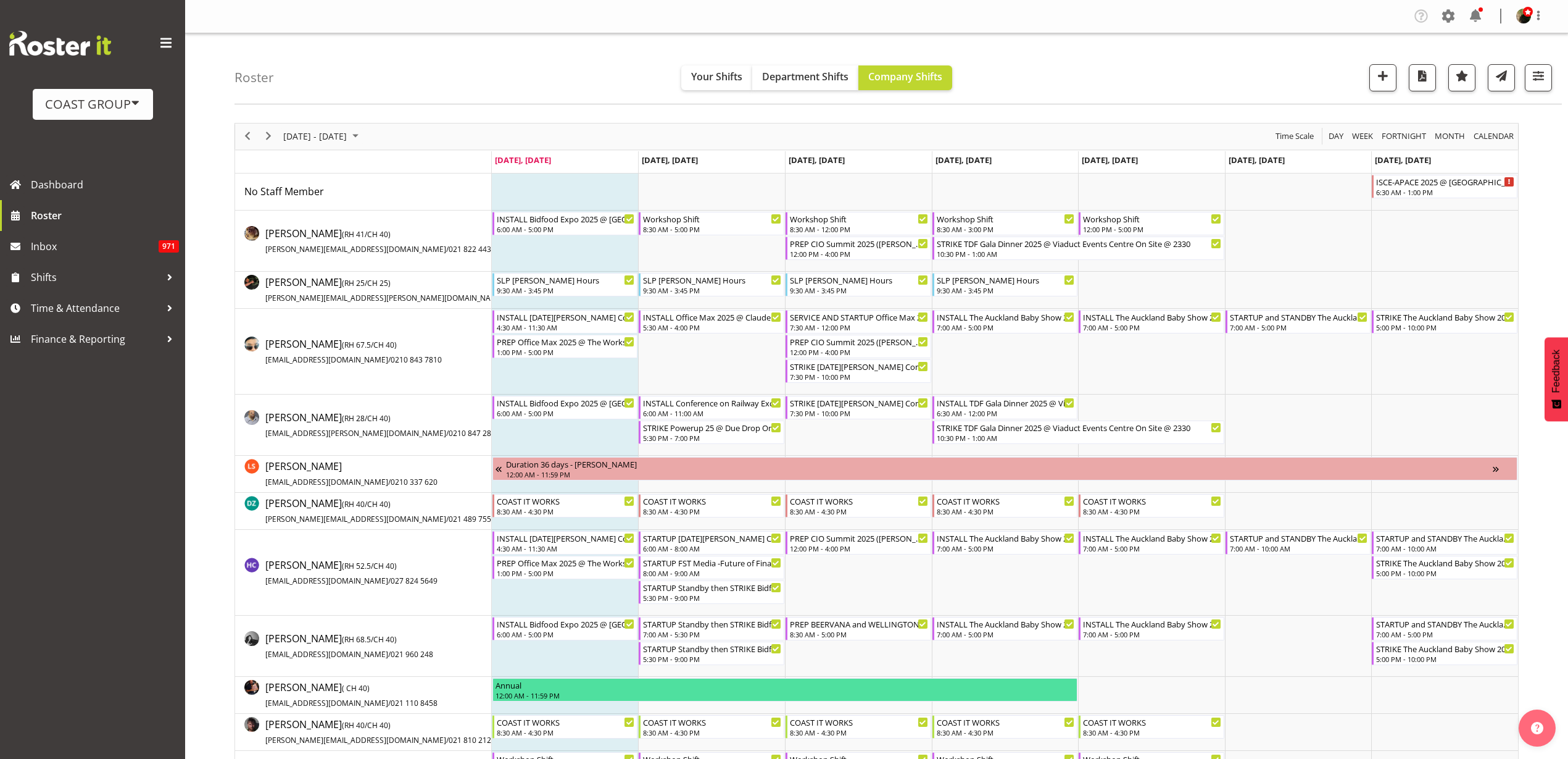
scroll to position [154, 0]
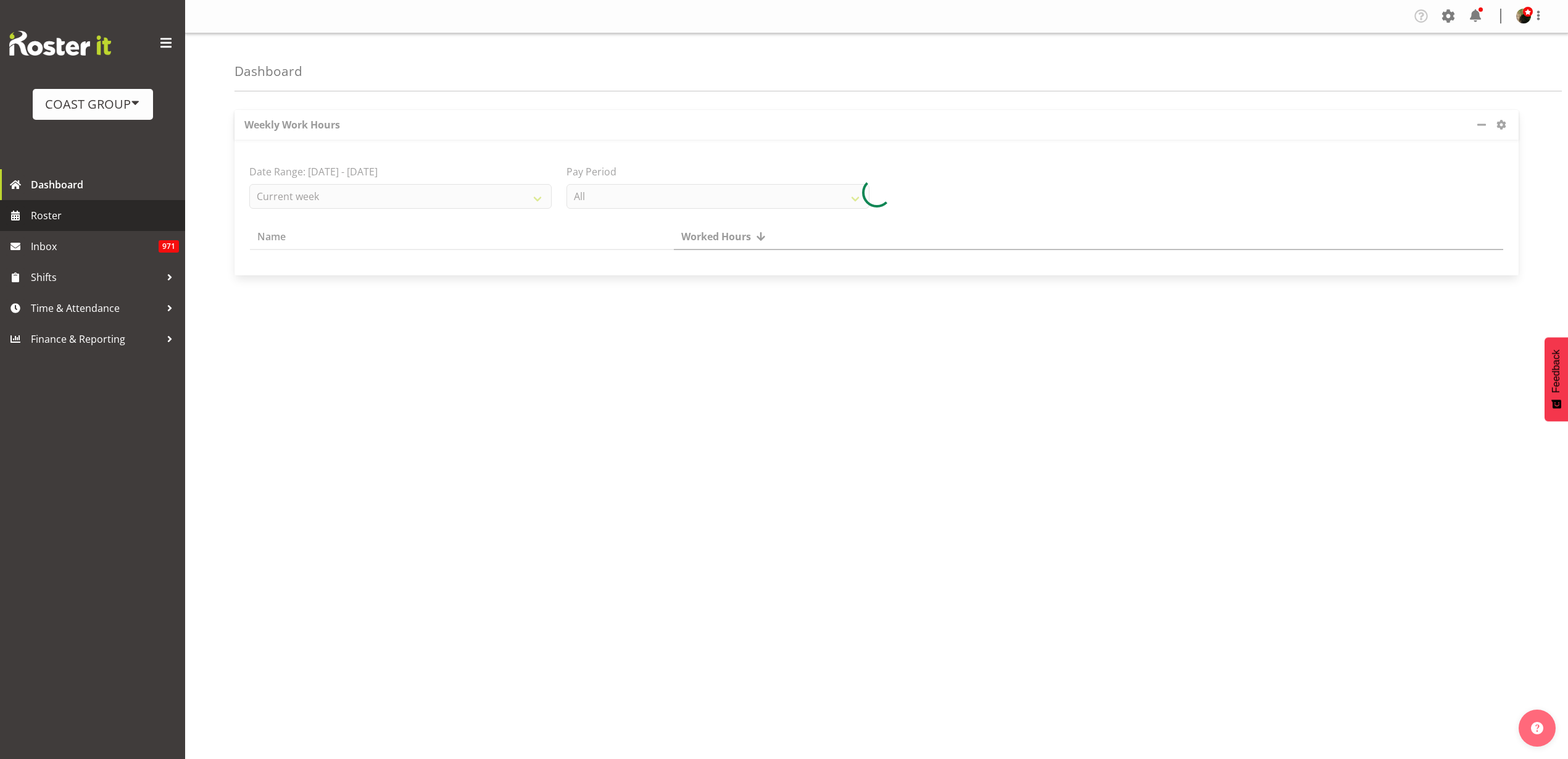
click at [48, 223] on span "Roster" at bounding box center [105, 216] width 148 height 19
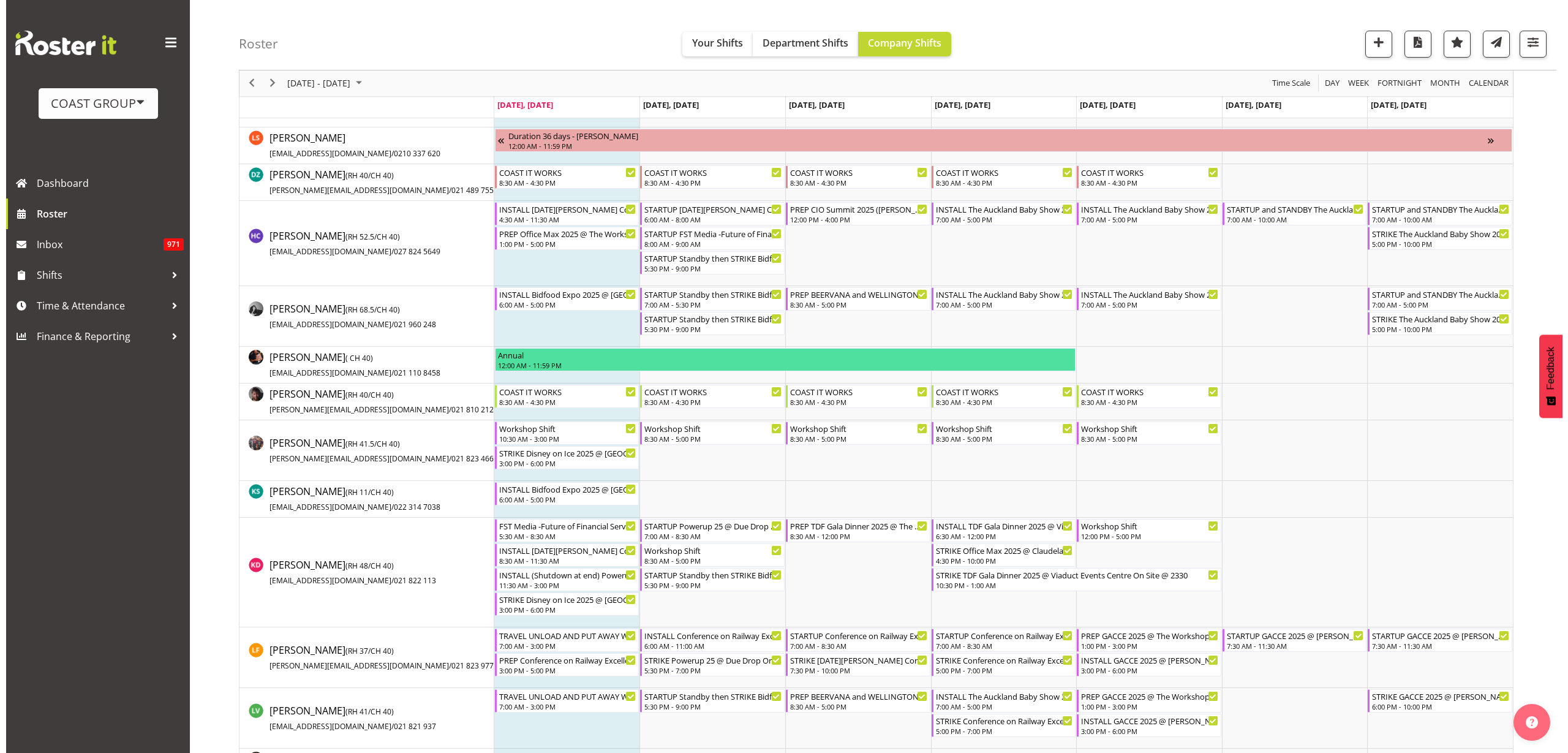
scroll to position [383, 0]
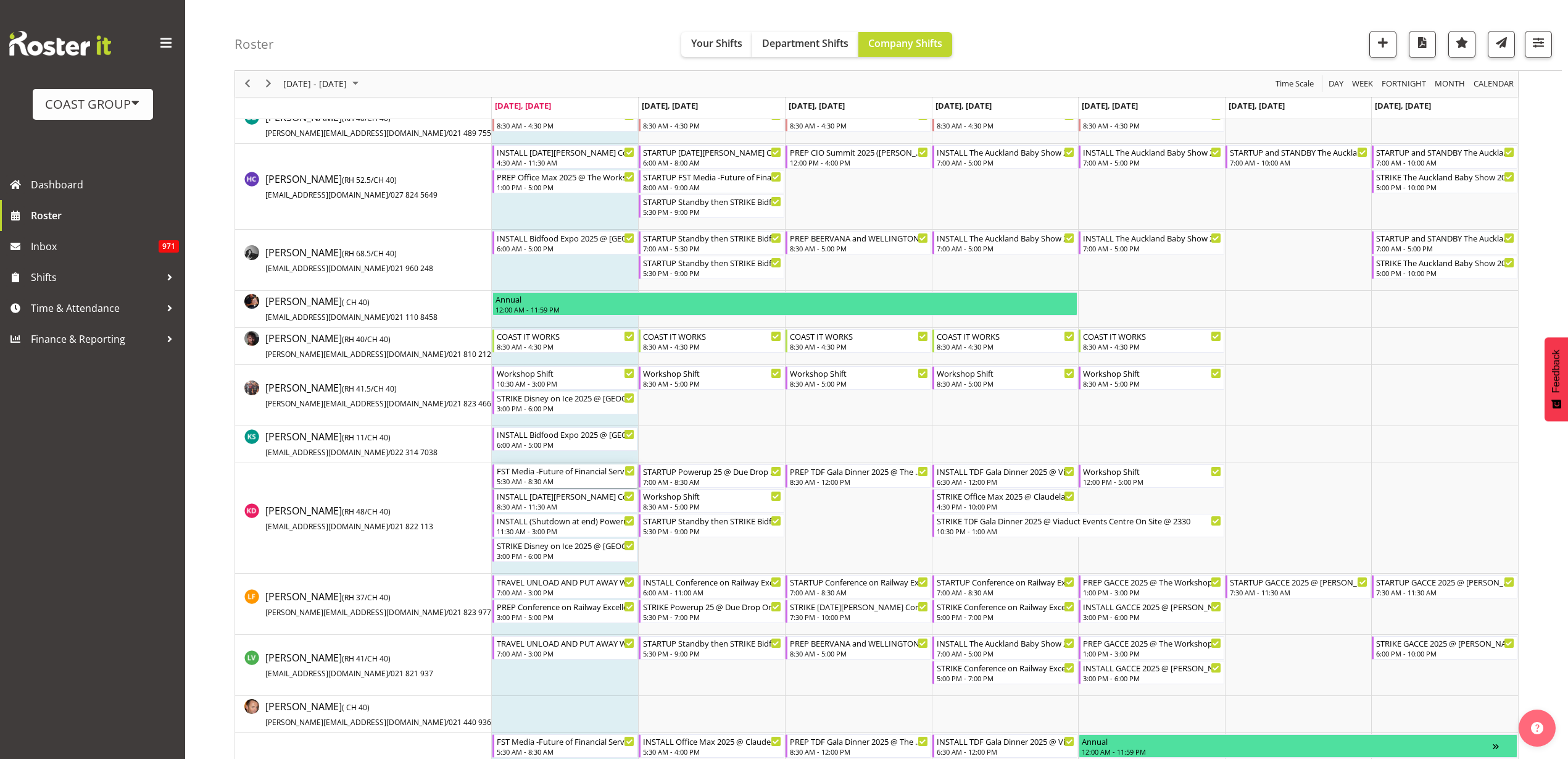
click at [562, 468] on div "FST Media -Future of Financial Services New Zealand Conference 2025 @ The Cloud…" at bounding box center [566, 470] width 139 height 12
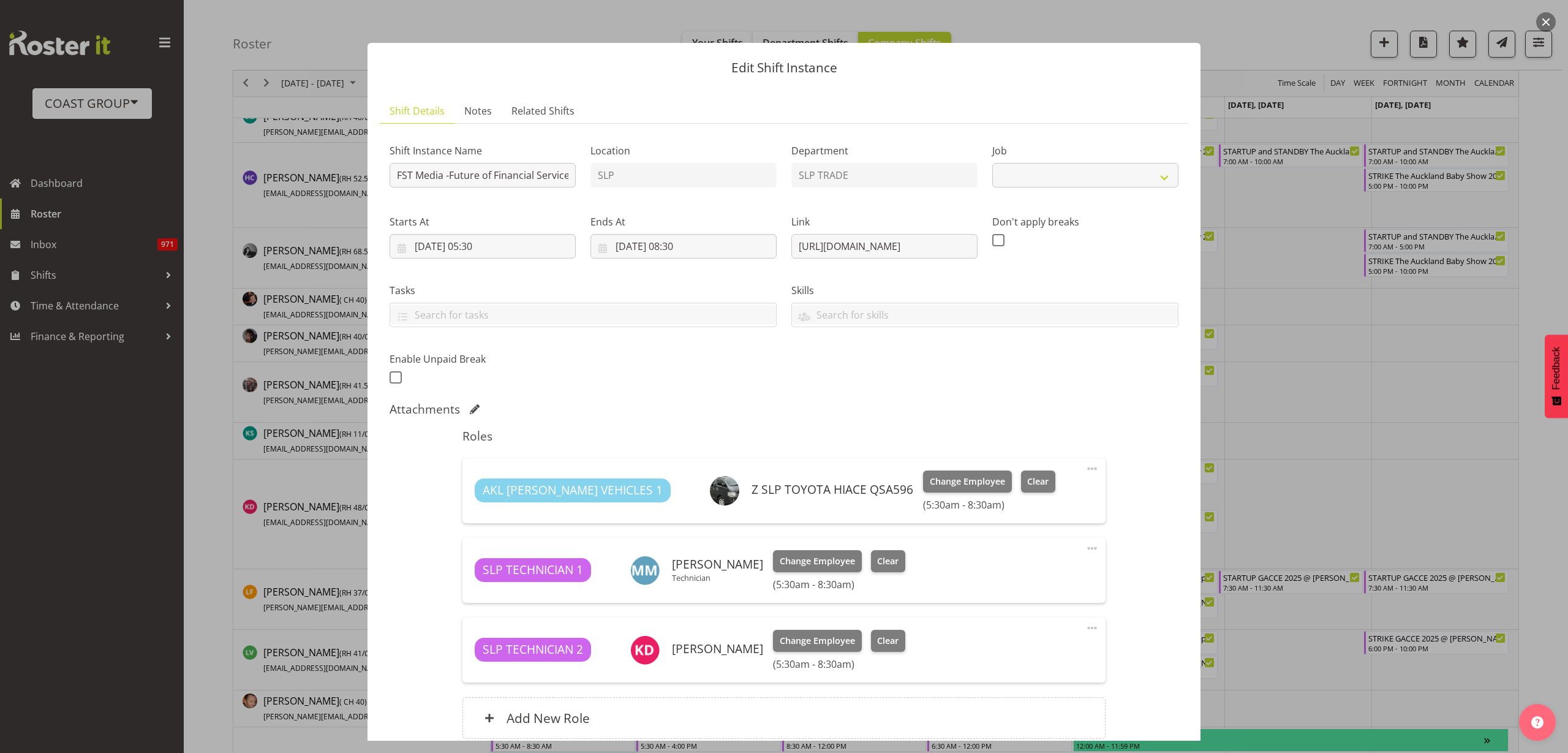
select select "10203"
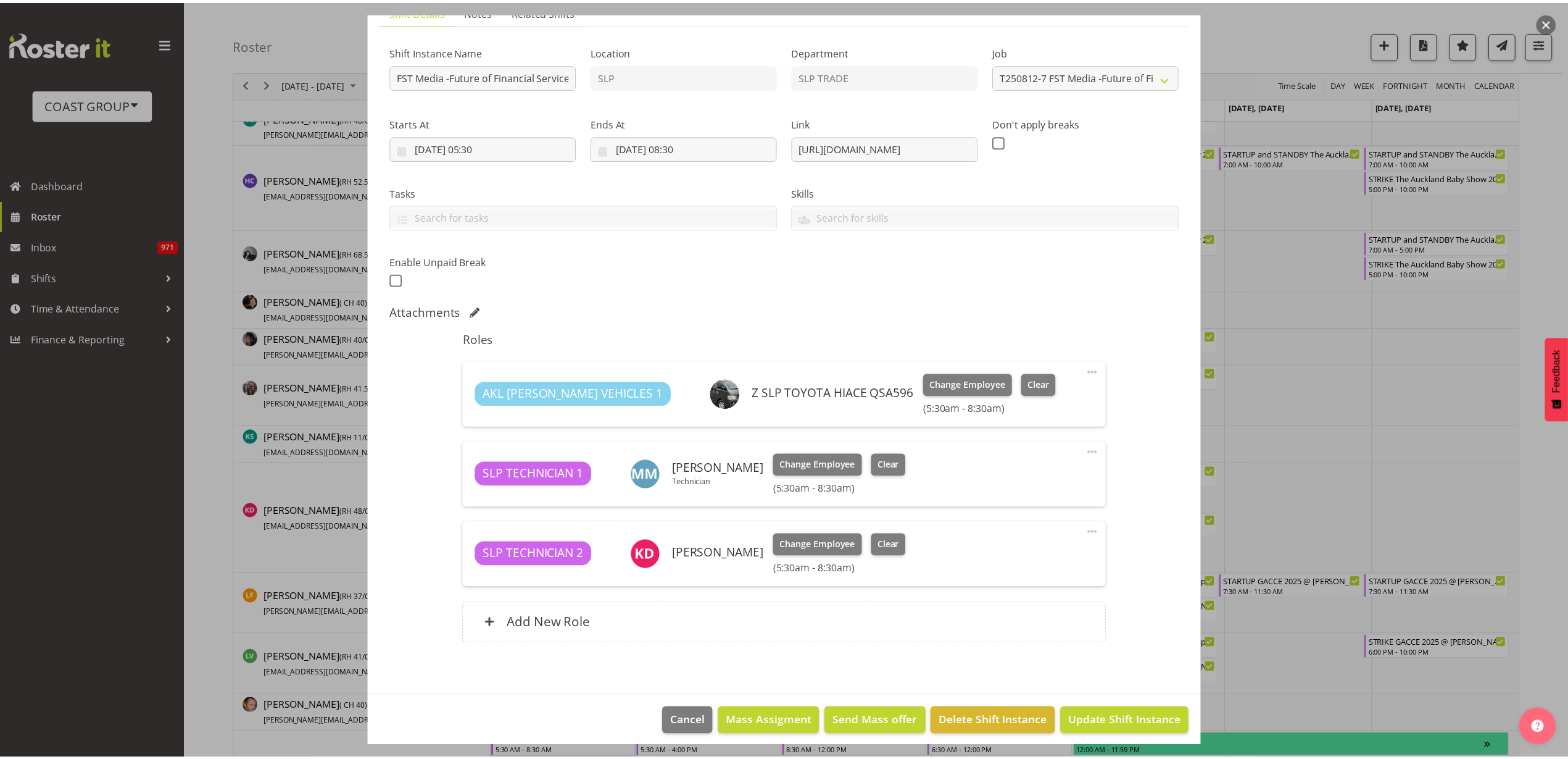
scroll to position [108, 0]
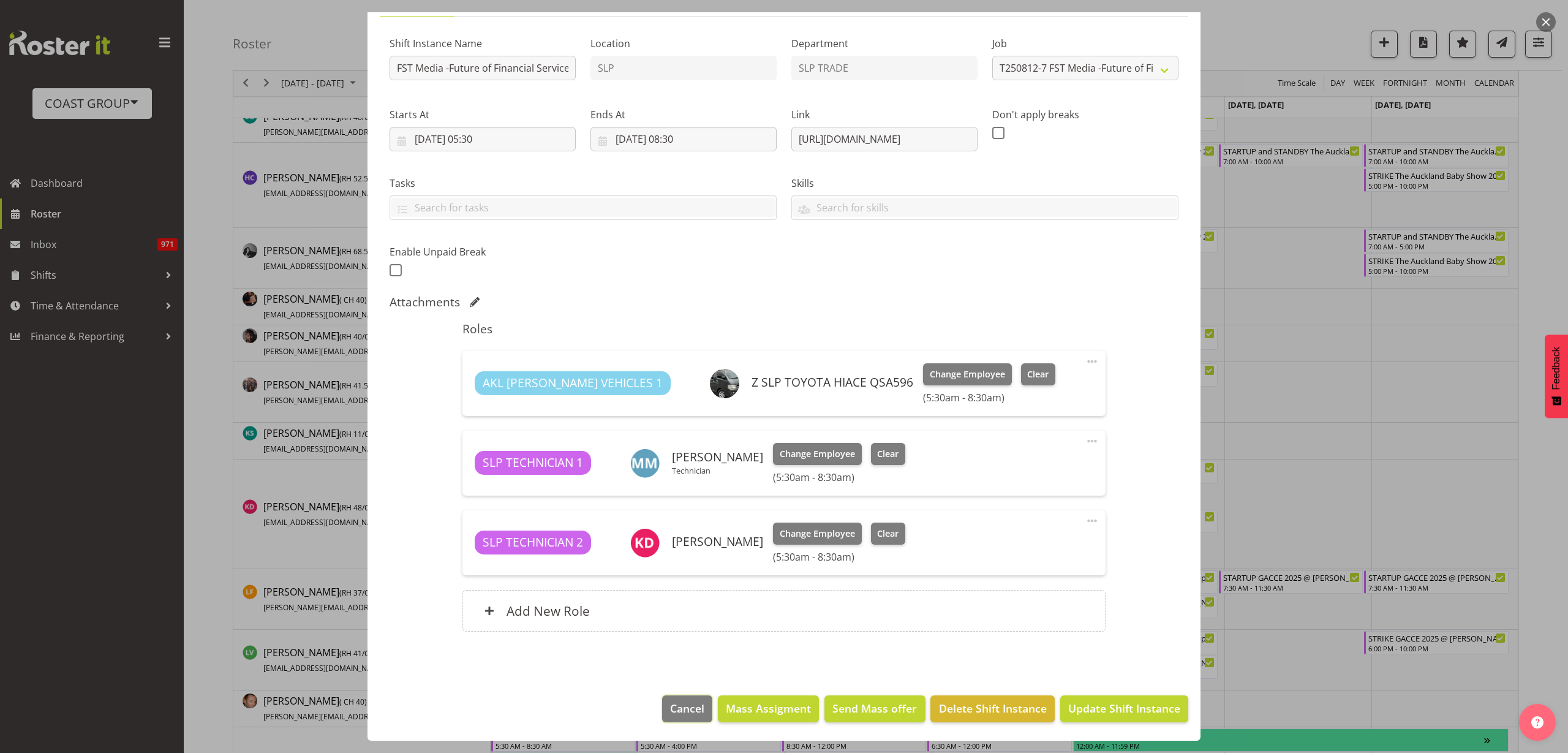
click at [672, 705] on span "Cancel" at bounding box center [688, 708] width 34 height 16
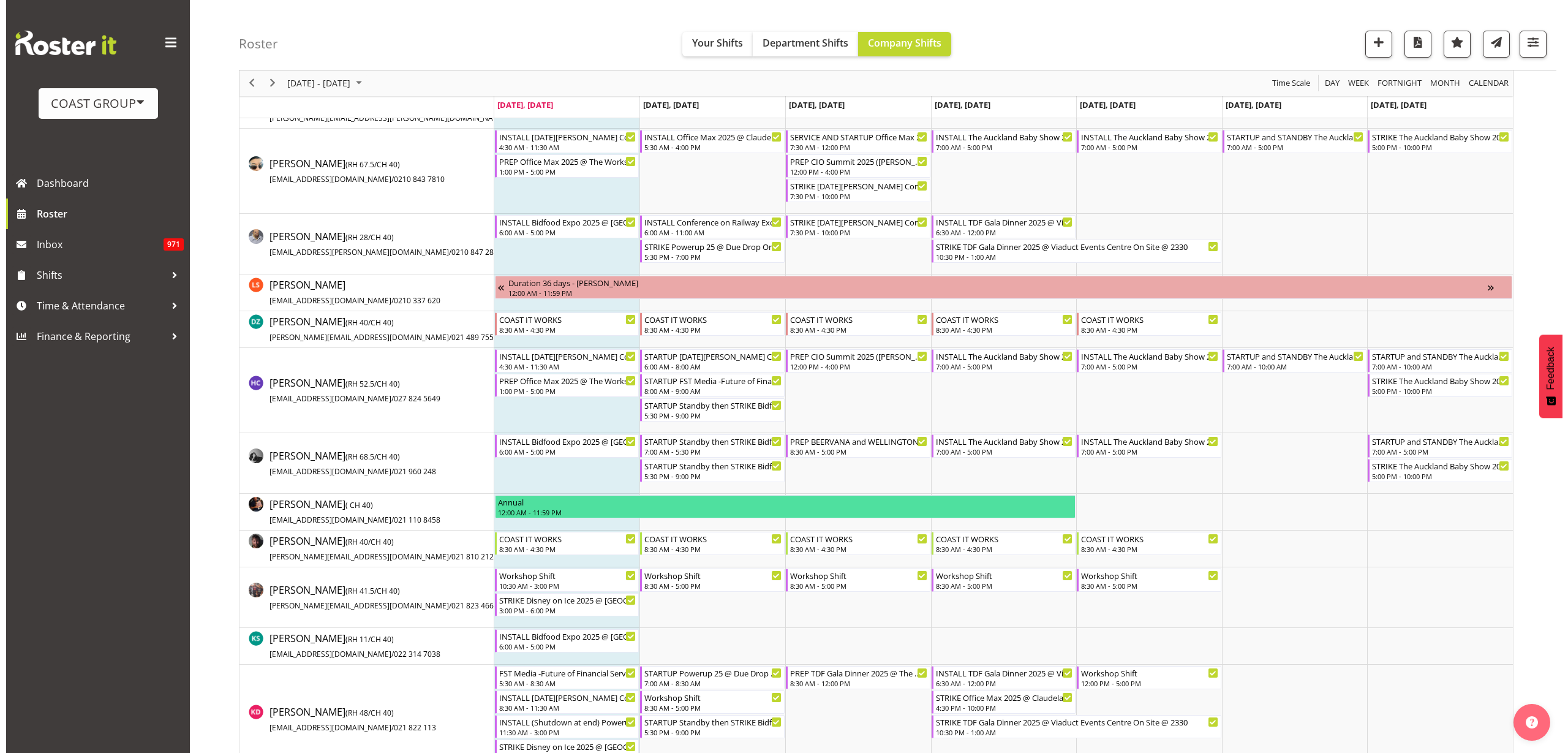
scroll to position [153, 0]
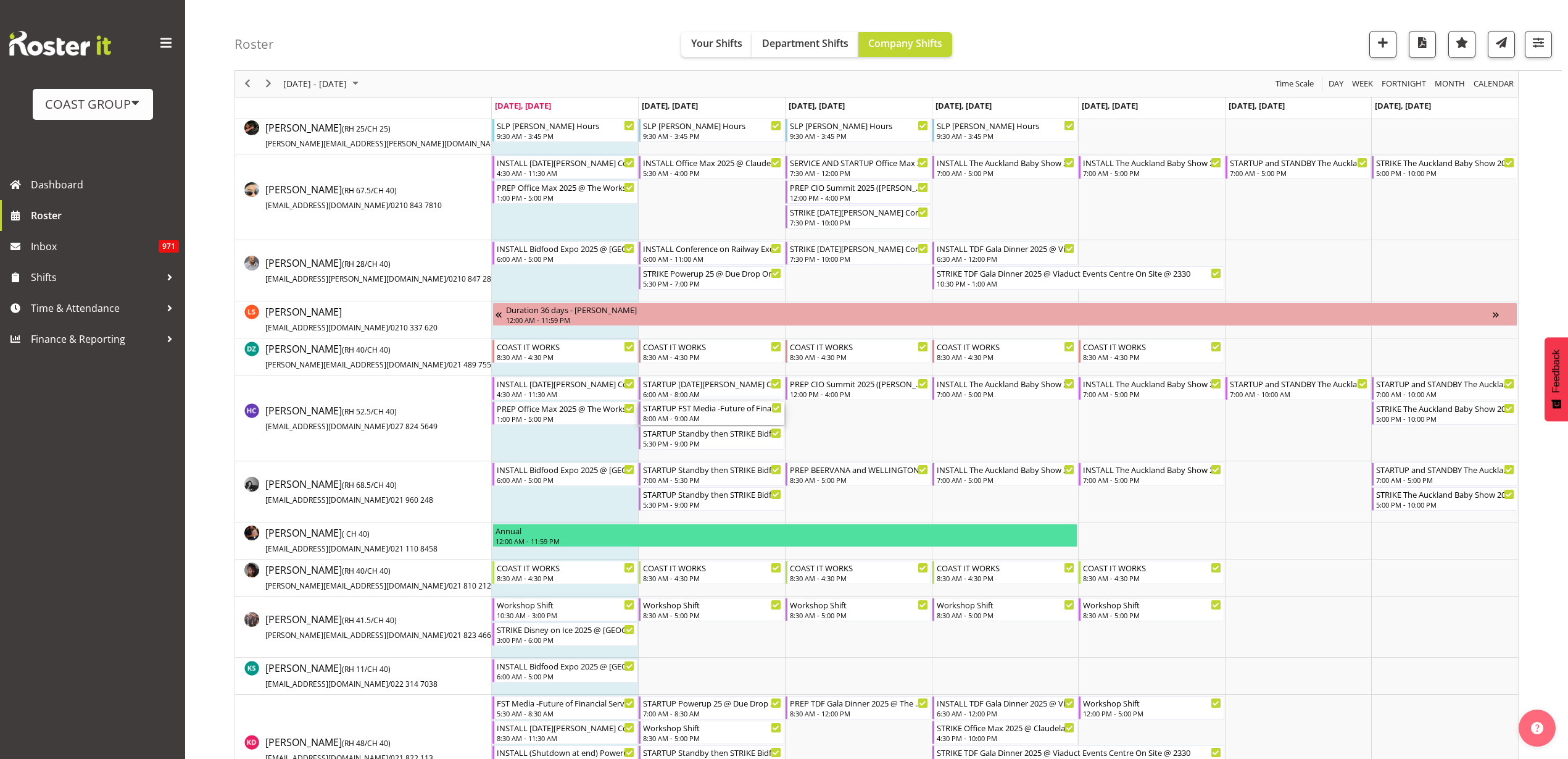
click at [715, 406] on div "STARTUP FST Media -Future of Financial Services New Zealand Conference 2025 @ T…" at bounding box center [712, 407] width 139 height 12
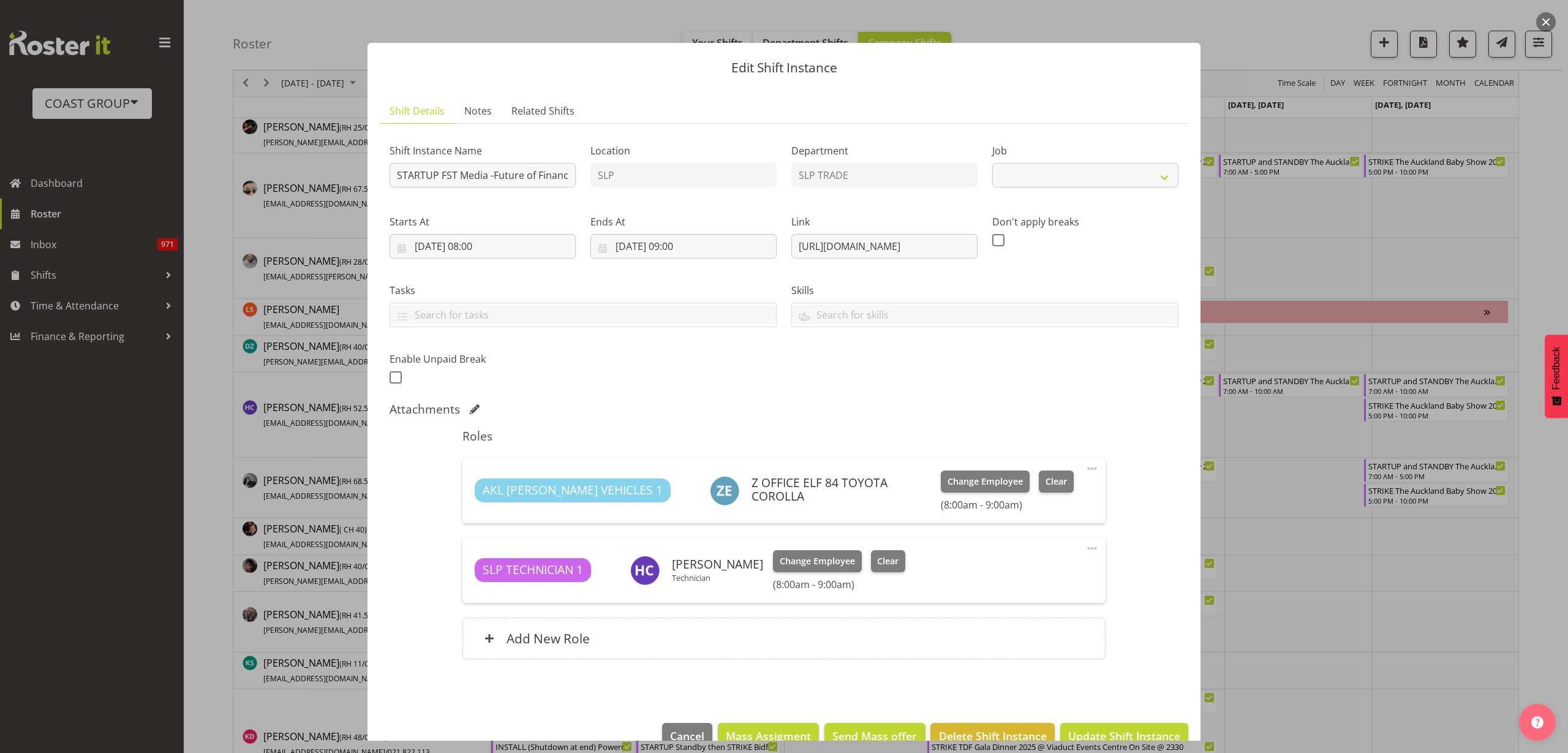
select select "10203"
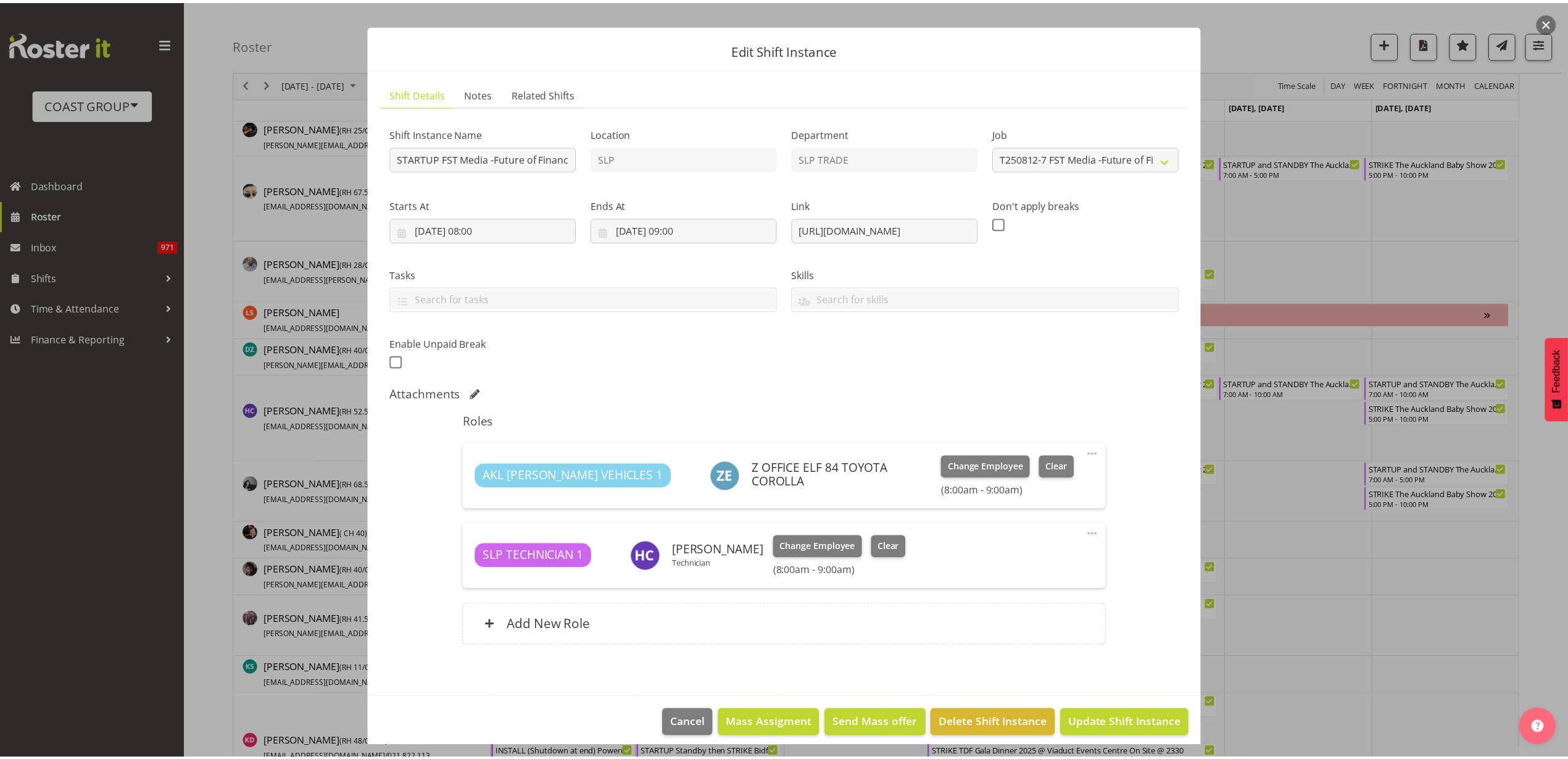
scroll to position [28, 0]
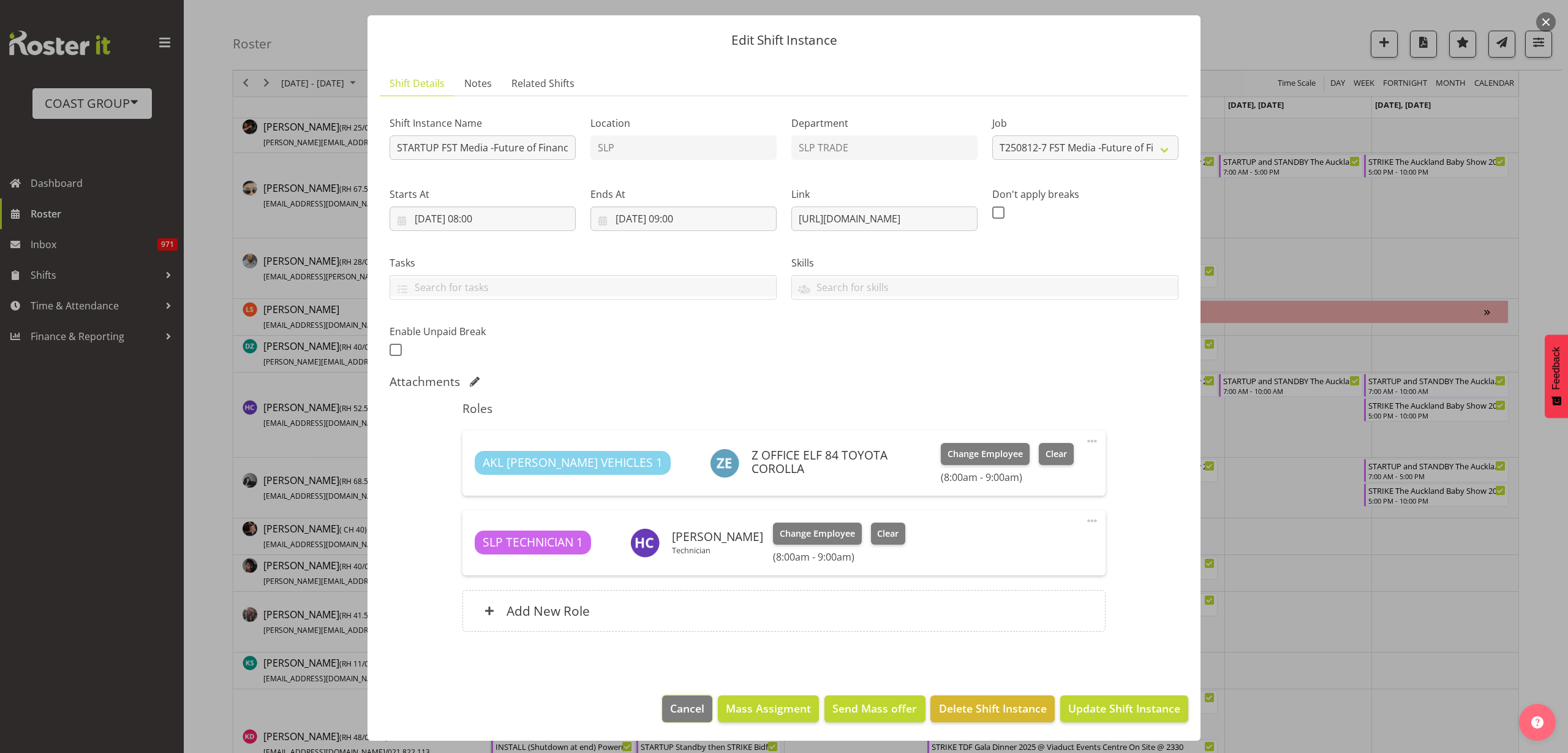
click at [670, 703] on span "Cancel" at bounding box center [688, 708] width 34 height 16
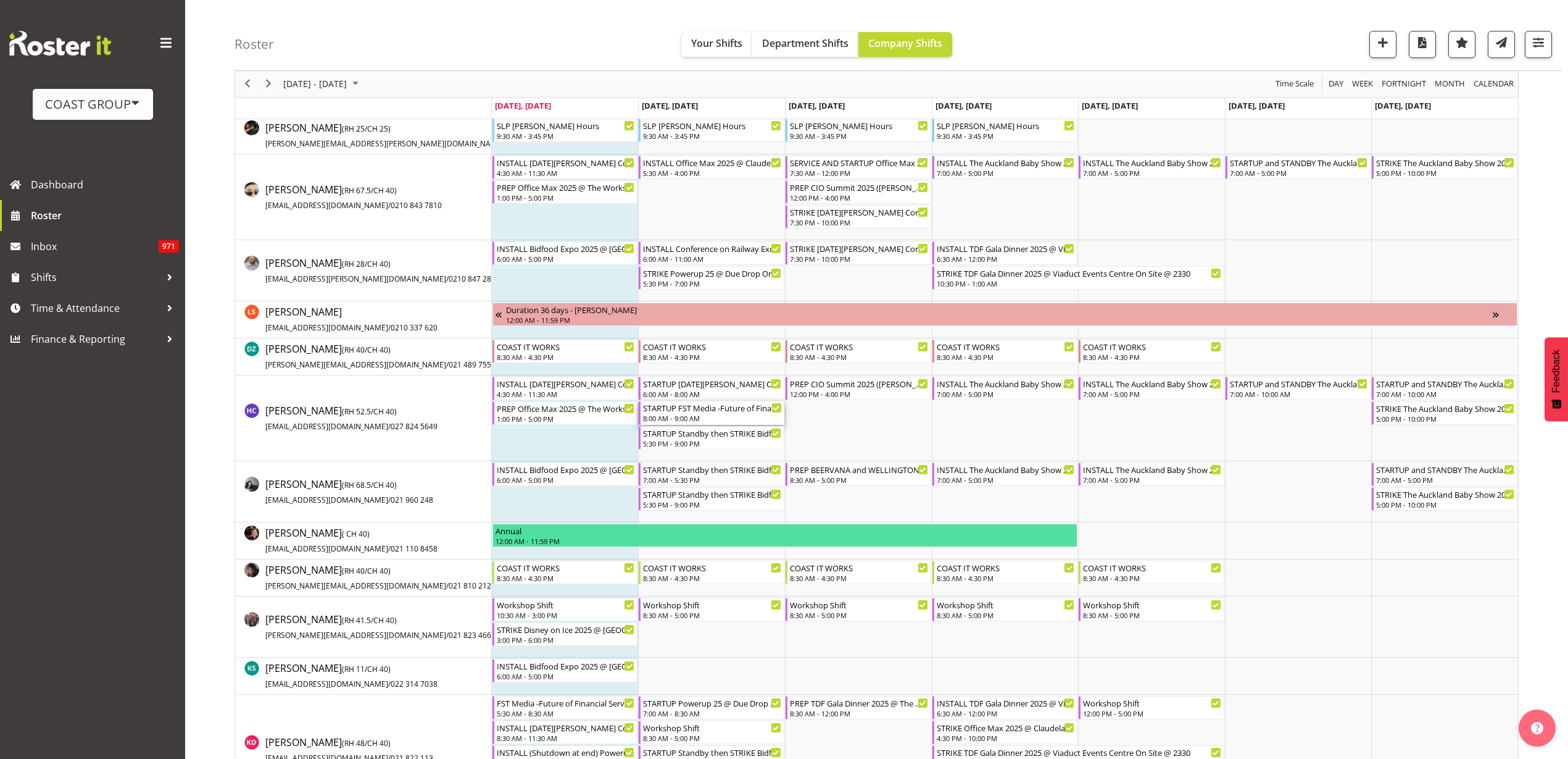
click at [690, 409] on div "STARTUP FST Media -Future of Financial Services New Zealand Conference 2025 @ T…" at bounding box center [712, 407] width 139 height 12
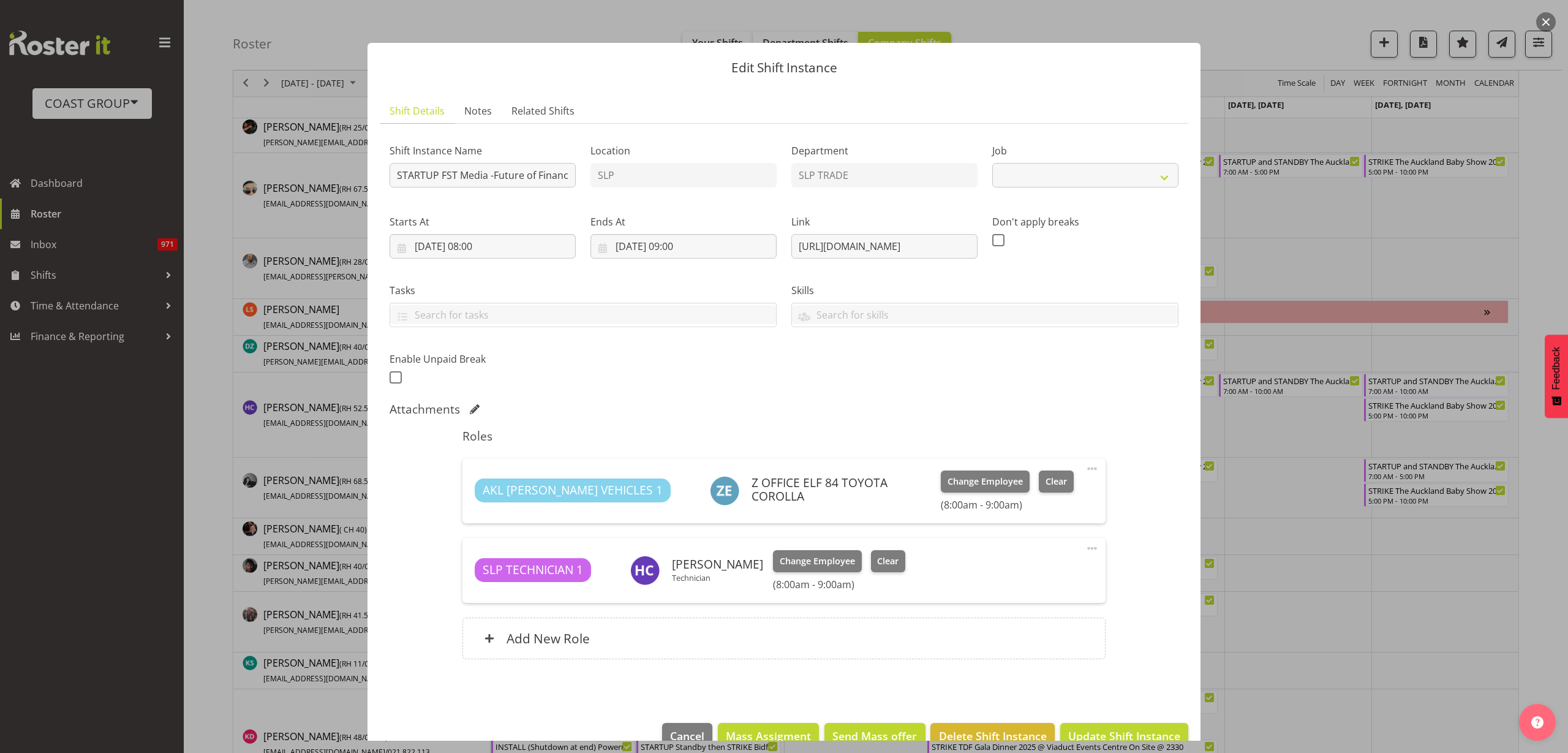
select select "10203"
click at [678, 732] on span "Cancel" at bounding box center [688, 736] width 34 height 16
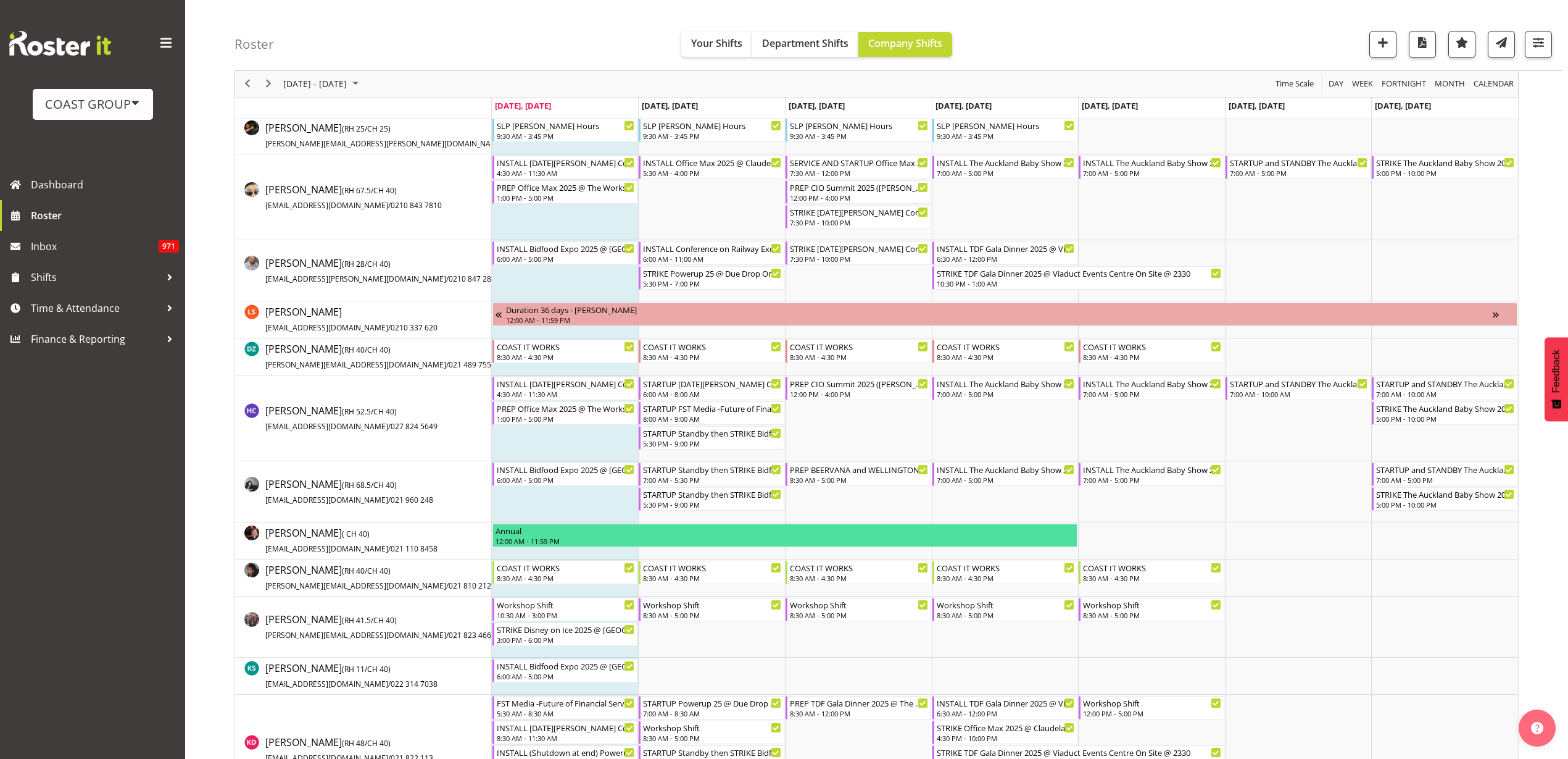
click at [313, 72] on div "[DATE] - [DATE]" at bounding box center [322, 84] width 87 height 26
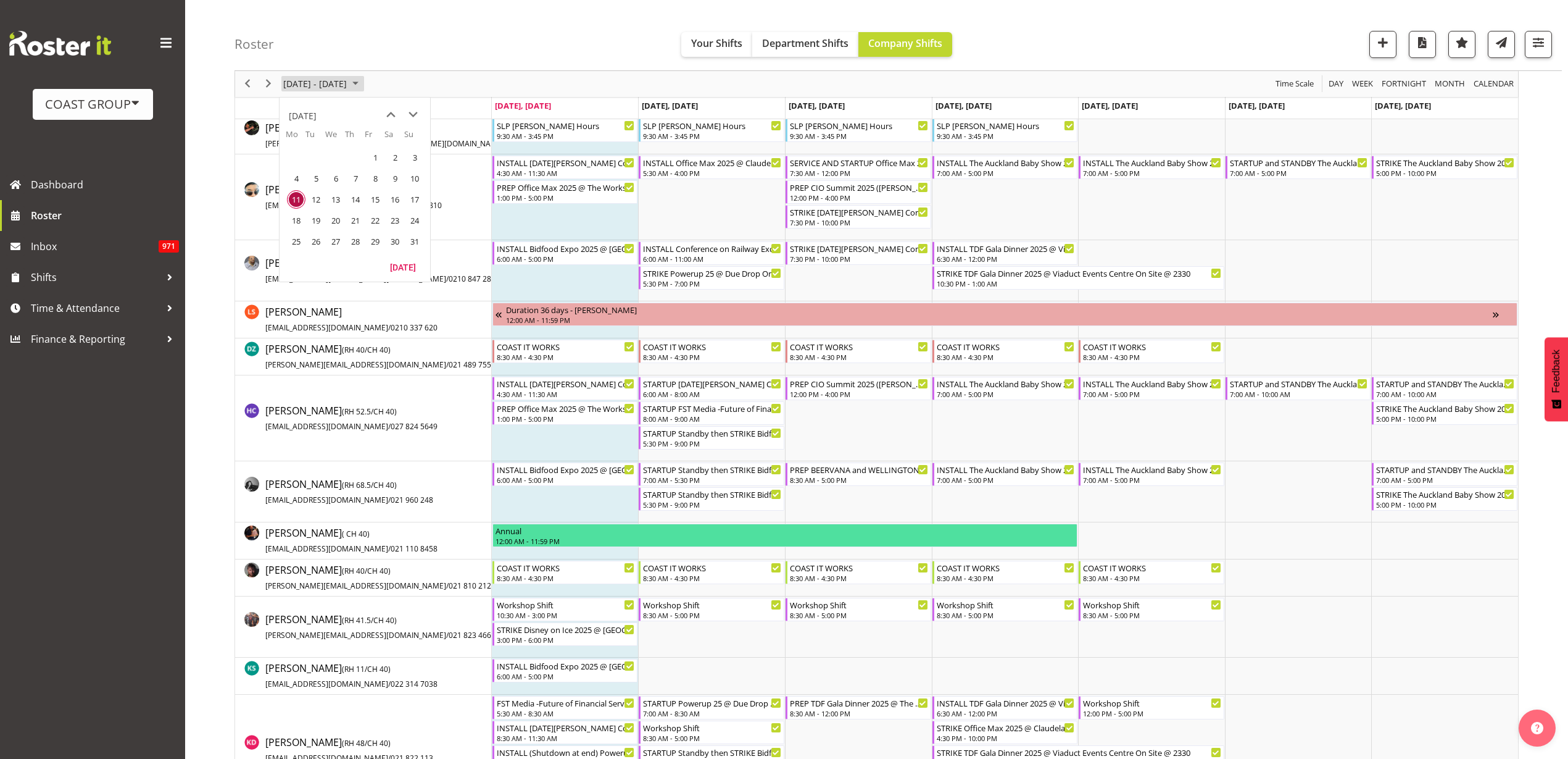
click at [317, 78] on span "[DATE] - [DATE]" at bounding box center [315, 84] width 66 height 15
click at [323, 78] on span "[DATE] - [DATE]" at bounding box center [315, 84] width 66 height 15
click at [411, 113] on span "next month" at bounding box center [413, 114] width 22 height 22
drag, startPoint x: 376, startPoint y: 156, endPoint x: 386, endPoint y: 159, distance: 10.4
click at [376, 156] on span "5" at bounding box center [375, 158] width 19 height 19
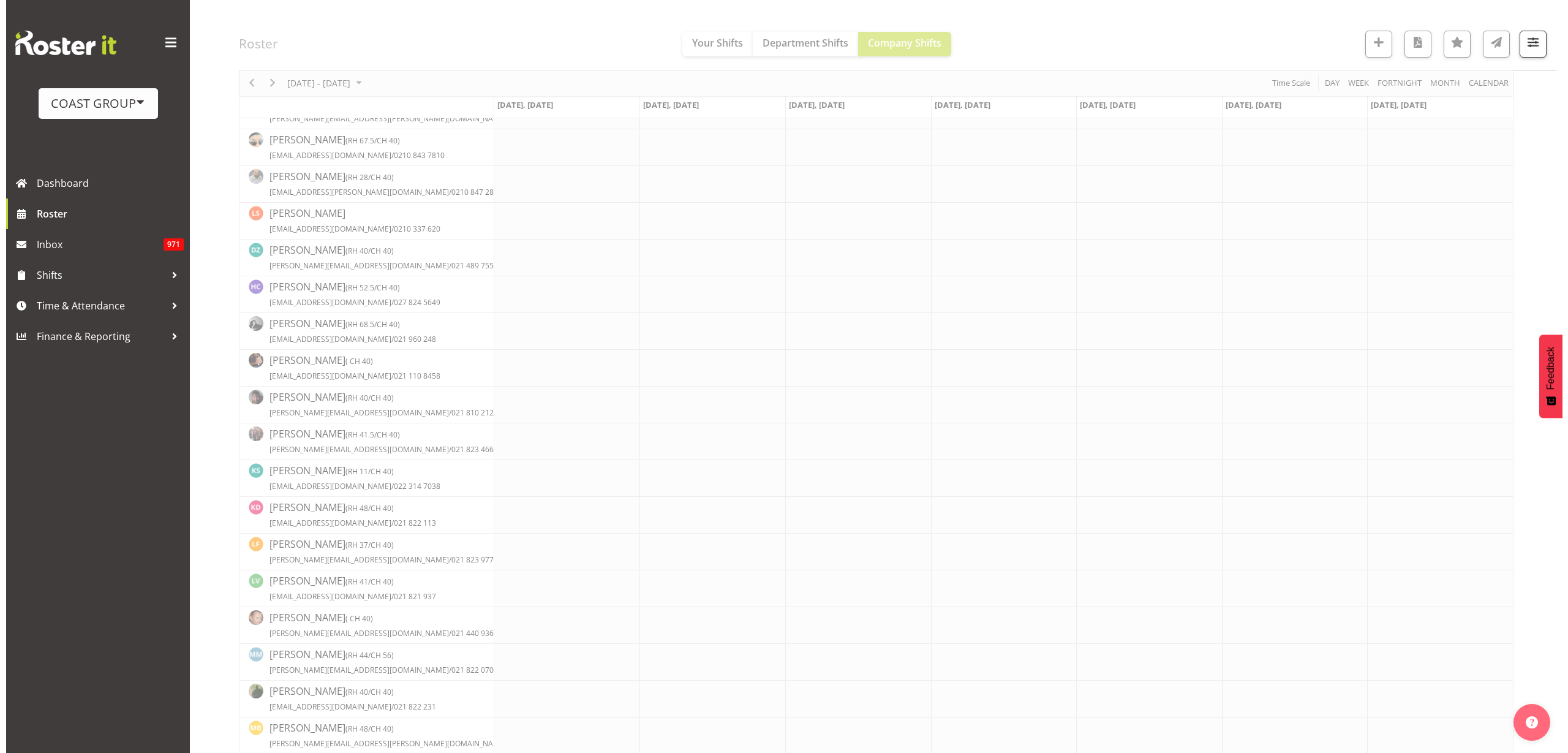
scroll to position [0, 0]
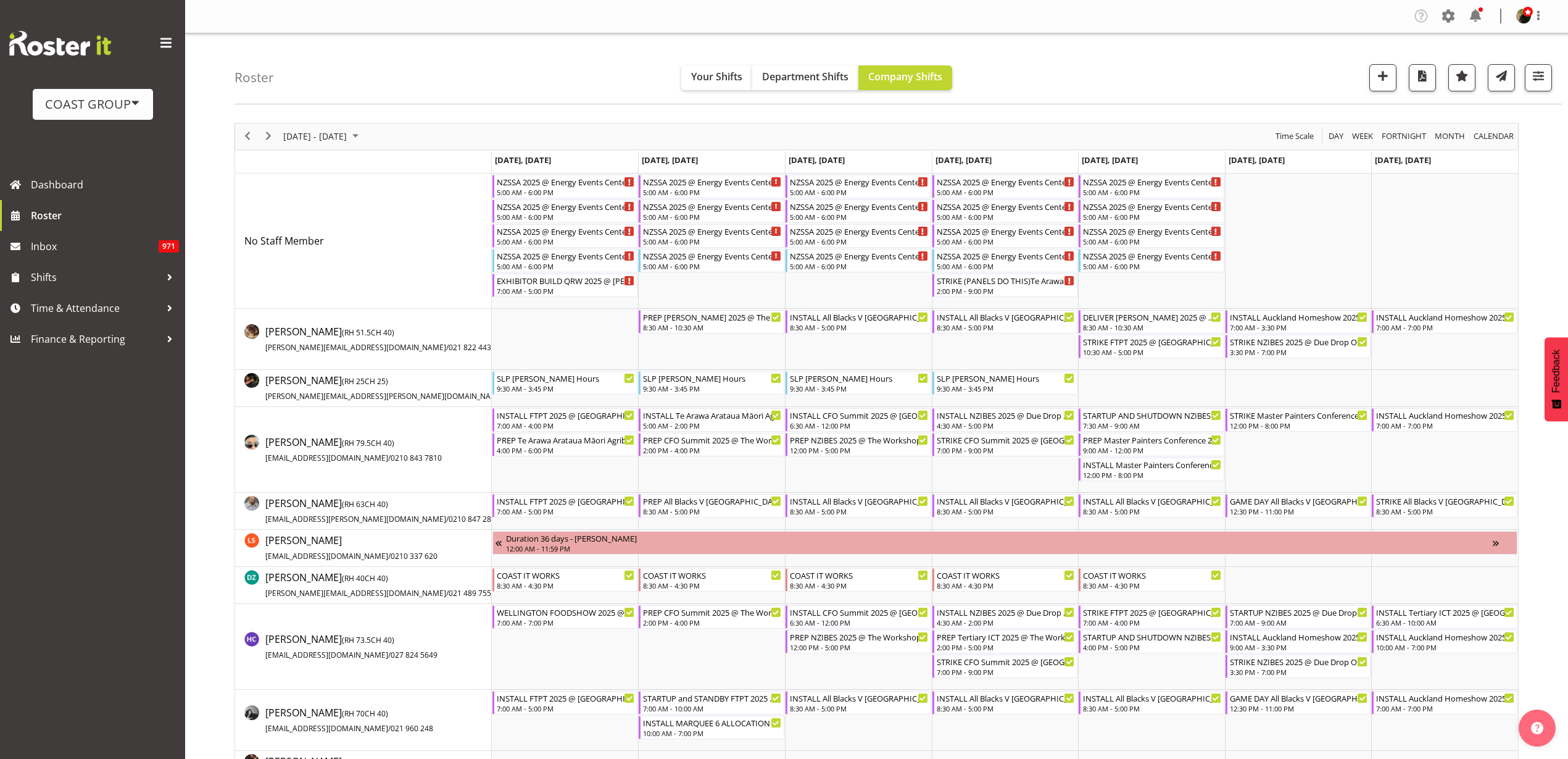
click at [563, 333] on td "Timeline Week of September 5, 2025" at bounding box center [565, 339] width 147 height 61
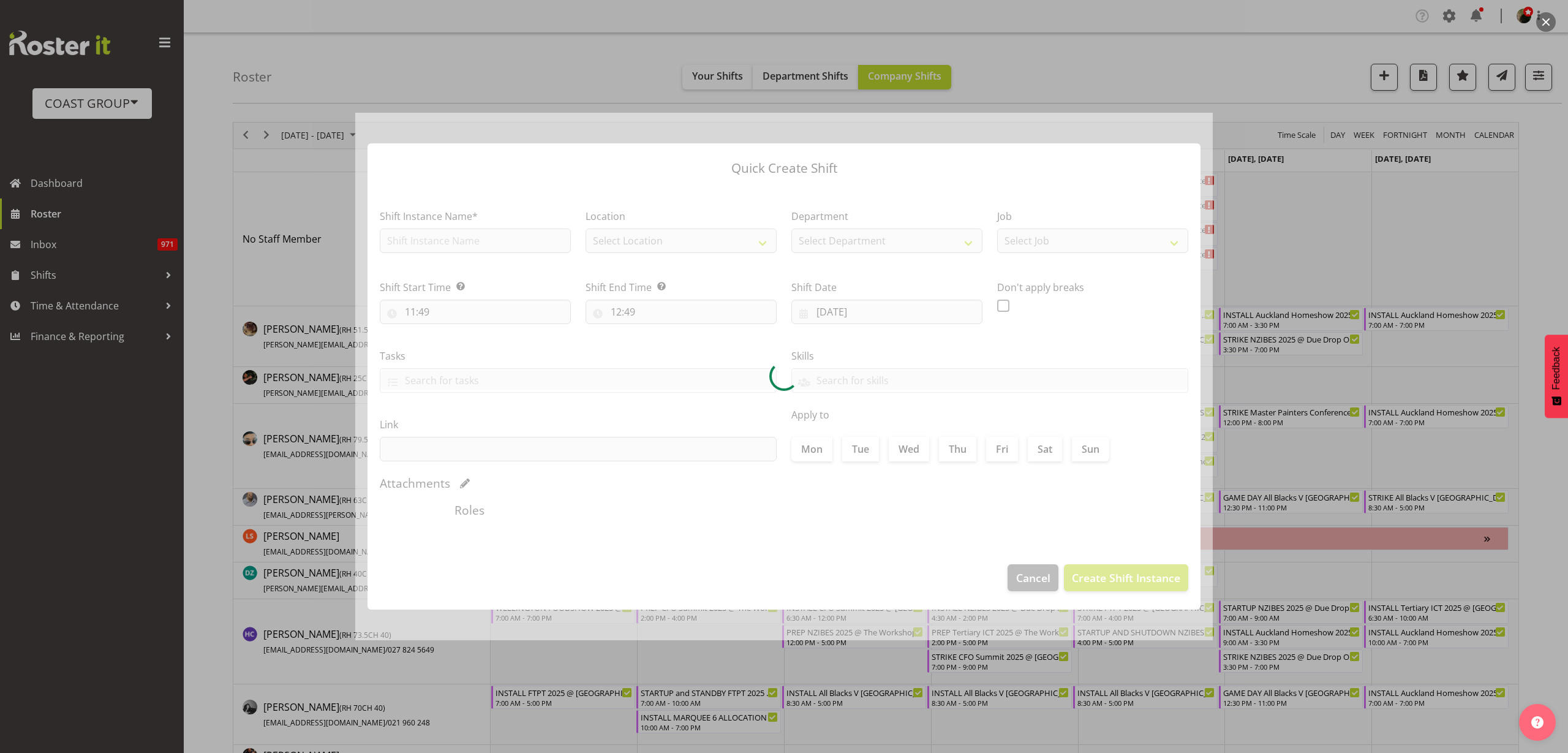
click at [493, 236] on div at bounding box center [783, 376] width 857 height 527
type input "01/09/2025"
checkbox input "true"
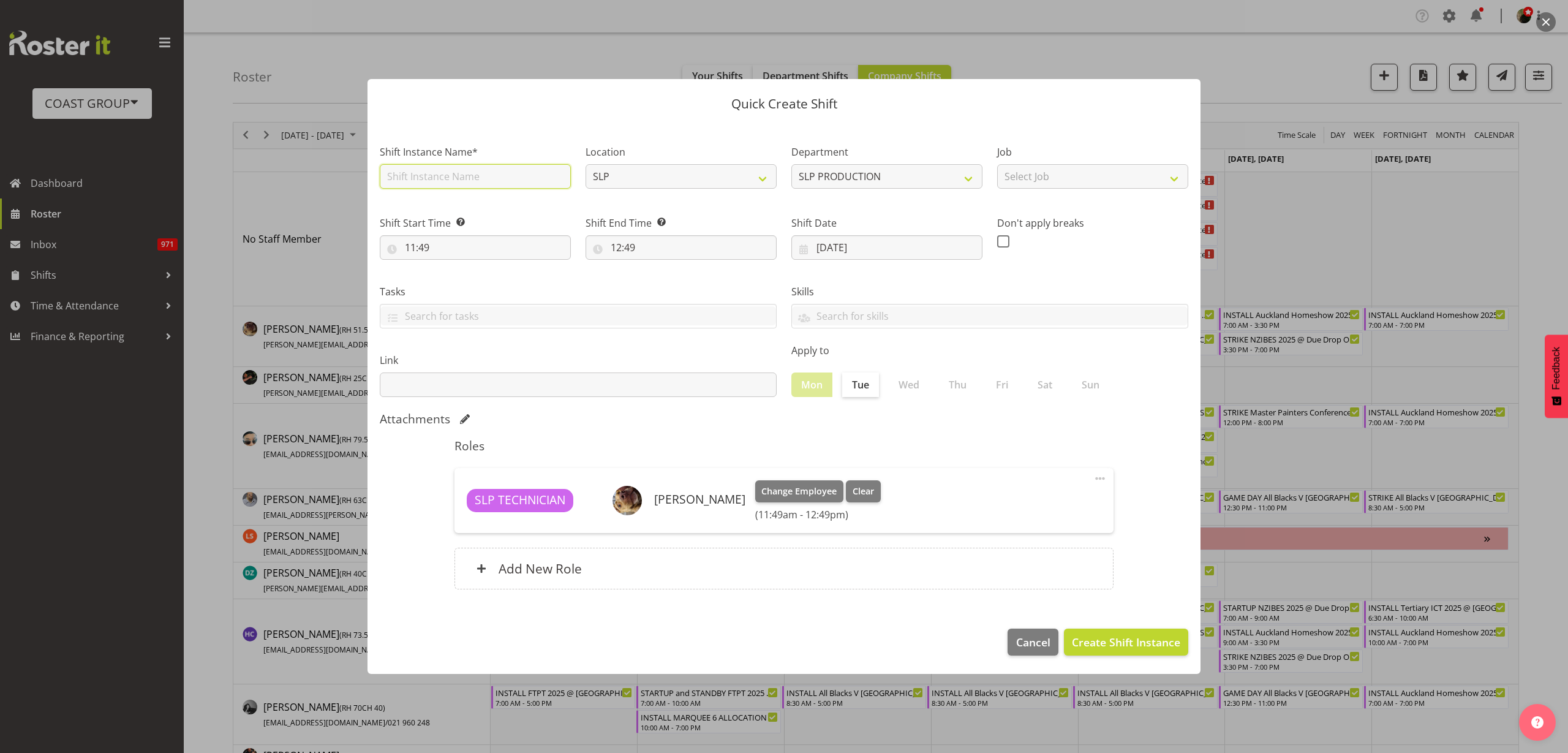
click at [463, 175] on input "text" at bounding box center [475, 176] width 191 height 24
type input "Workshop Shift"
click at [425, 244] on input "11:49" at bounding box center [475, 247] width 191 height 24
select select "0"
type input "00:49"
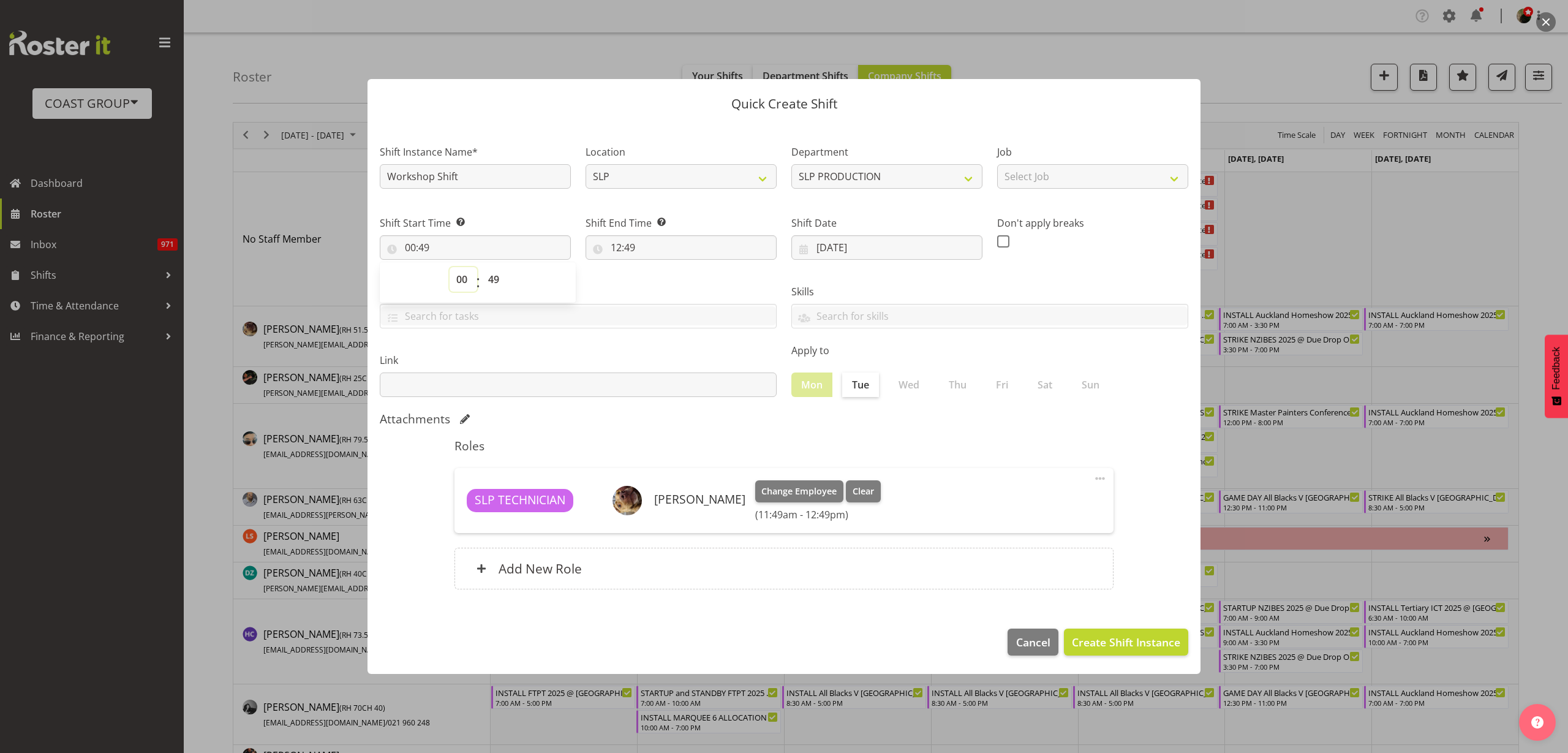
select select "8"
type input "08:49"
select select "30"
type input "08:30"
click at [645, 244] on input "12:49" at bounding box center [681, 247] width 191 height 24
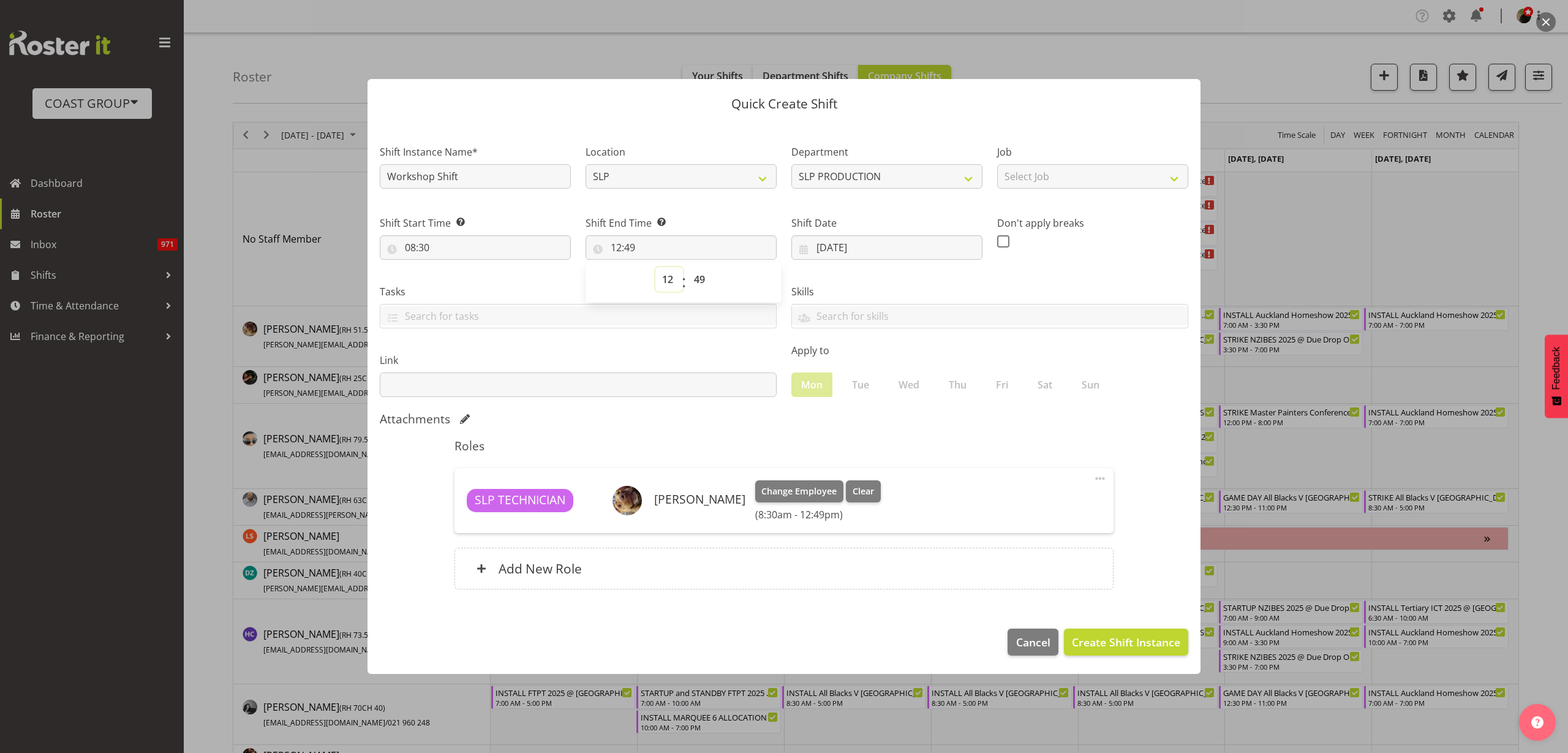
select select "13"
type input "13:49"
select select "17"
type input "17:49"
select select "30"
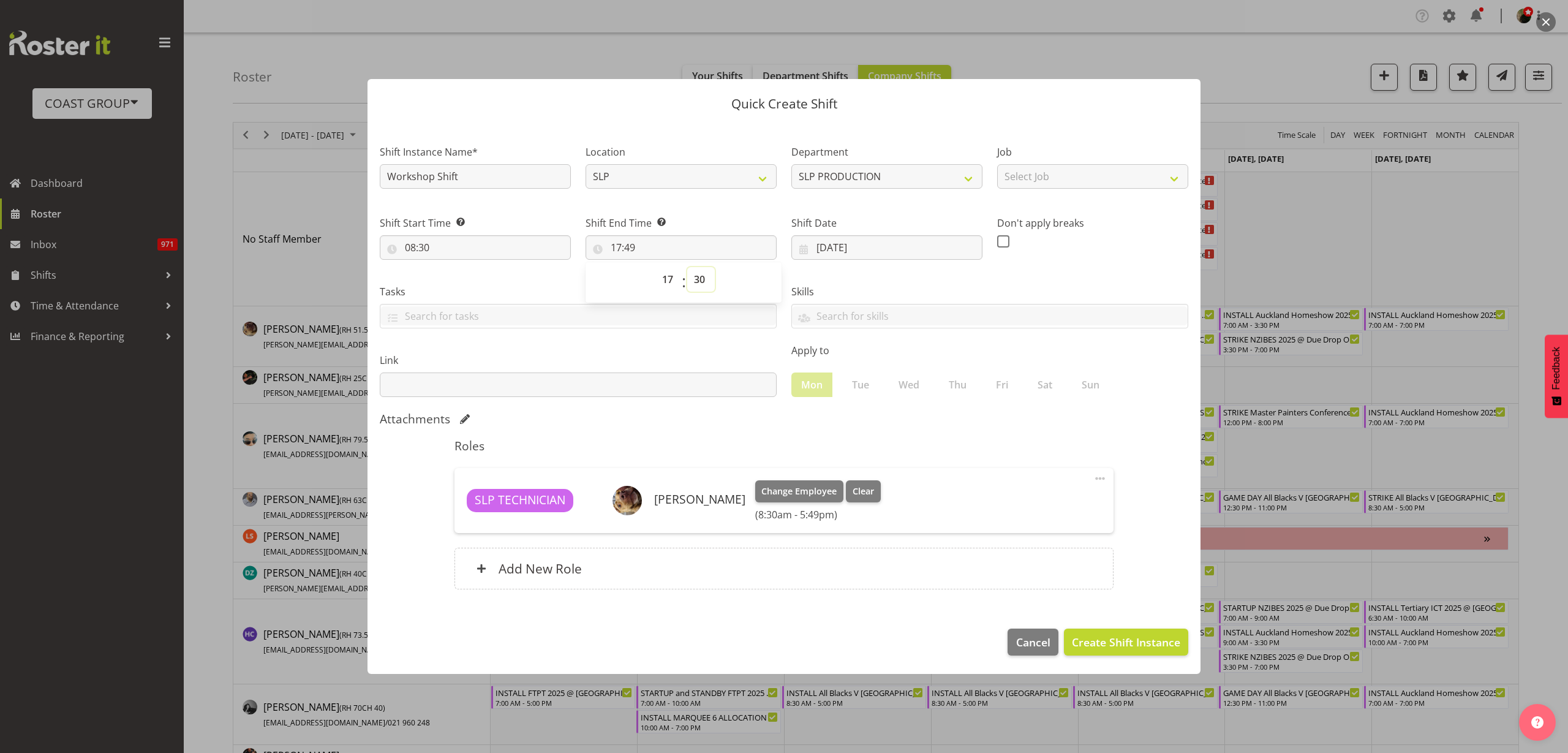
type input "17:30"
click at [477, 176] on input "Workshop Shift" at bounding box center [475, 176] width 191 height 24
type input "Workshop Shift (PREP HOME SHOW AND DELIVER ATTACHED)"
click at [468, 417] on span at bounding box center [465, 419] width 10 height 10
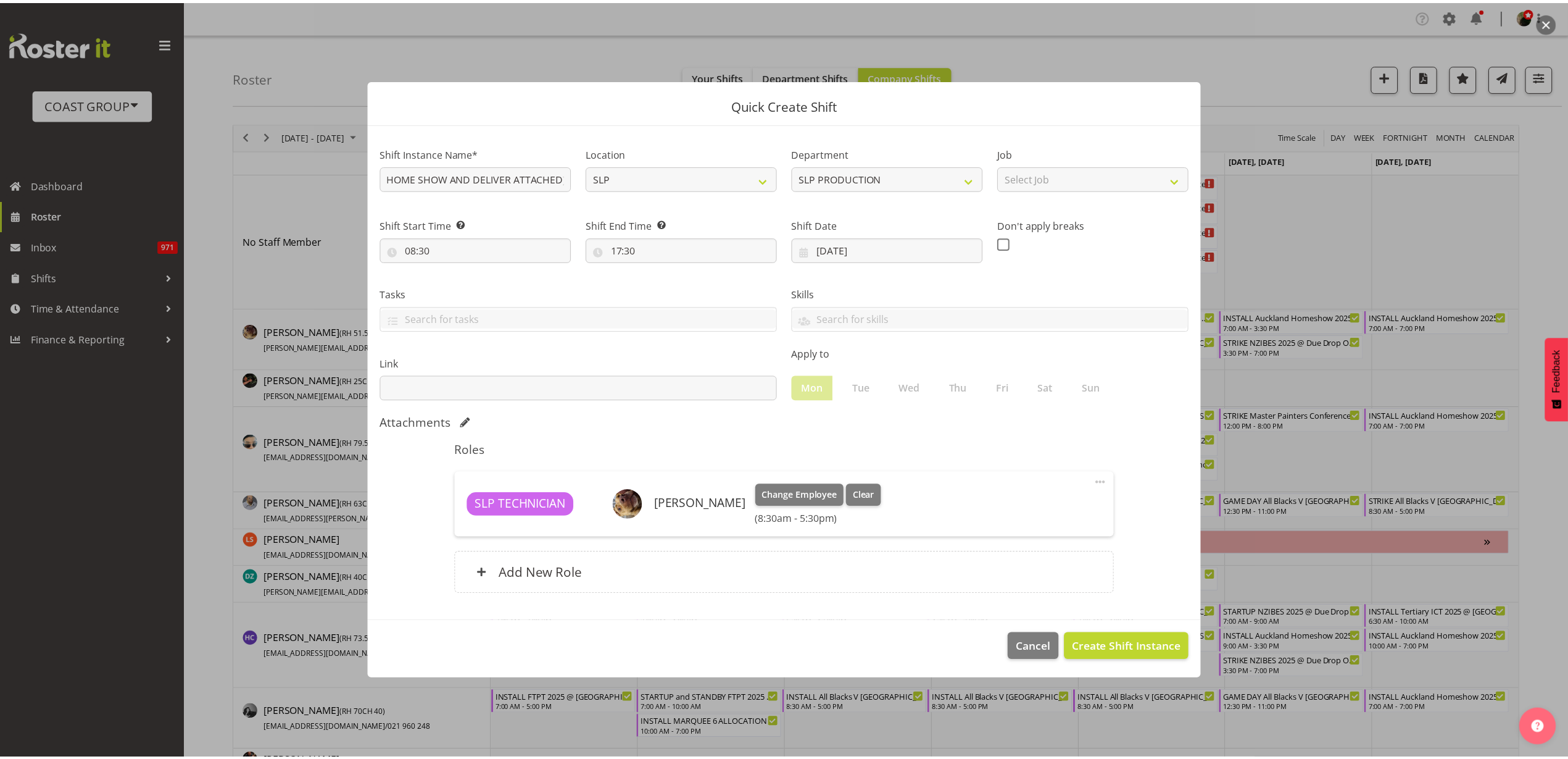
scroll to position [0, 0]
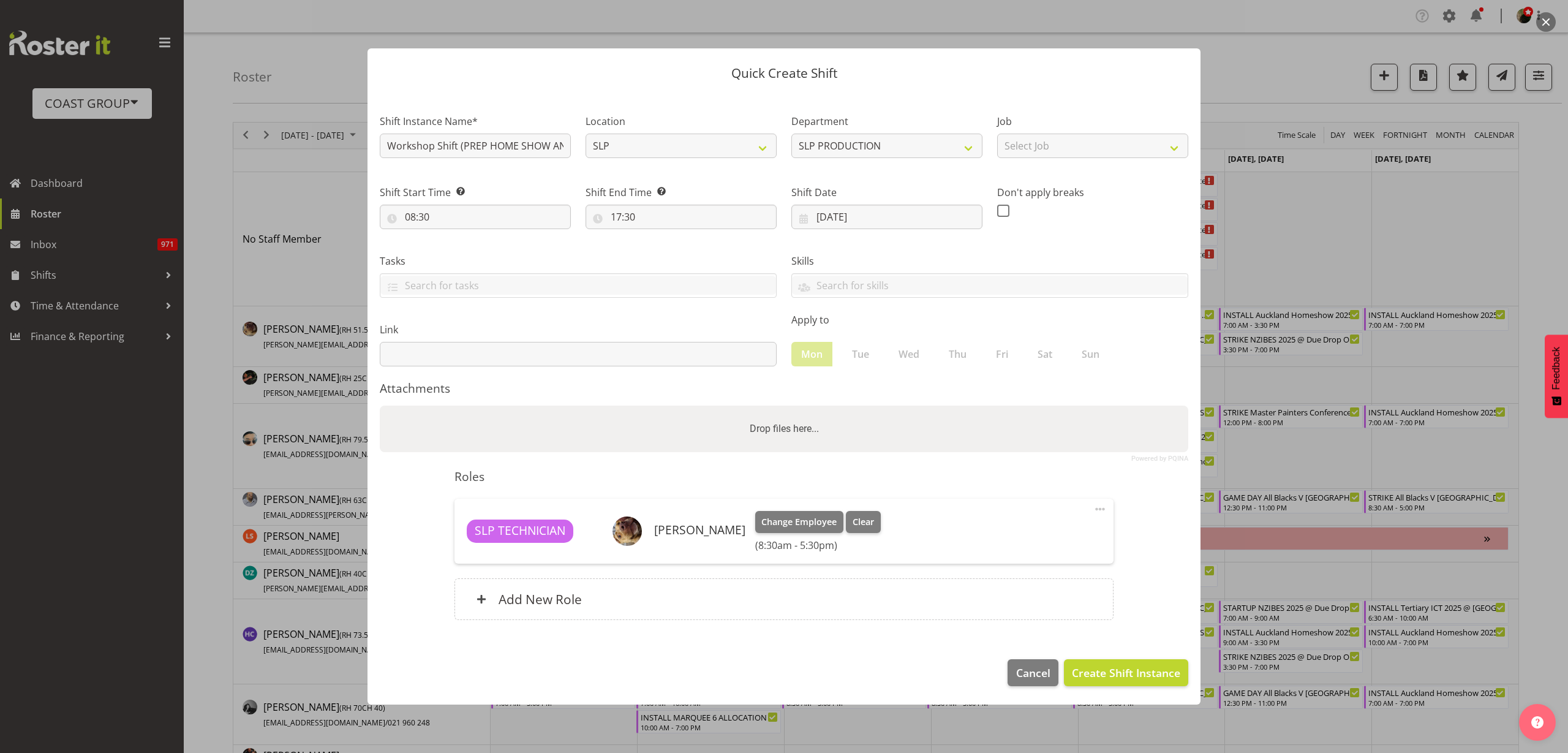
drag, startPoint x: 533, startPoint y: 438, endPoint x: 538, endPoint y: 433, distance: 7.1
click at [538, 433] on div "Drop files here..." at bounding box center [783, 428] width 808 height 47
click at [379, 405] on input "Drop files here..." at bounding box center [783, 407] width 808 height 4
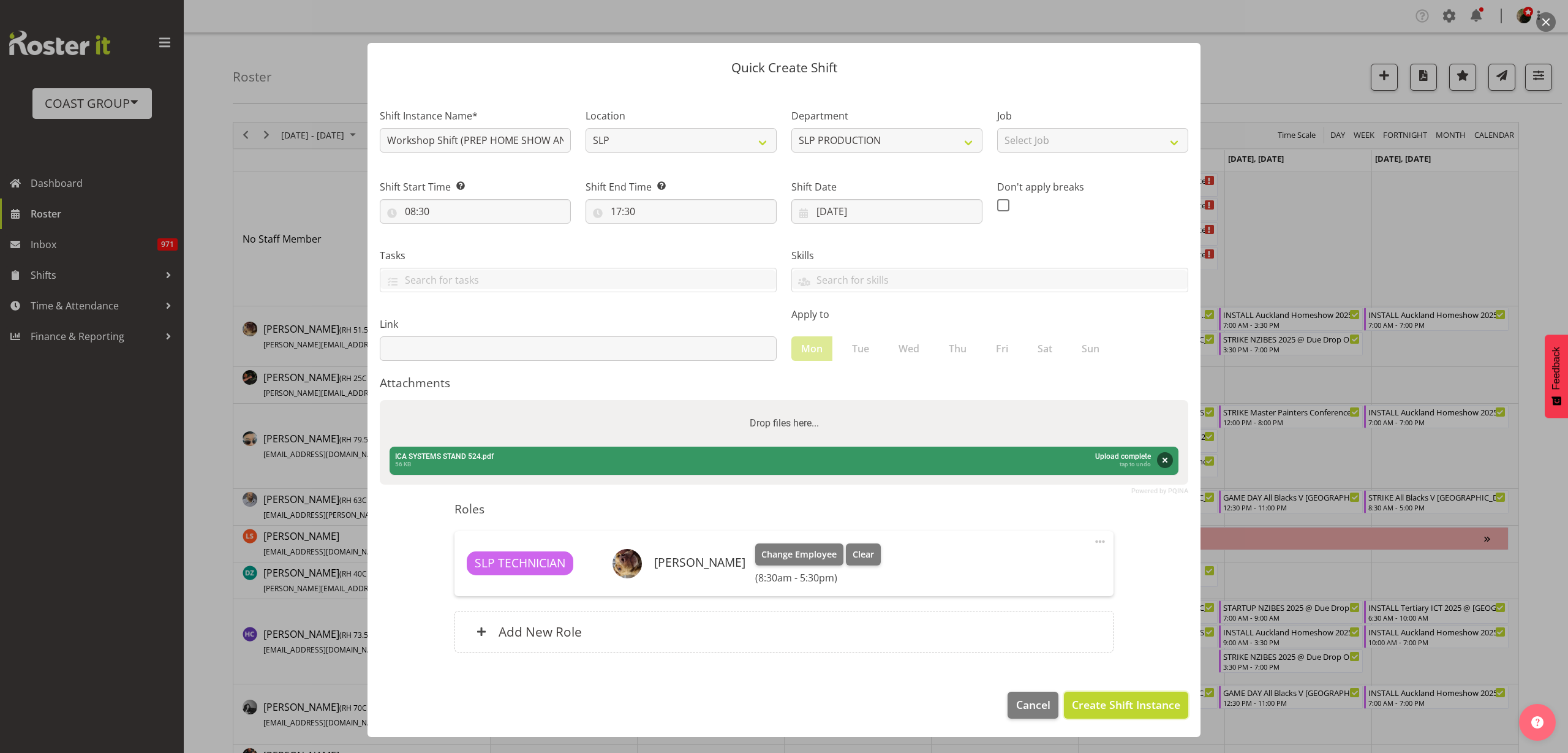
click at [1148, 705] on span "Create Shift Instance" at bounding box center [1126, 704] width 109 height 16
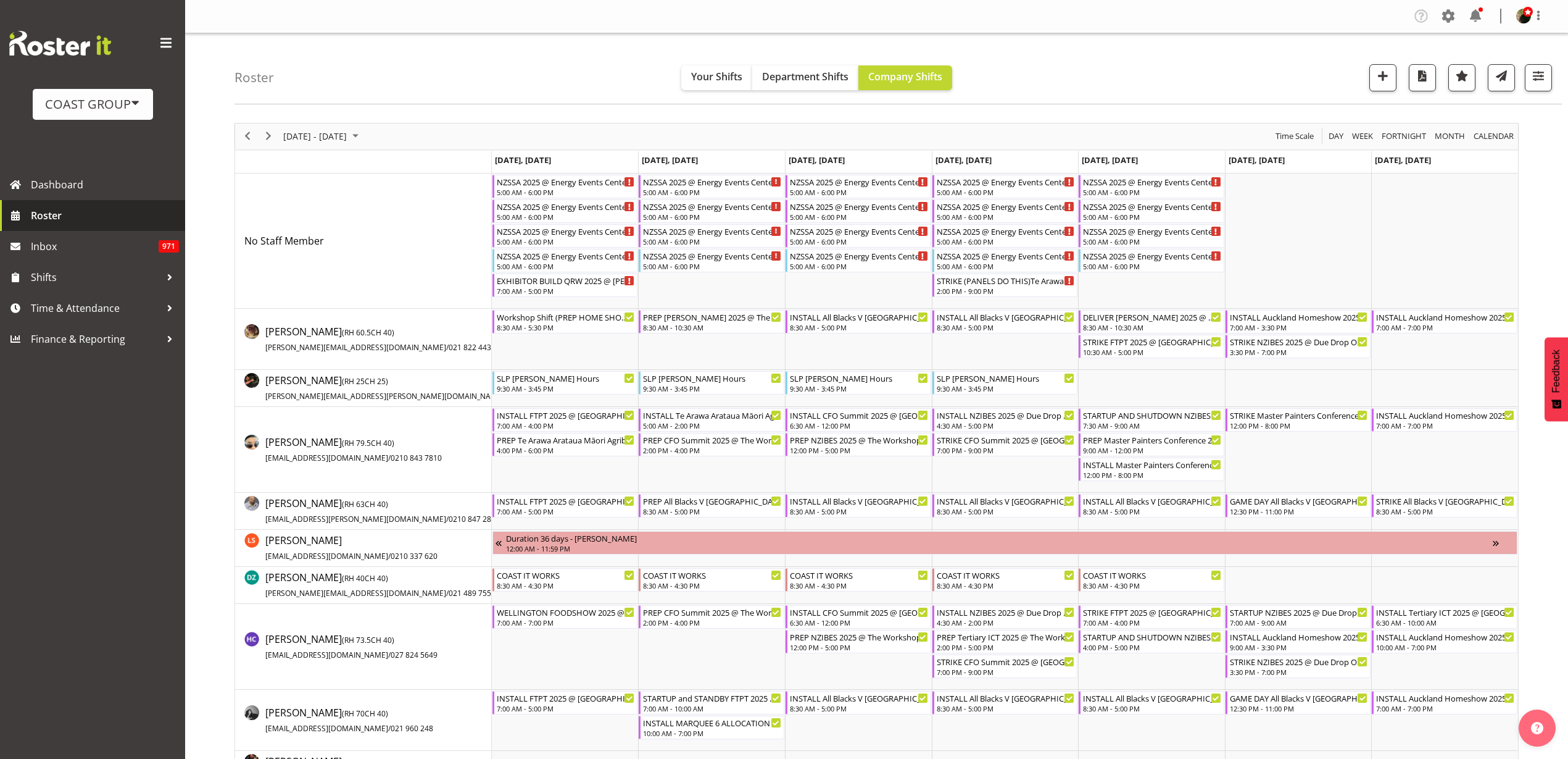
click at [64, 217] on span "Roster" at bounding box center [105, 216] width 148 height 19
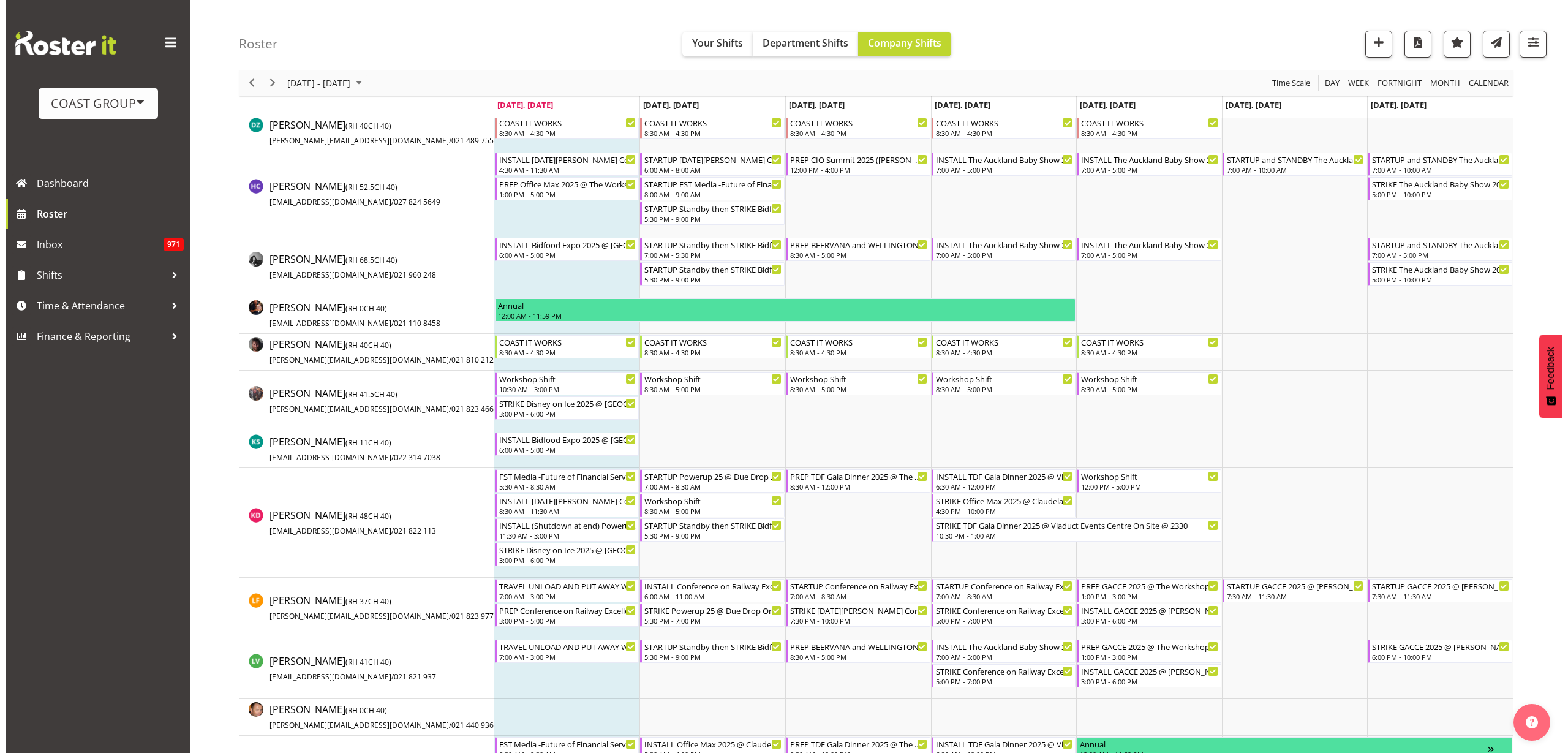
scroll to position [383, 0]
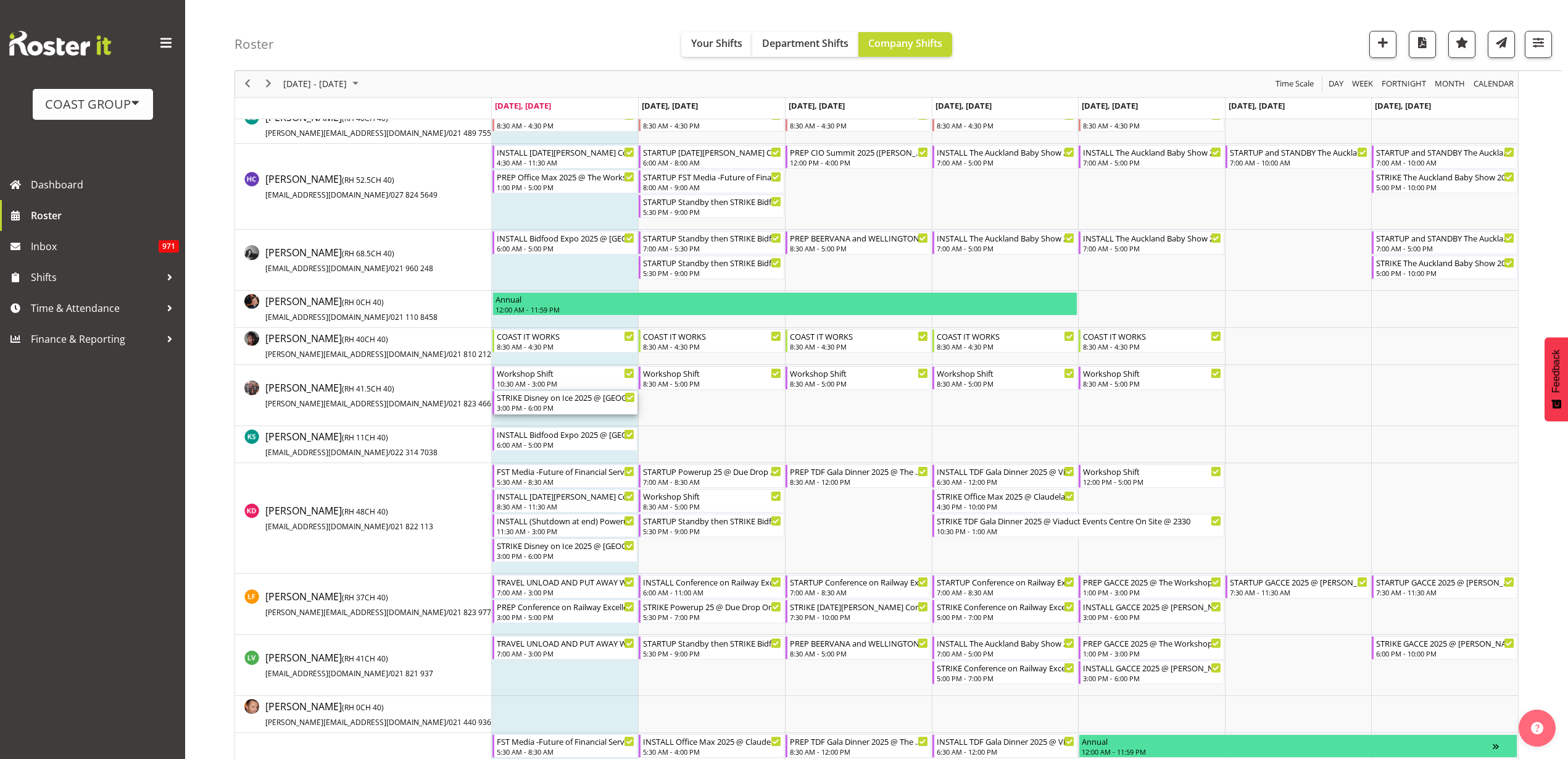
click at [564, 404] on div "3:00 PM - 6:00 PM" at bounding box center [566, 408] width 139 height 10
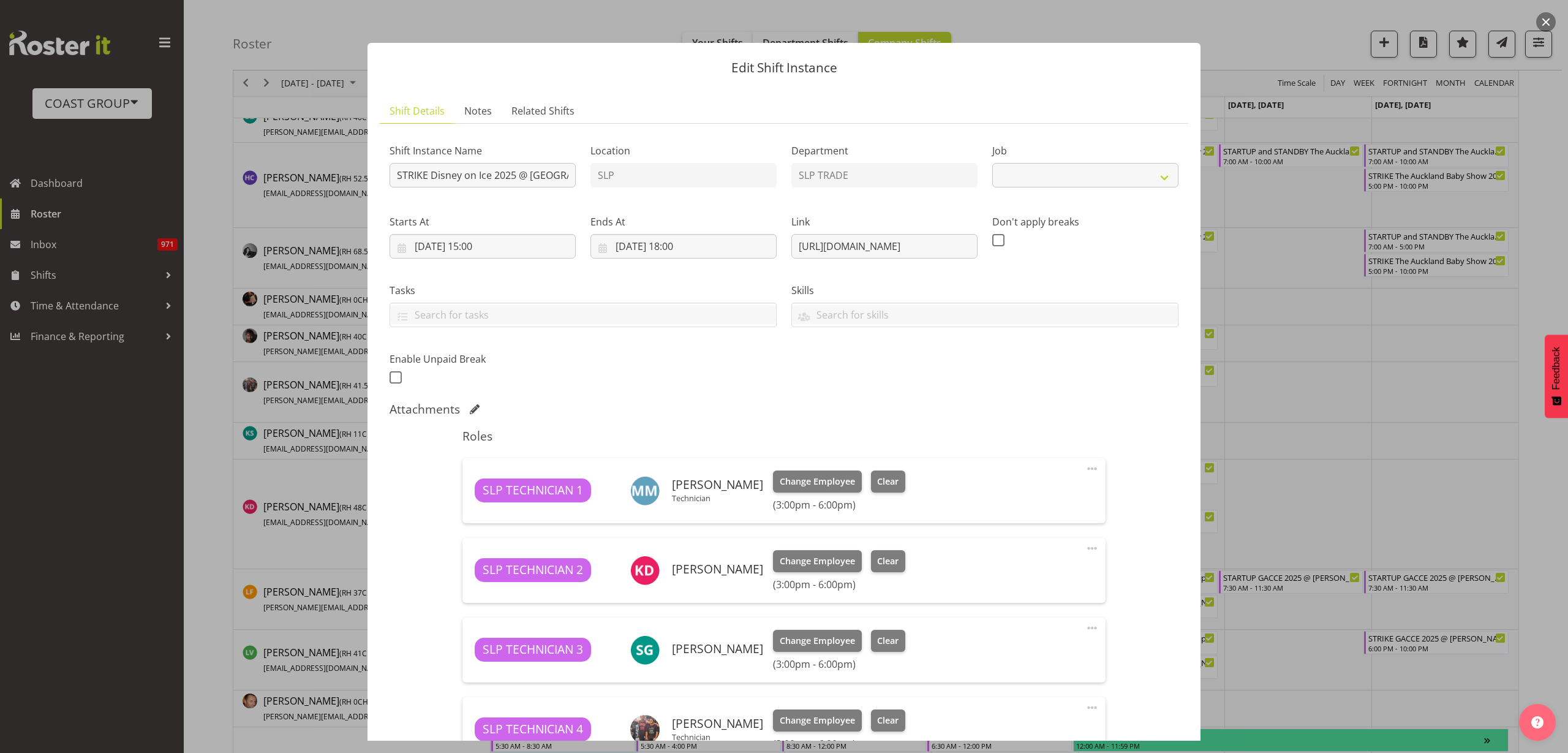
select select "10431"
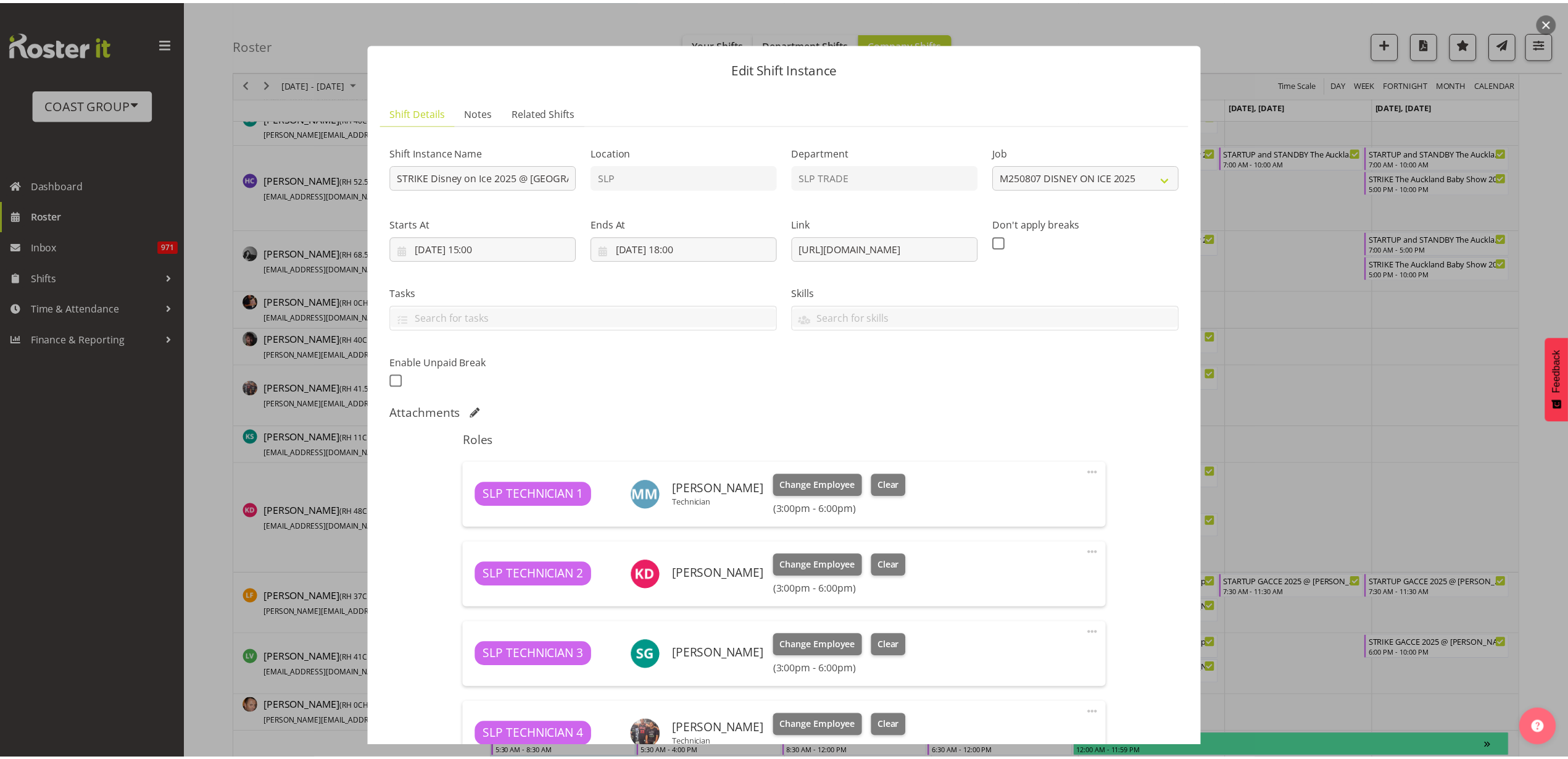
scroll to position [269, 0]
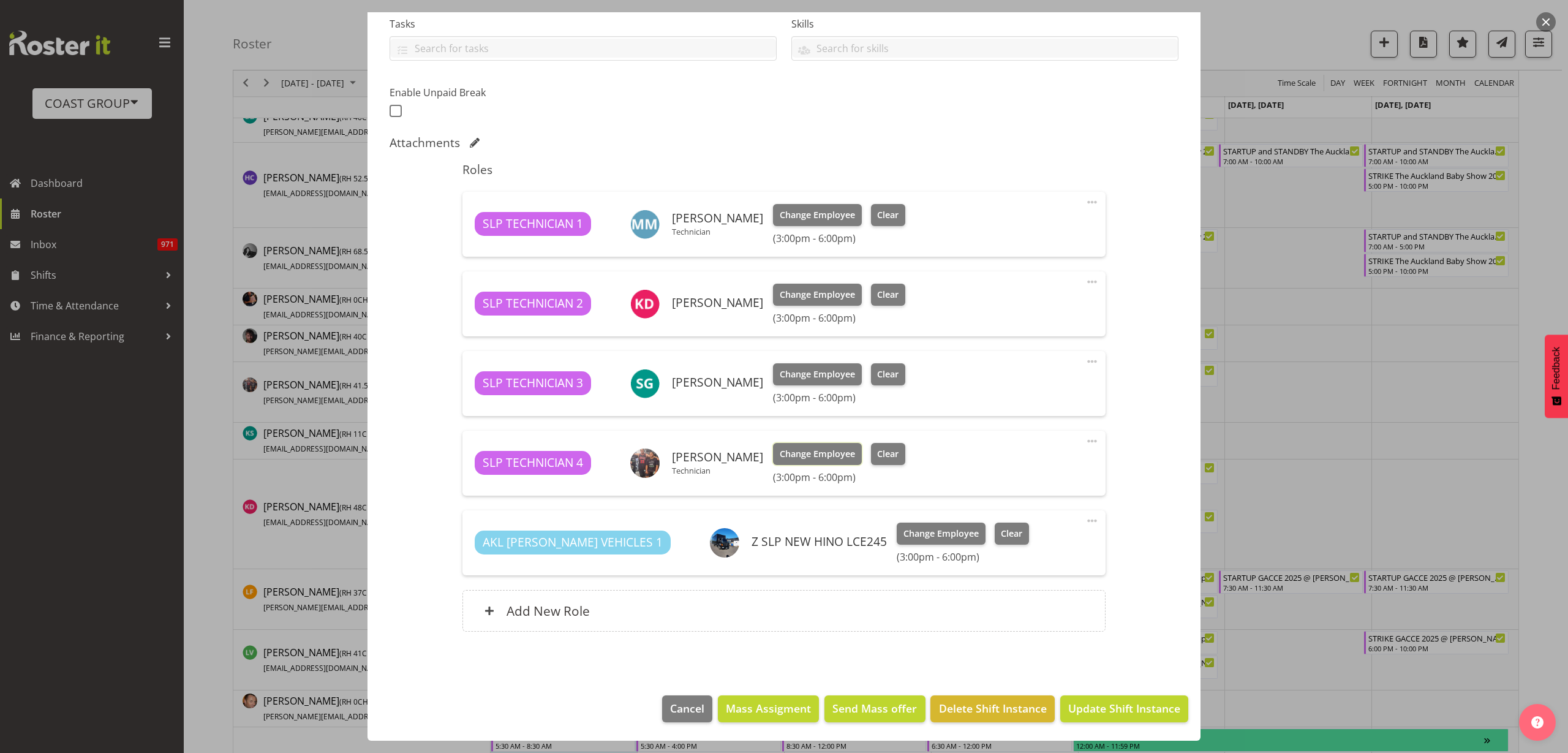
click at [782, 456] on span "Change Employee" at bounding box center [817, 453] width 75 height 14
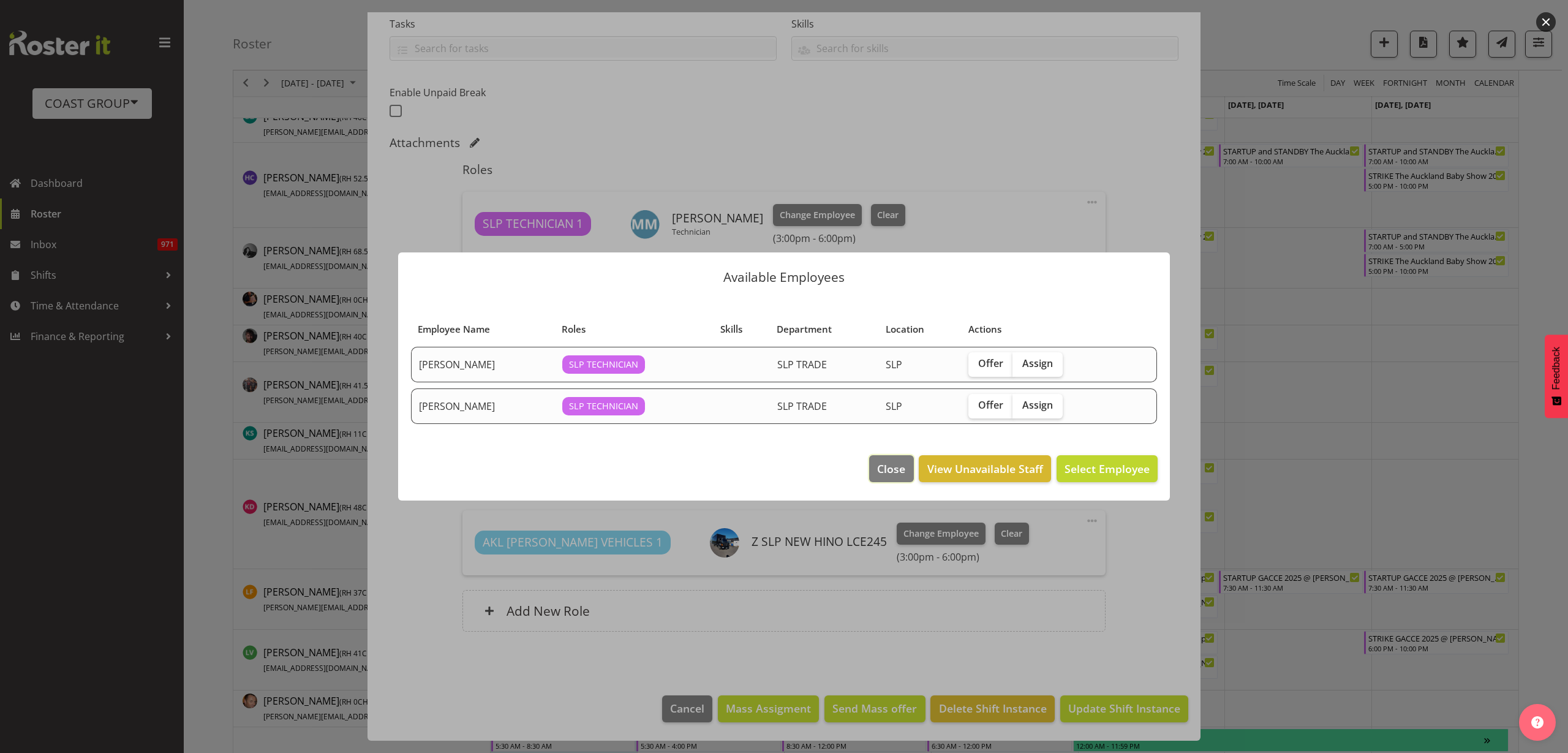
click at [890, 468] on span "Close" at bounding box center [891, 468] width 28 height 16
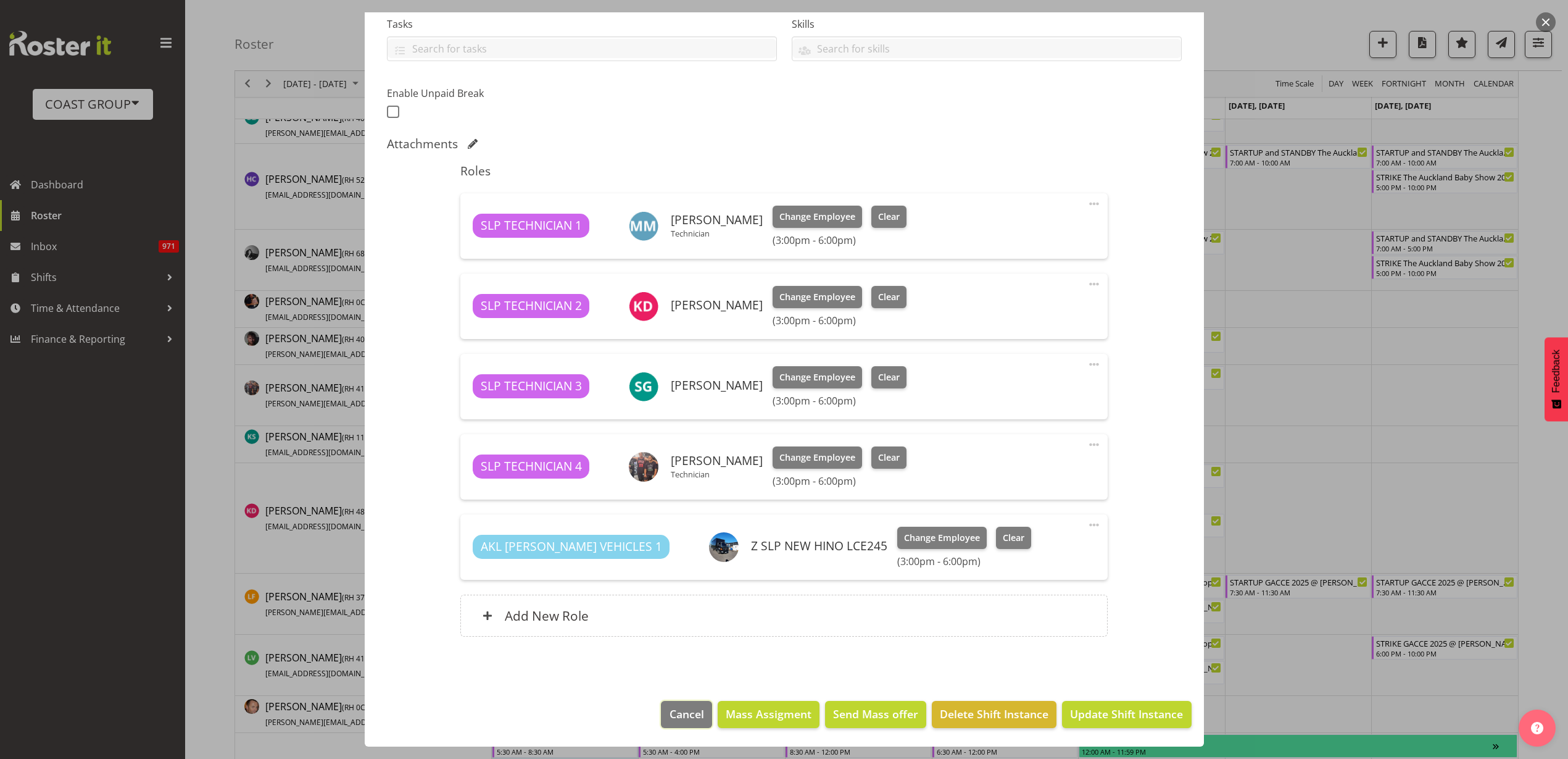
click at [670, 718] on span "Cancel" at bounding box center [687, 713] width 35 height 16
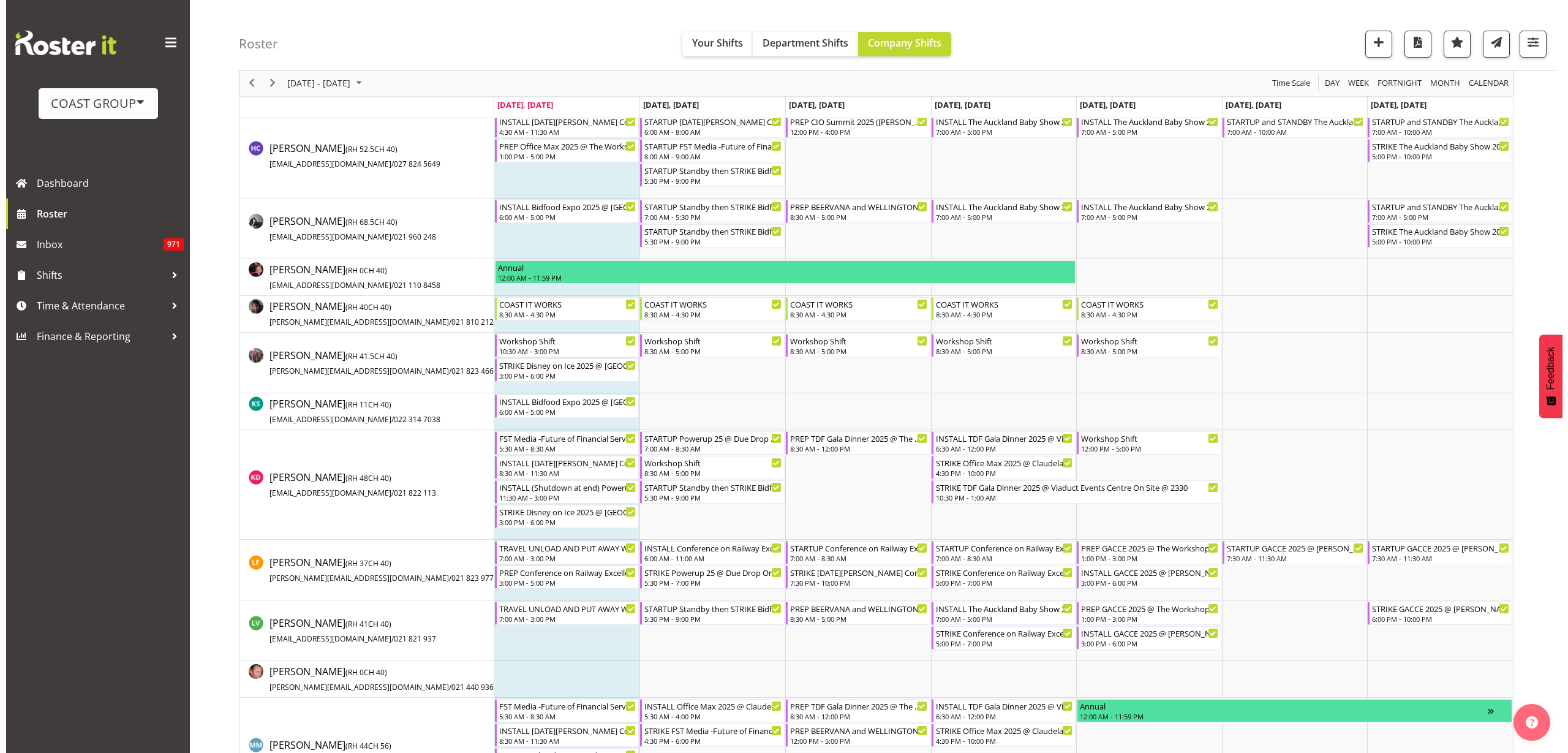
scroll to position [459, 0]
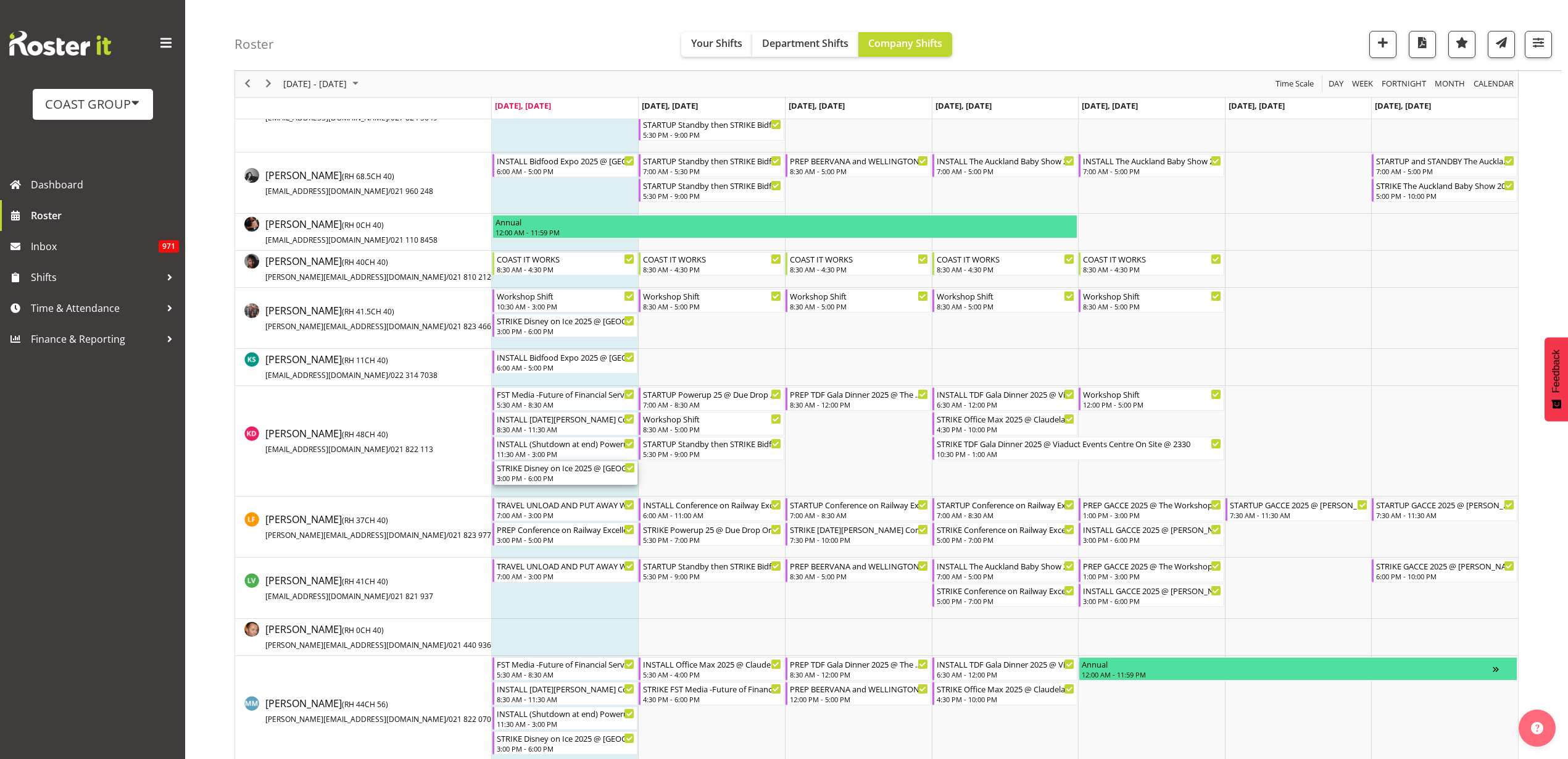
click at [581, 469] on div "STRIKE Disney on Ice 2025 @ [GEOGRAPHIC_DATA] on site @ 2230" at bounding box center [566, 467] width 139 height 12
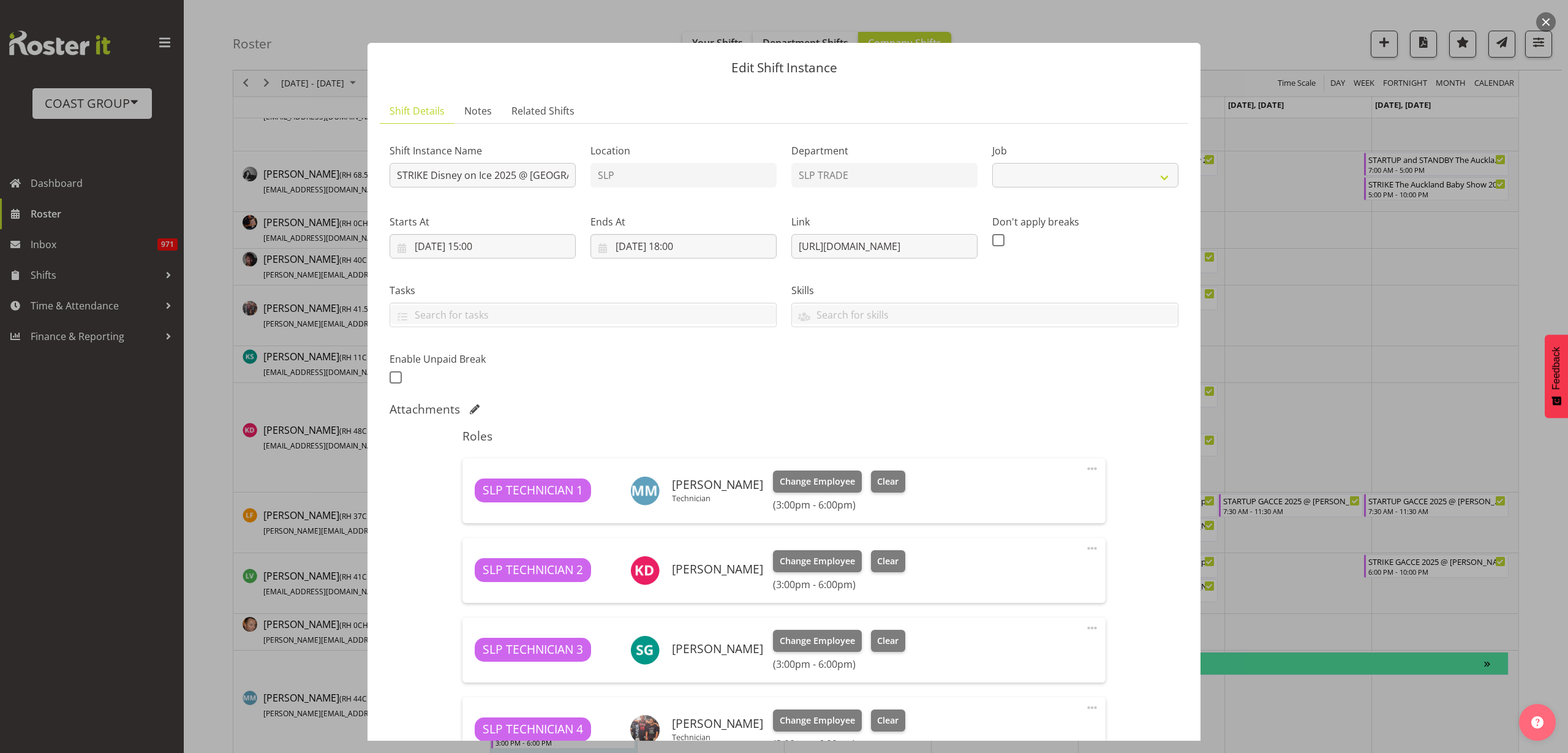
select select "10431"
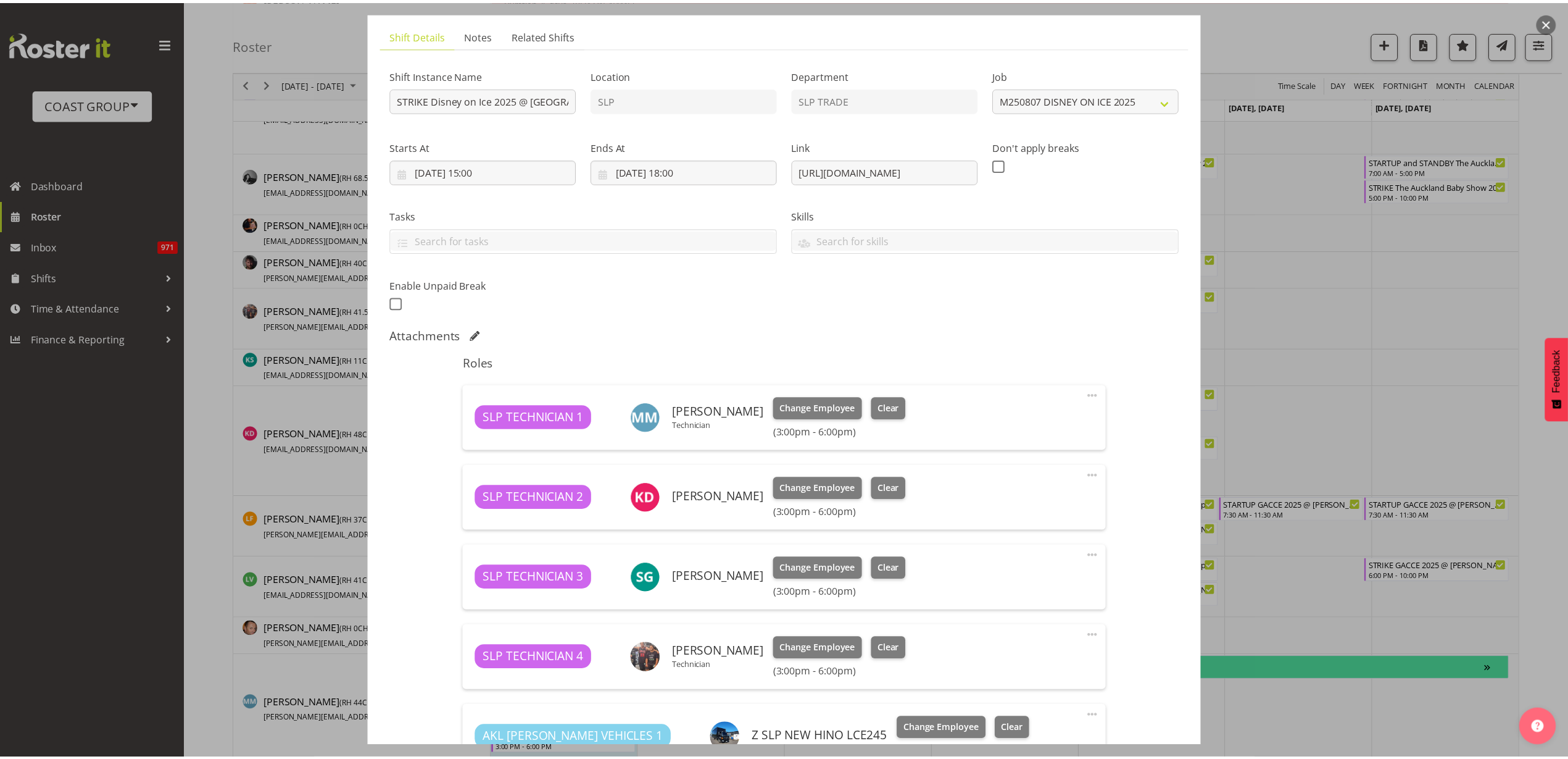
scroll to position [269, 0]
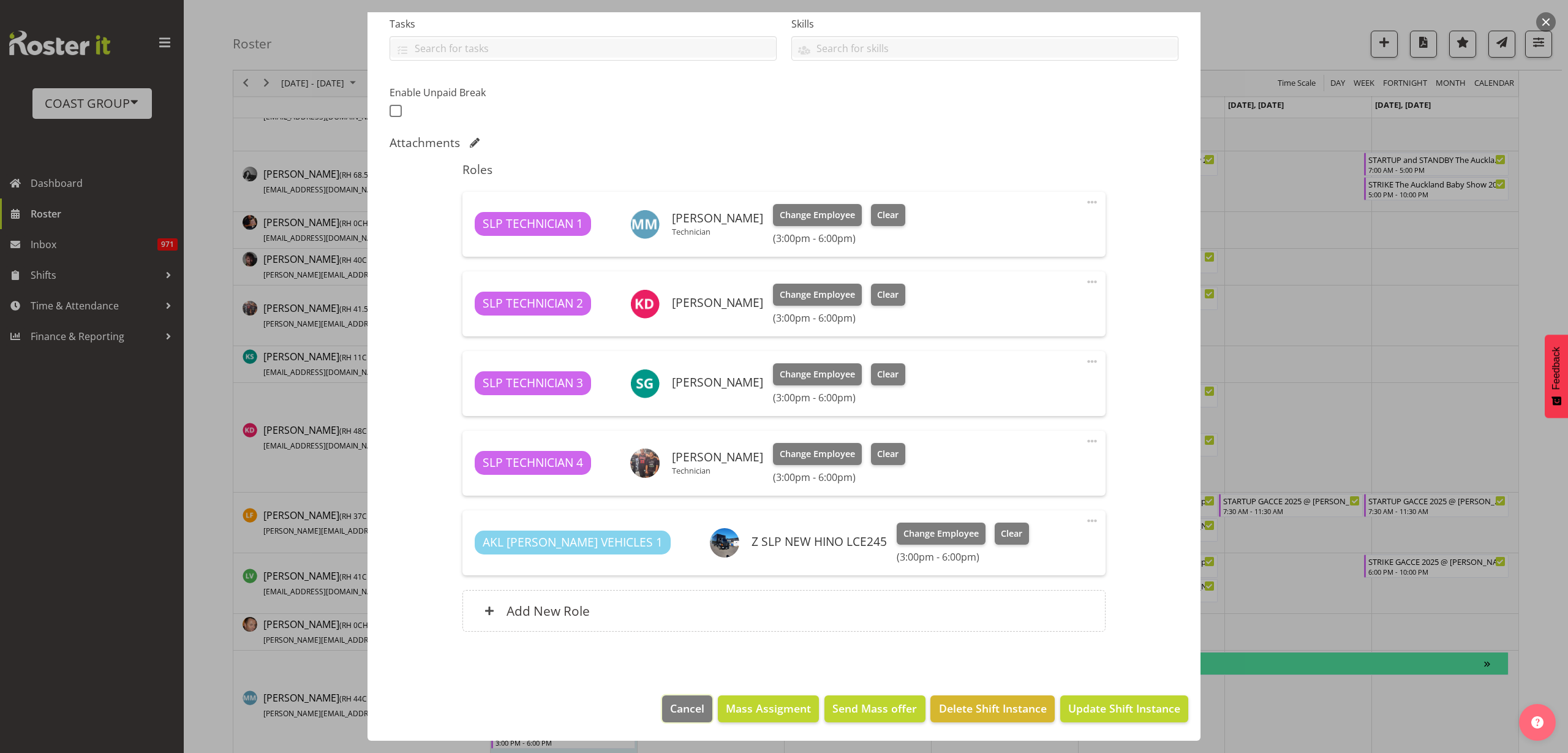
click at [670, 713] on span "Cancel" at bounding box center [688, 708] width 34 height 16
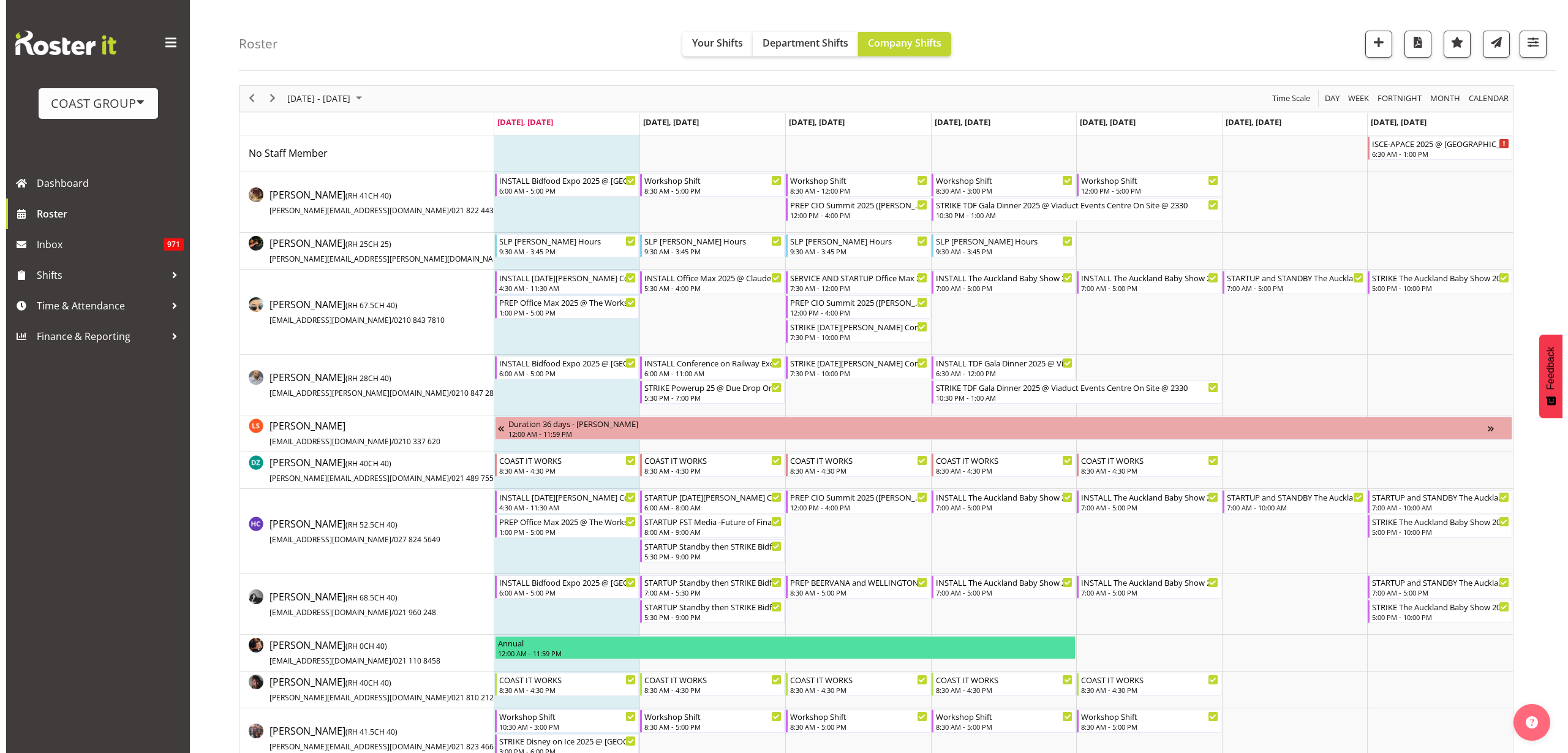
scroll to position [0, 0]
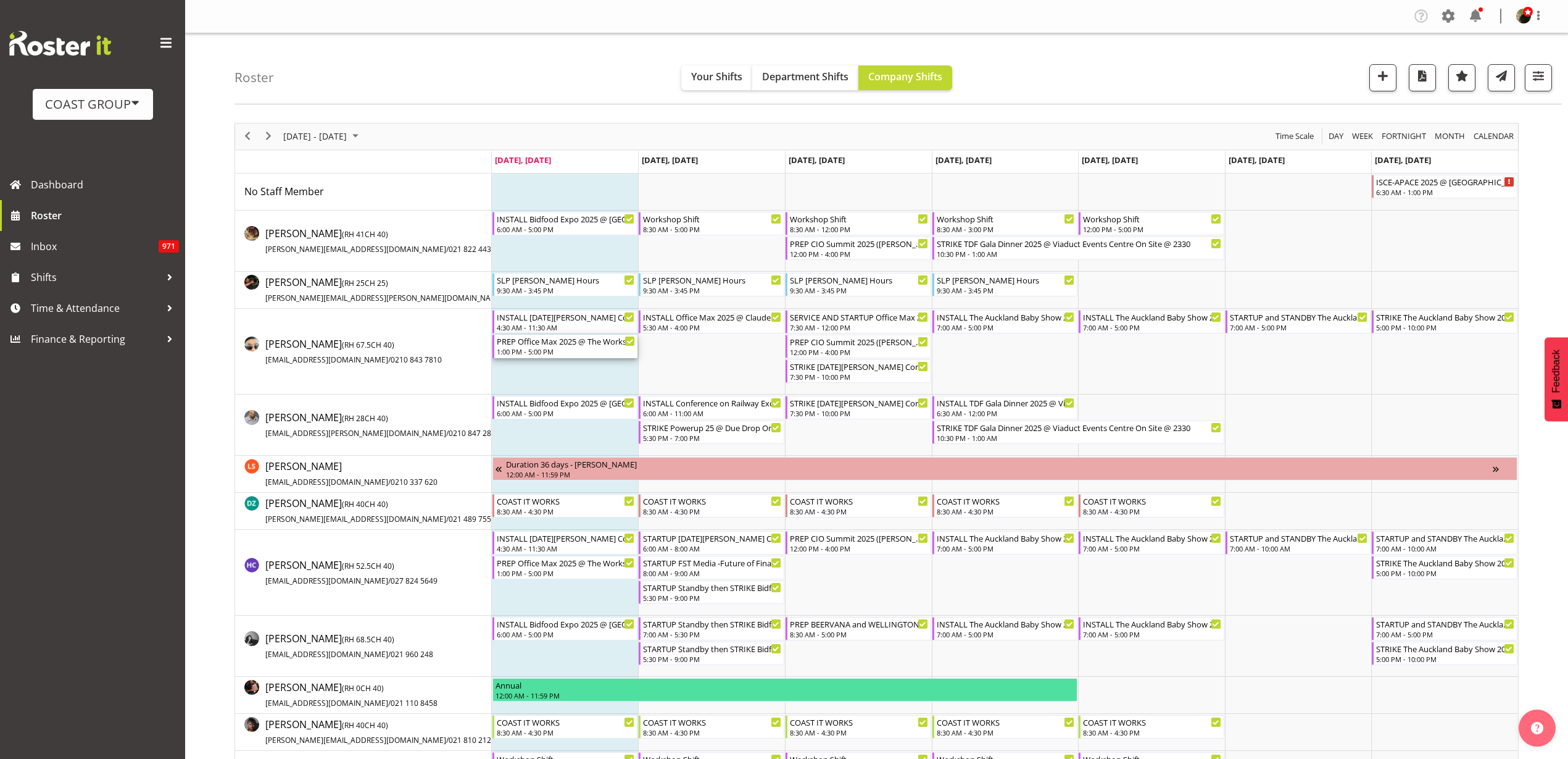
click at [561, 345] on div "PREP Office Max 2025 @ The Workshop" at bounding box center [566, 340] width 139 height 12
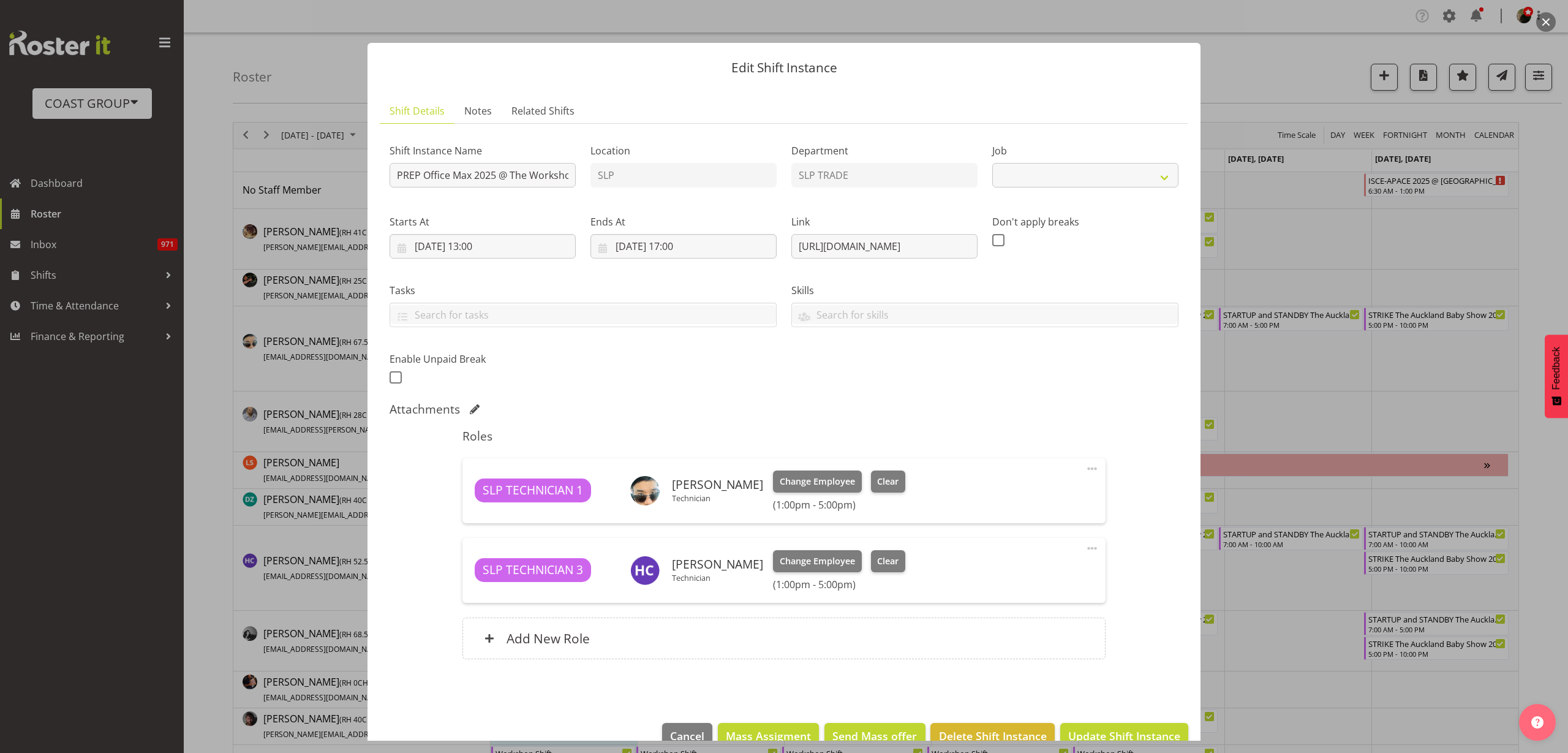
select select "10090"
click at [1085, 548] on span at bounding box center [1092, 548] width 14 height 14
click at [1023, 578] on link "Edit" at bounding box center [1041, 575] width 118 height 22
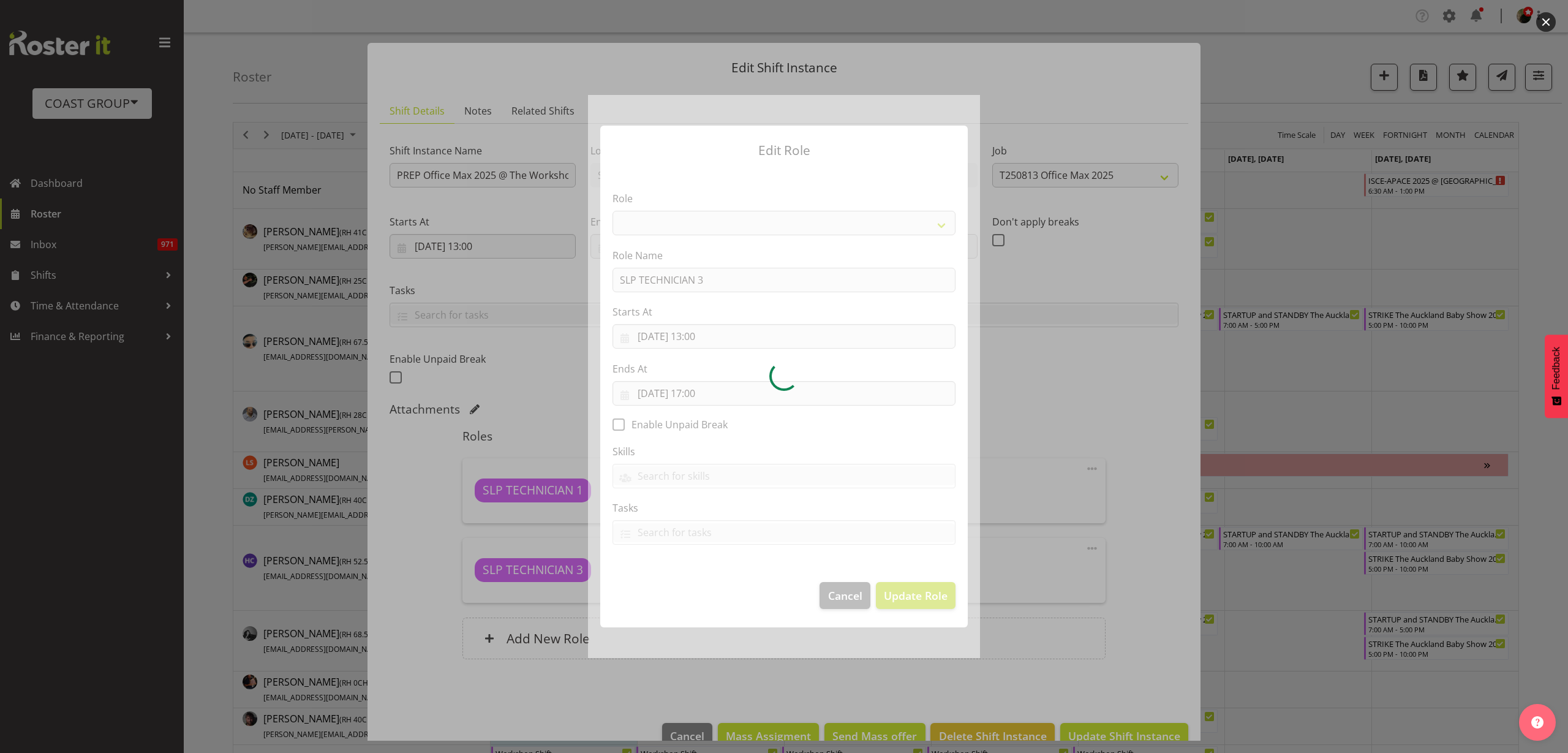
select select "123"
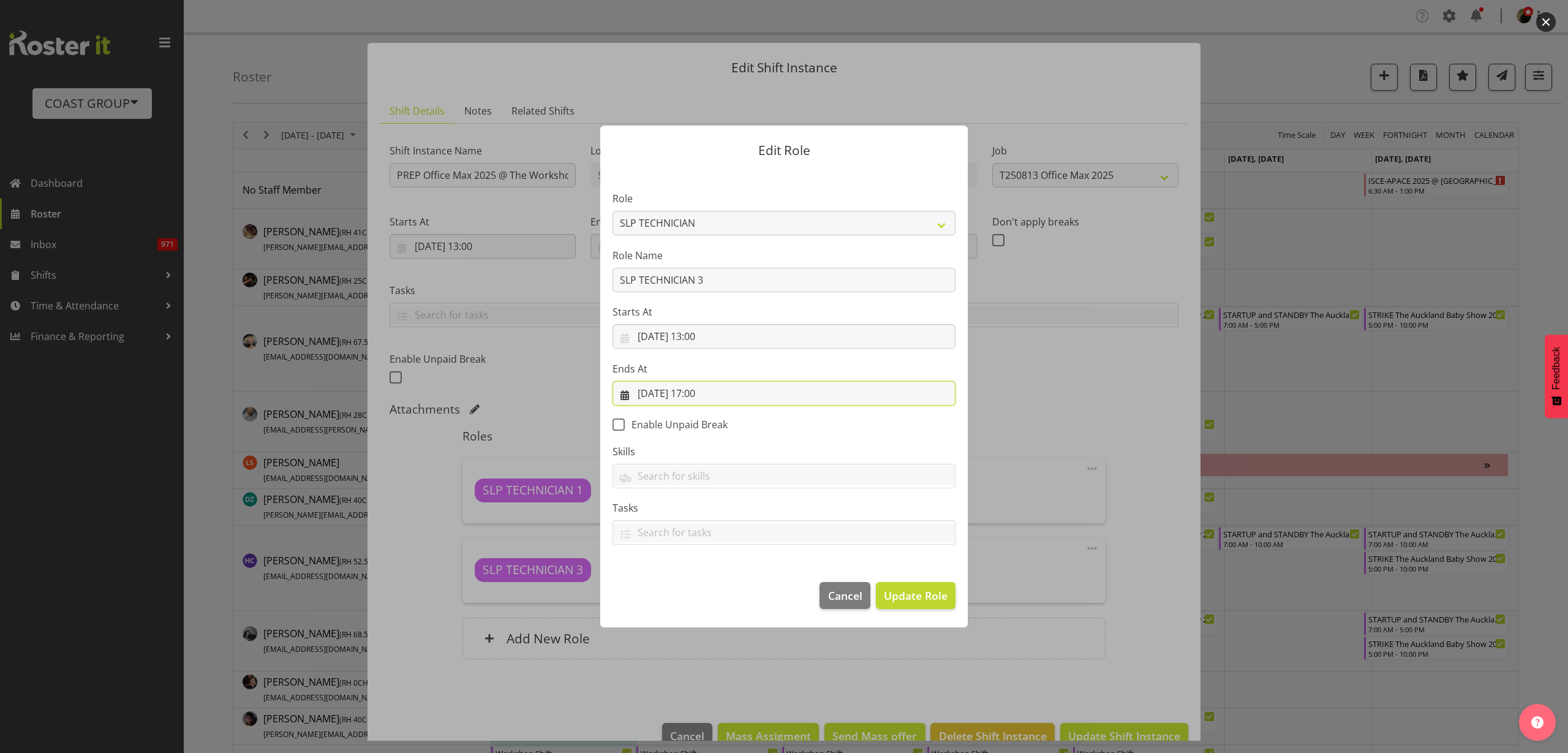
click at [706, 397] on input "[DATE] 17:00" at bounding box center [783, 393] width 343 height 24
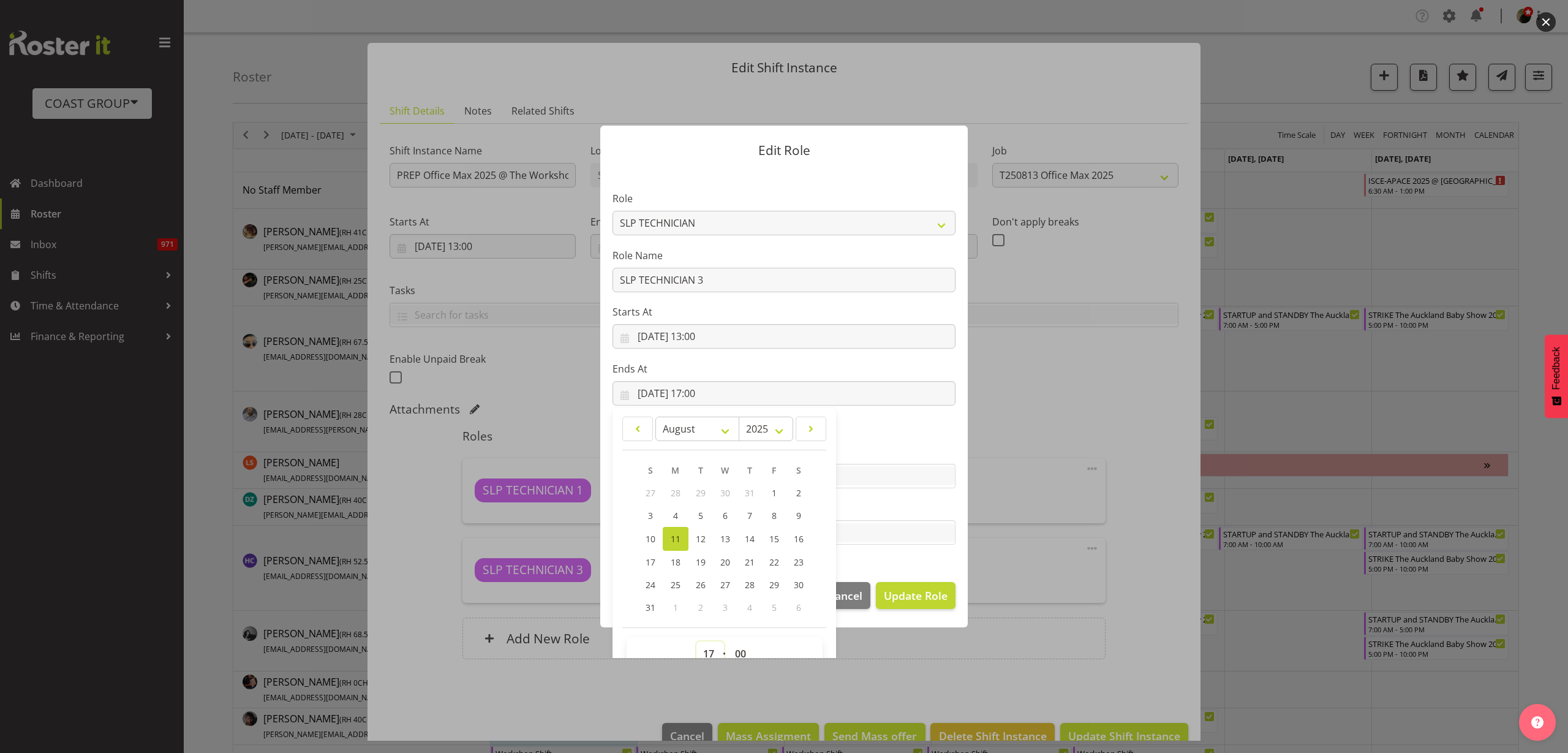
click at [703, 649] on select "00 01 02 03 04 05 06 07 08 09 10 11 12 13 14 15 16 17 18 19 20 21 22 23" at bounding box center [710, 653] width 27 height 24
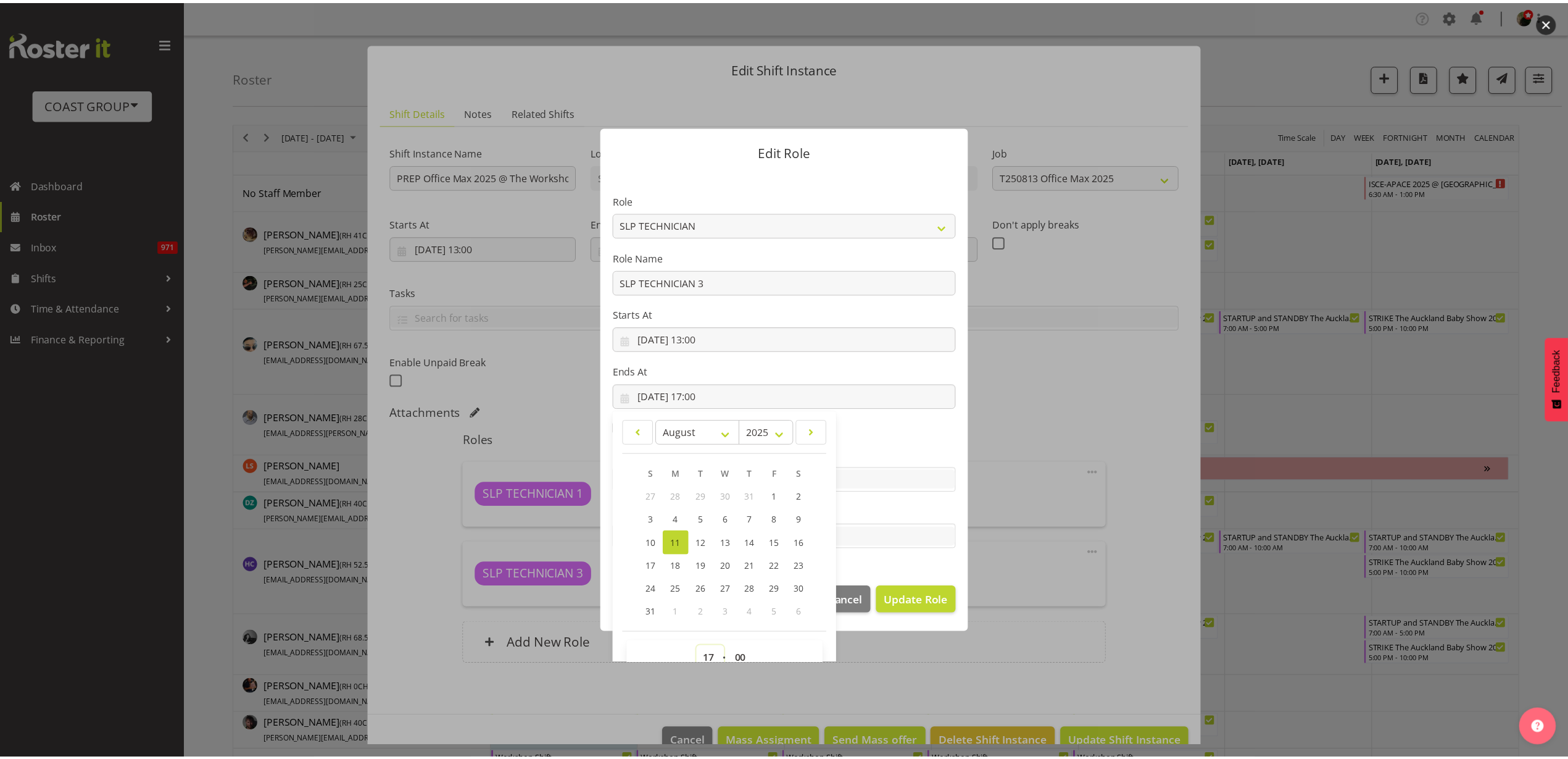
scroll to position [8, 0]
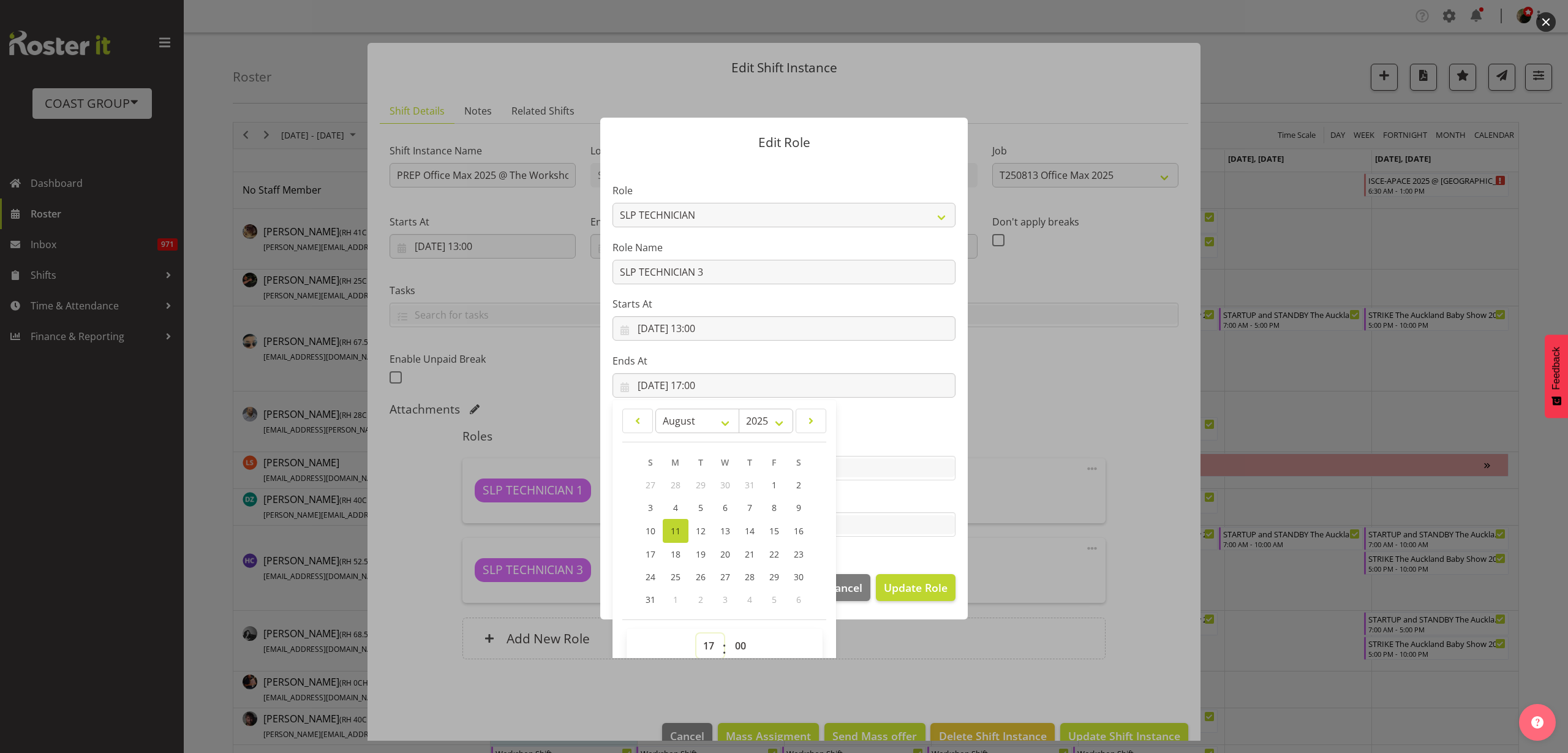
select select "15"
click at [696, 633] on select "00 01 02 03 04 05 06 07 08 09 10 11 12 13 14 15 16 17 18 19 20 21 22 23" at bounding box center [710, 645] width 27 height 24
type input "[DATE] 15:00"
click at [908, 588] on span "Update Role" at bounding box center [916, 587] width 64 height 16
select select
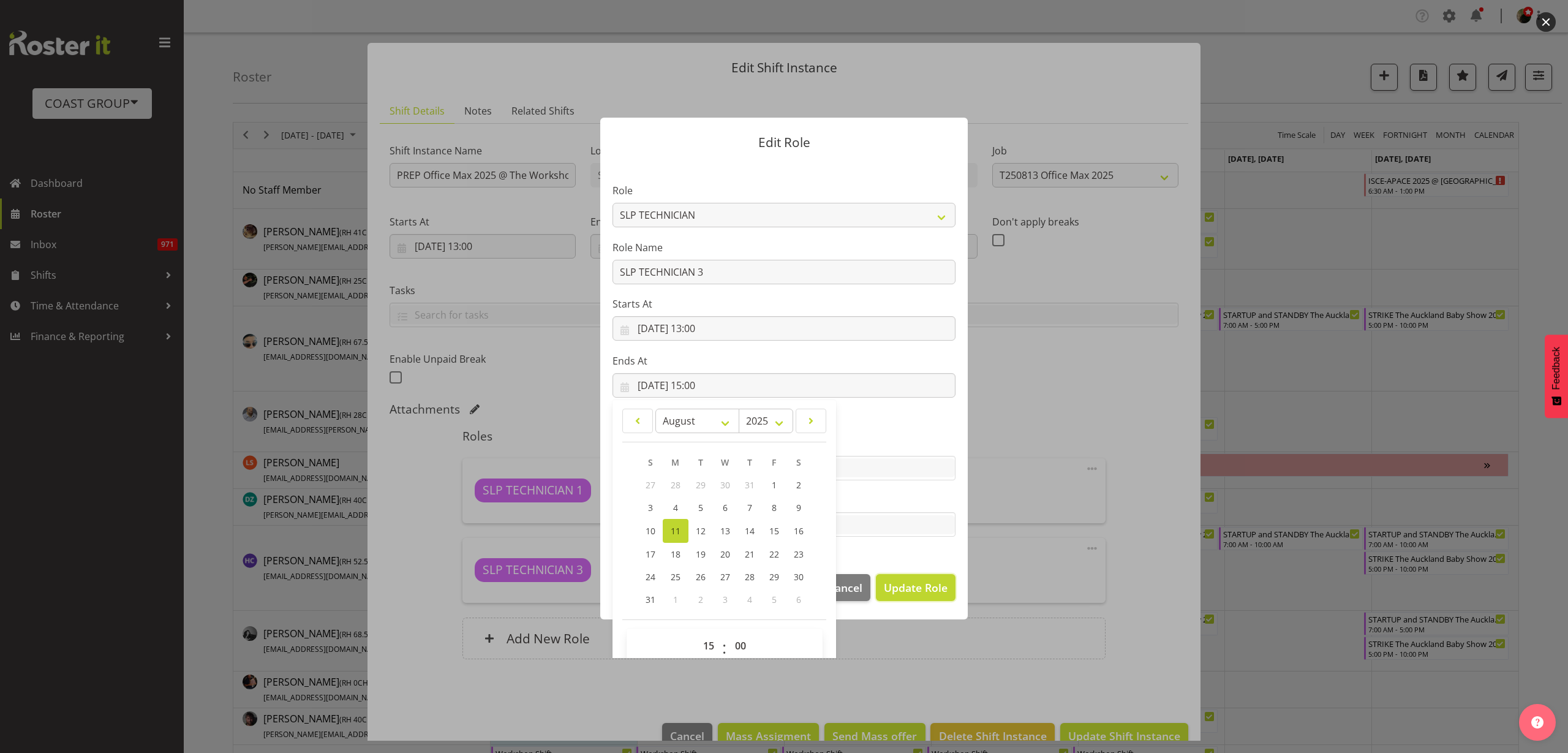
select select
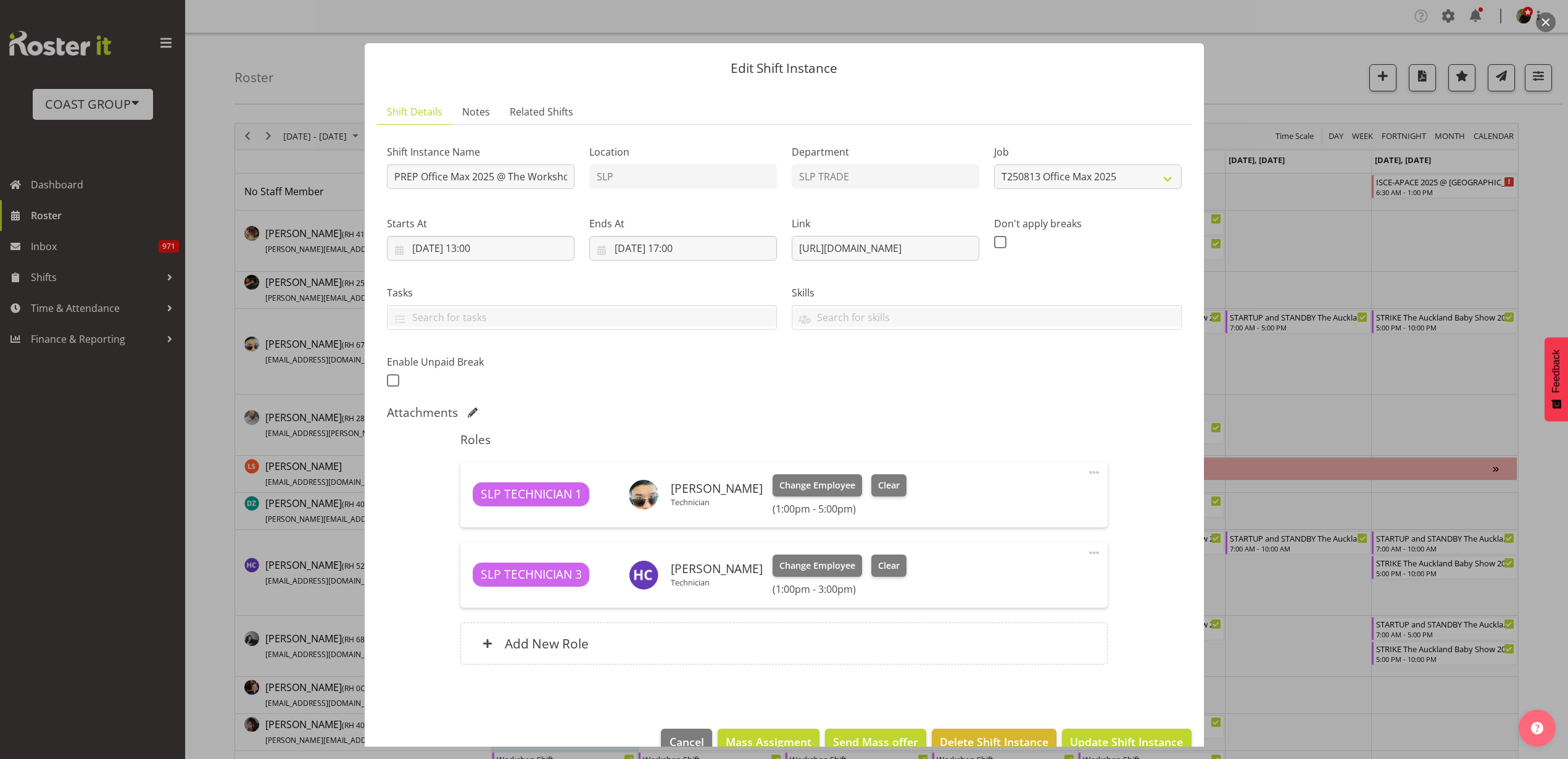
scroll to position [28, 0]
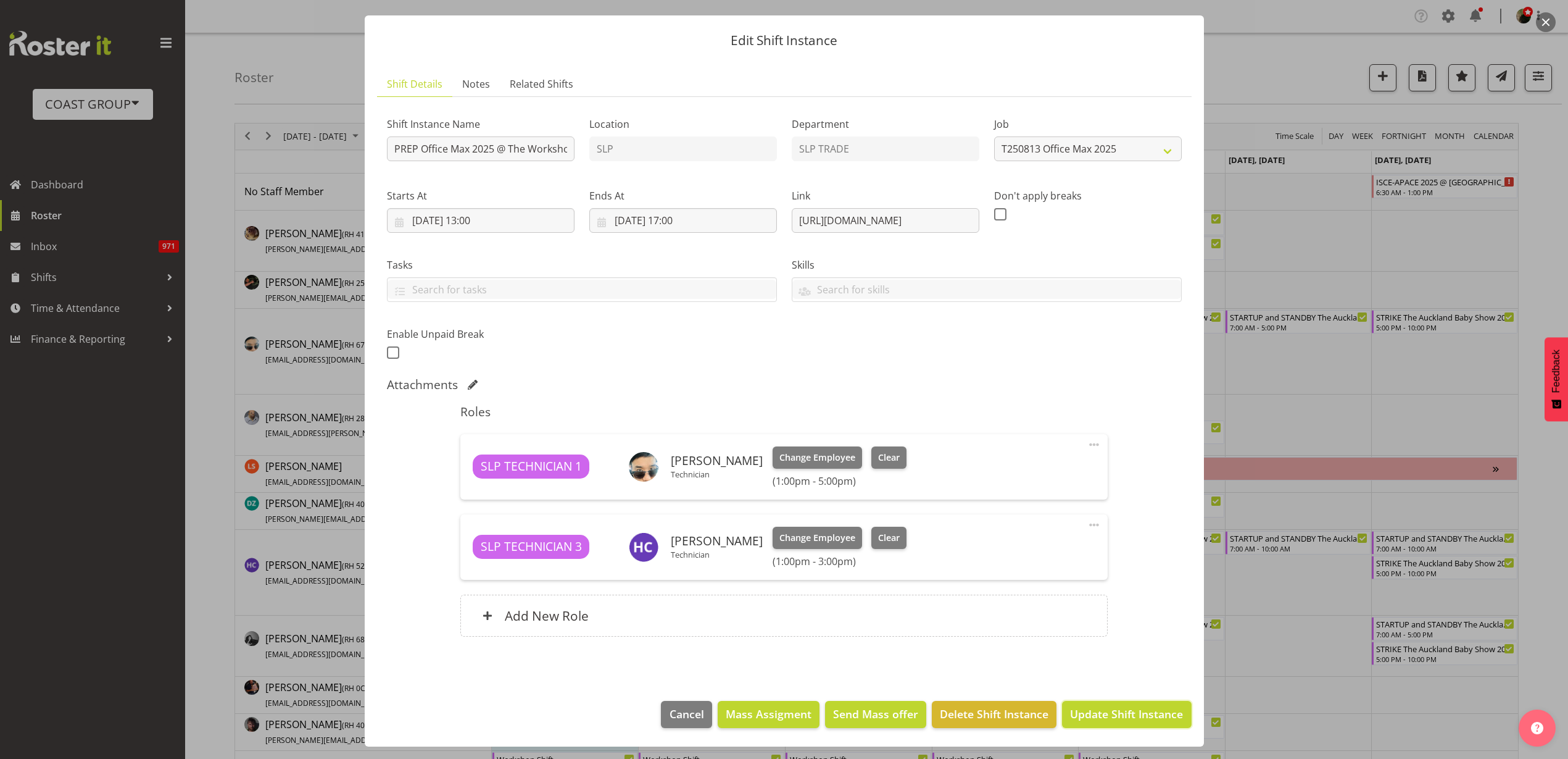
click at [1139, 716] on span "Update Shift Instance" at bounding box center [1126, 713] width 113 height 16
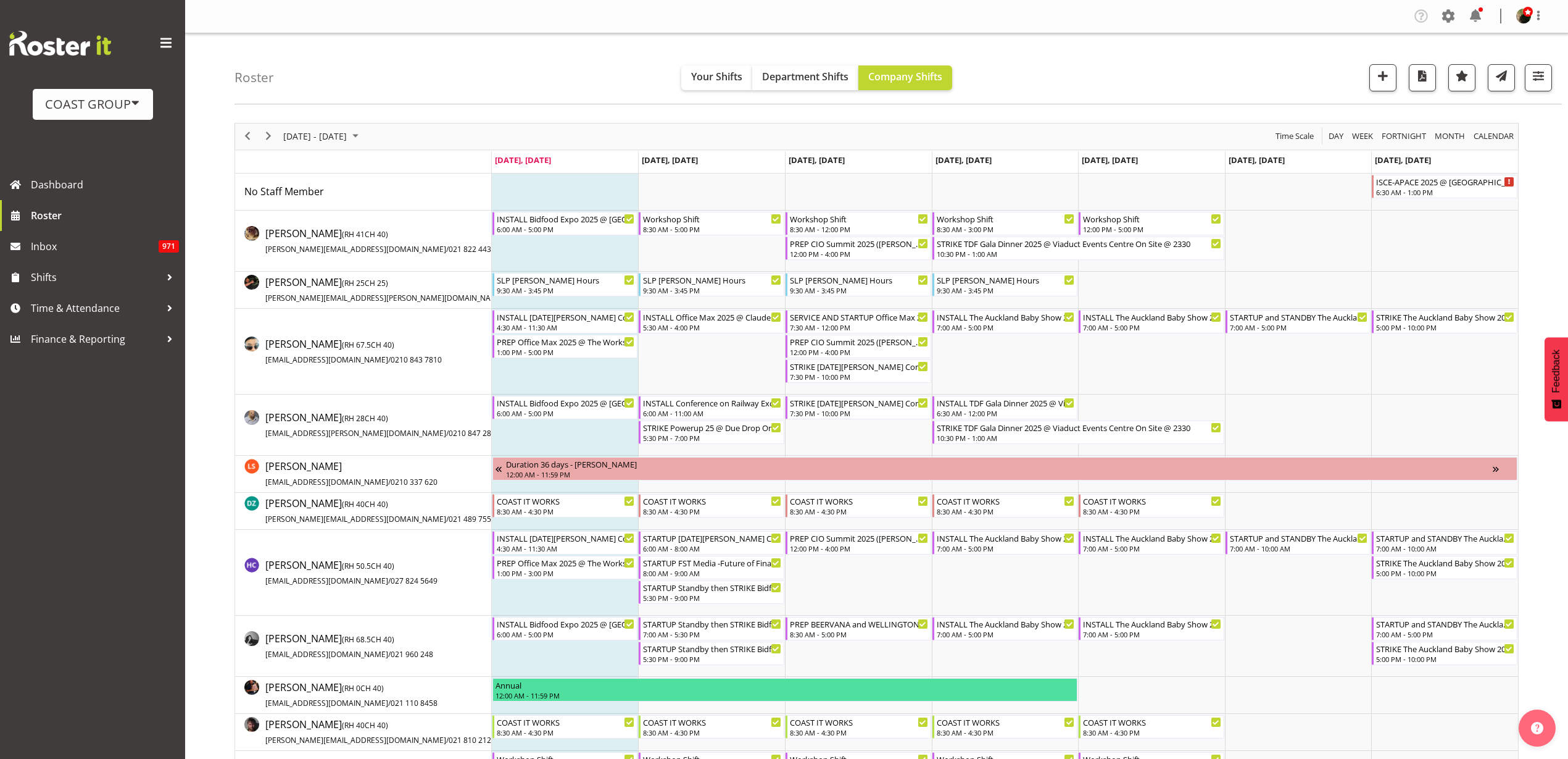
scroll to position [386, 0]
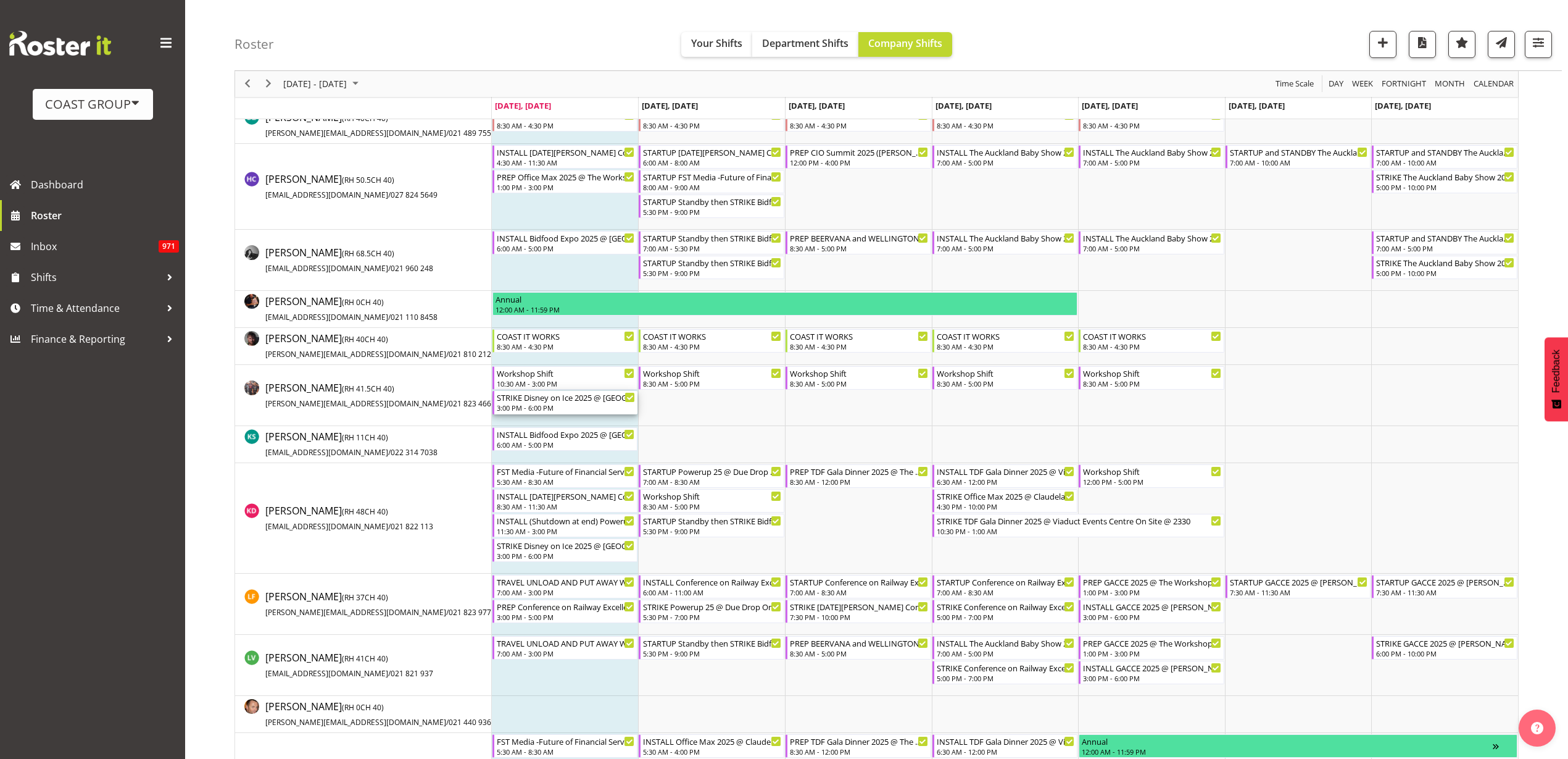
click at [560, 395] on div "STRIKE Disney on Ice 2025 @ [GEOGRAPHIC_DATA] on site @ 2230" at bounding box center [566, 397] width 139 height 12
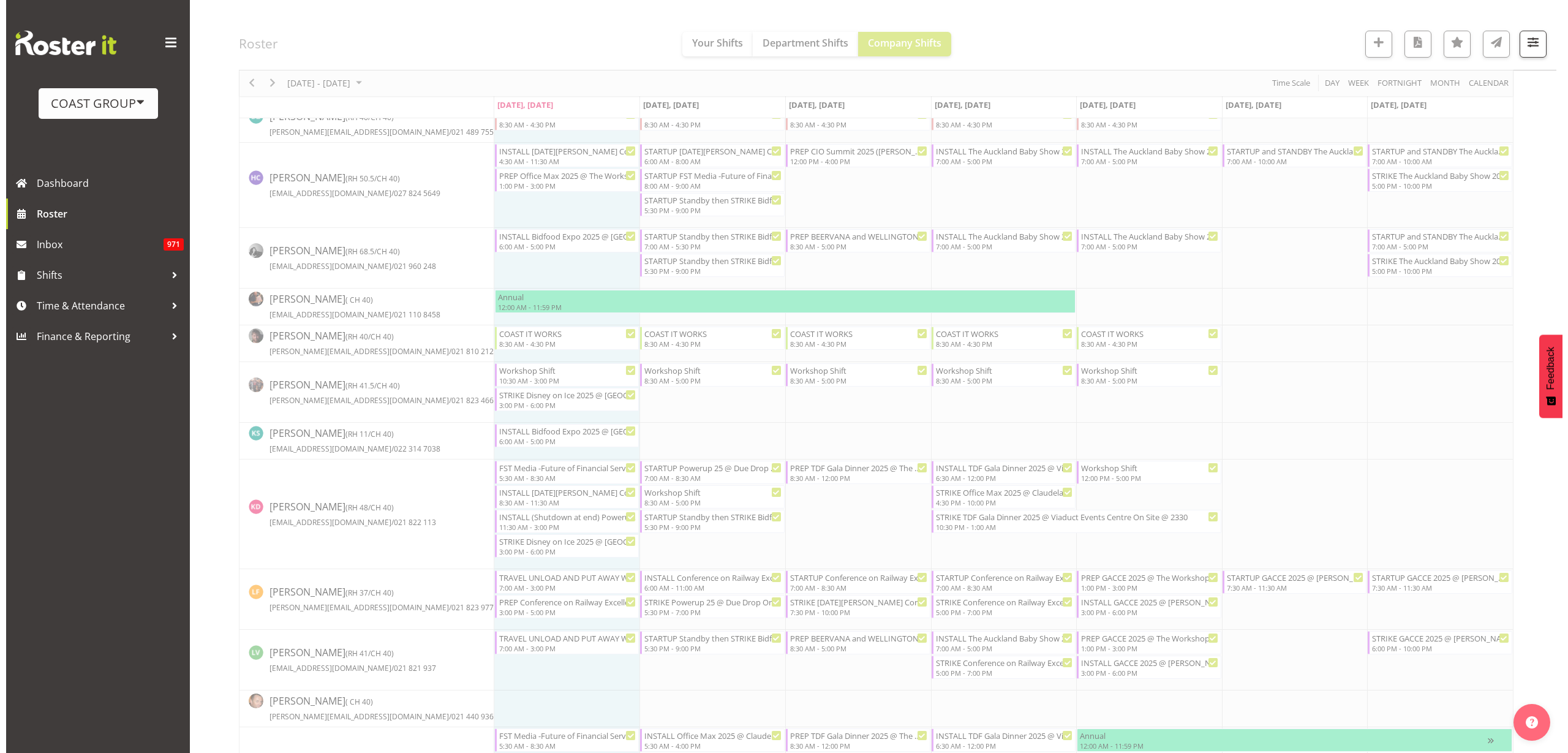
scroll to position [0, 0]
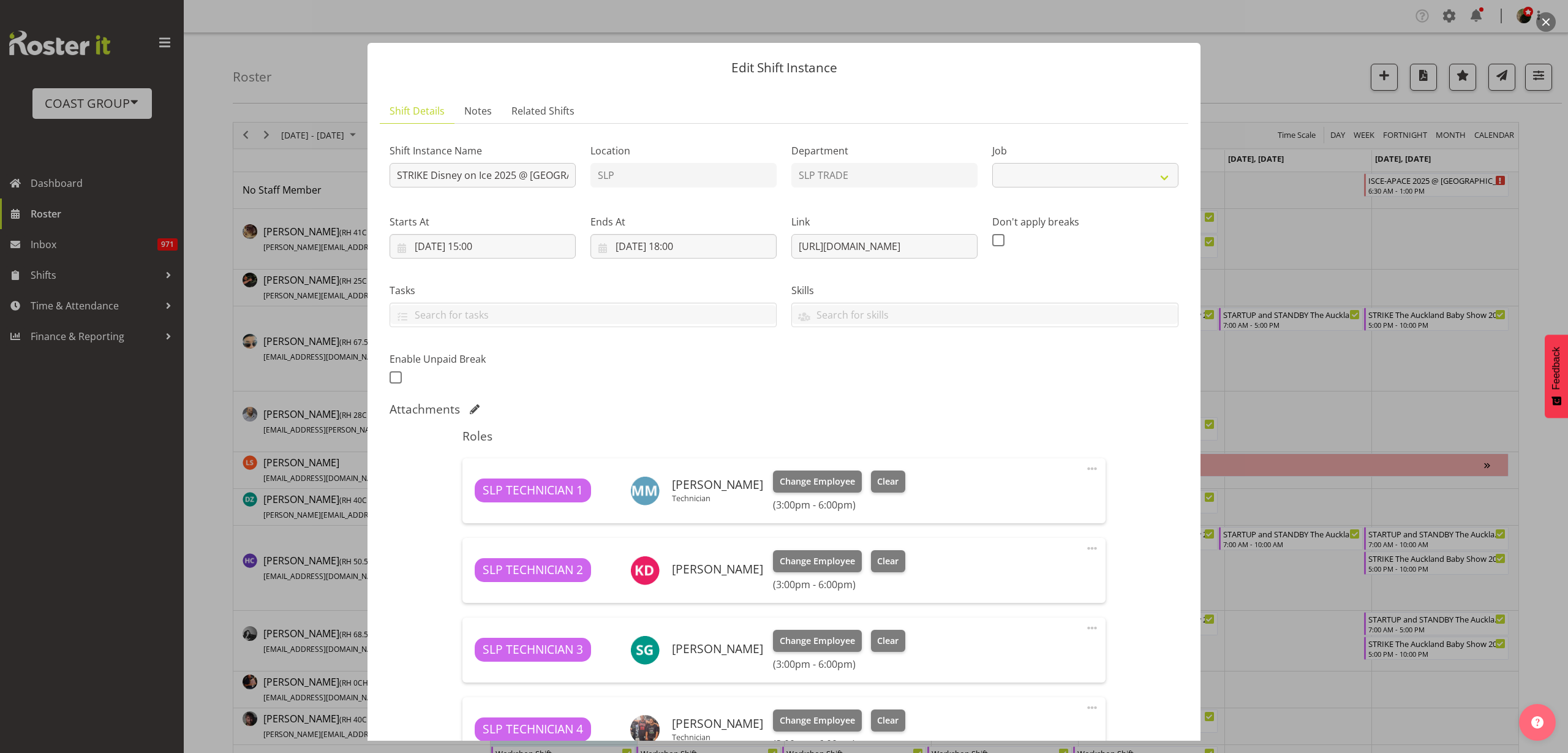
select select "10431"
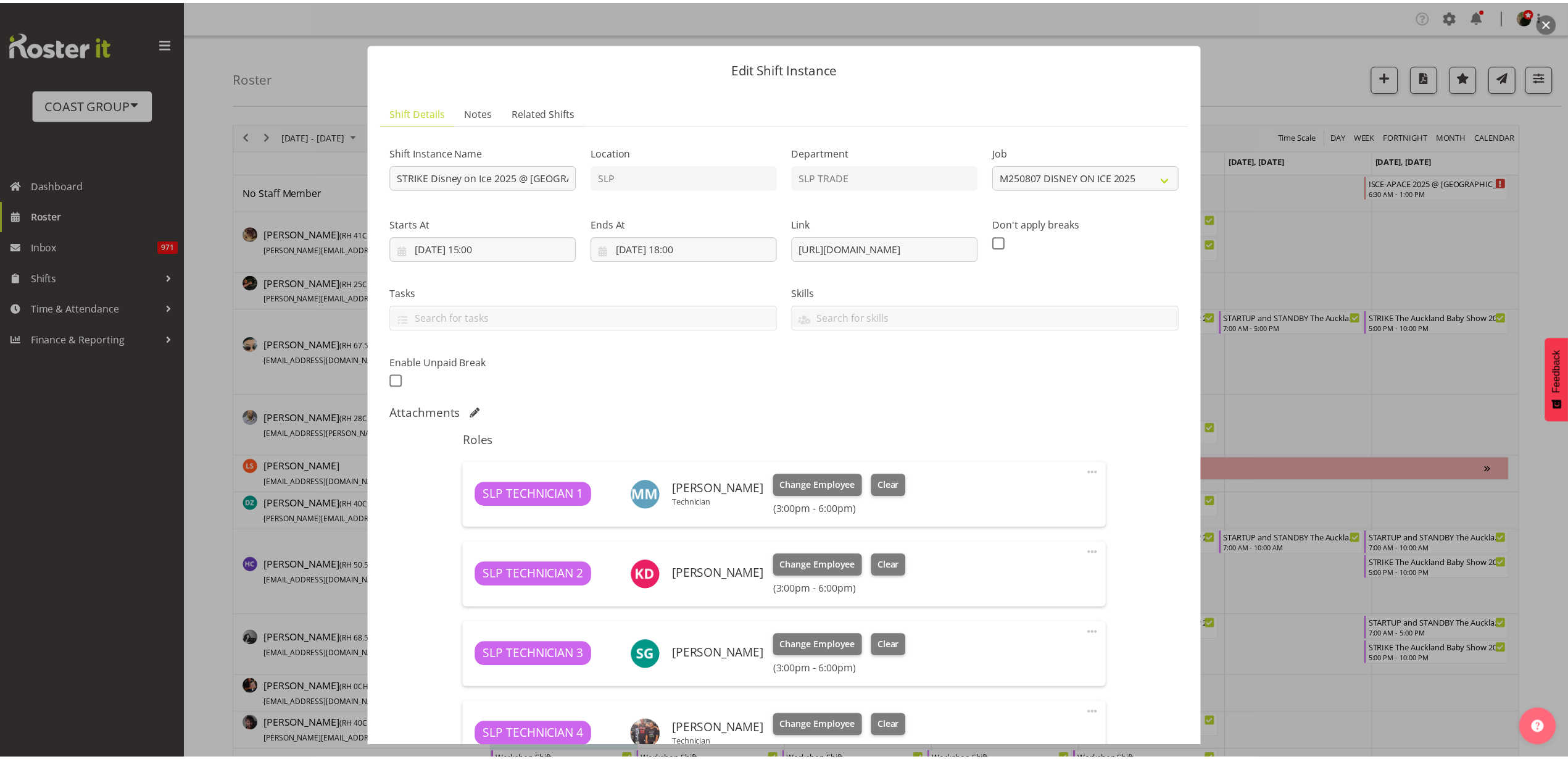
scroll to position [269, 0]
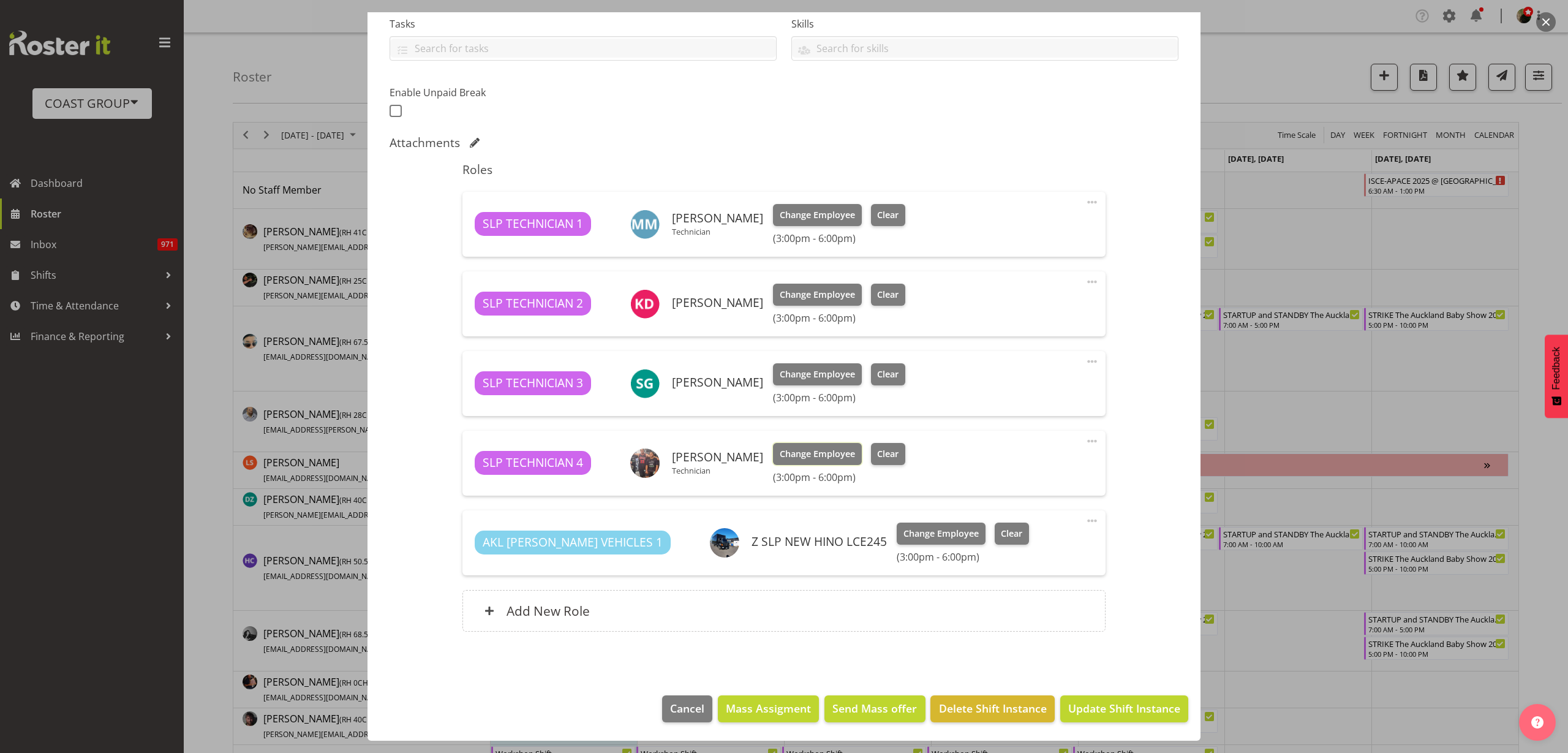
click at [790, 456] on span "Change Employee" at bounding box center [817, 453] width 75 height 14
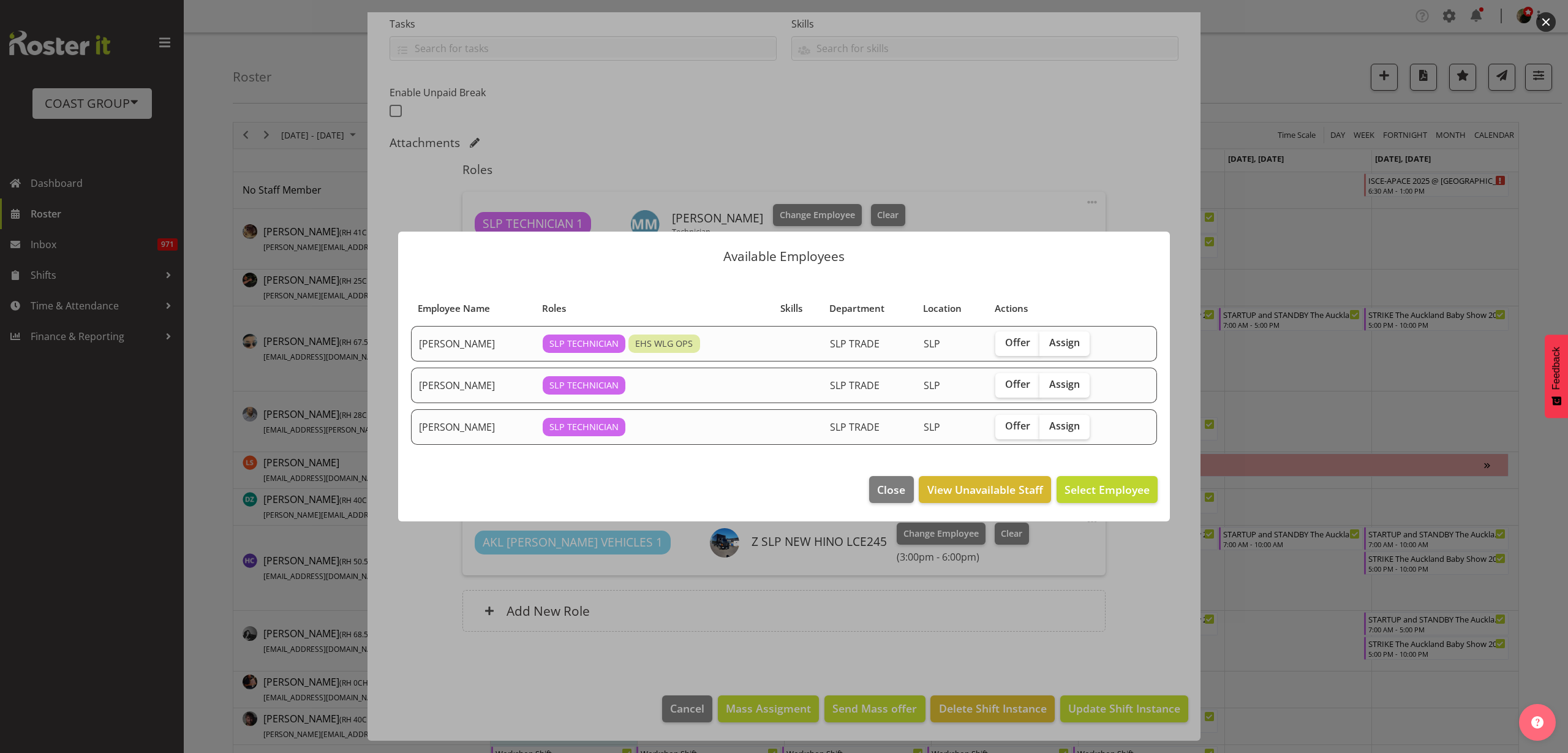
click at [1066, 333] on label "Assign" at bounding box center [1065, 343] width 50 height 24
click at [1048, 338] on input "Assign" at bounding box center [1043, 342] width 8 height 8
checkbox input "true"
click at [1082, 489] on span "Assign [PERSON_NAME]" at bounding box center [1088, 489] width 124 height 14
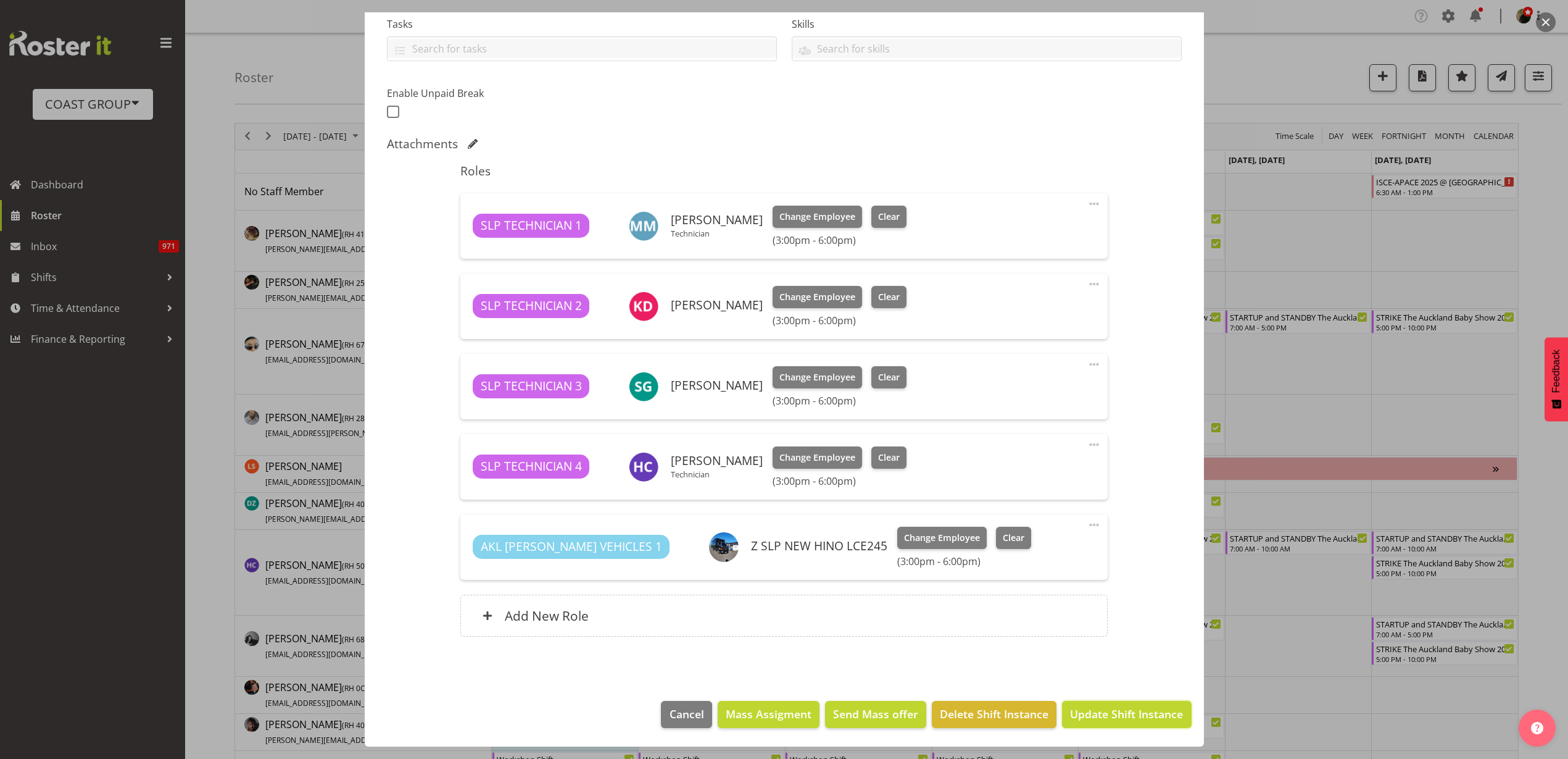
click at [1119, 717] on span "Update Shift Instance" at bounding box center [1126, 713] width 113 height 16
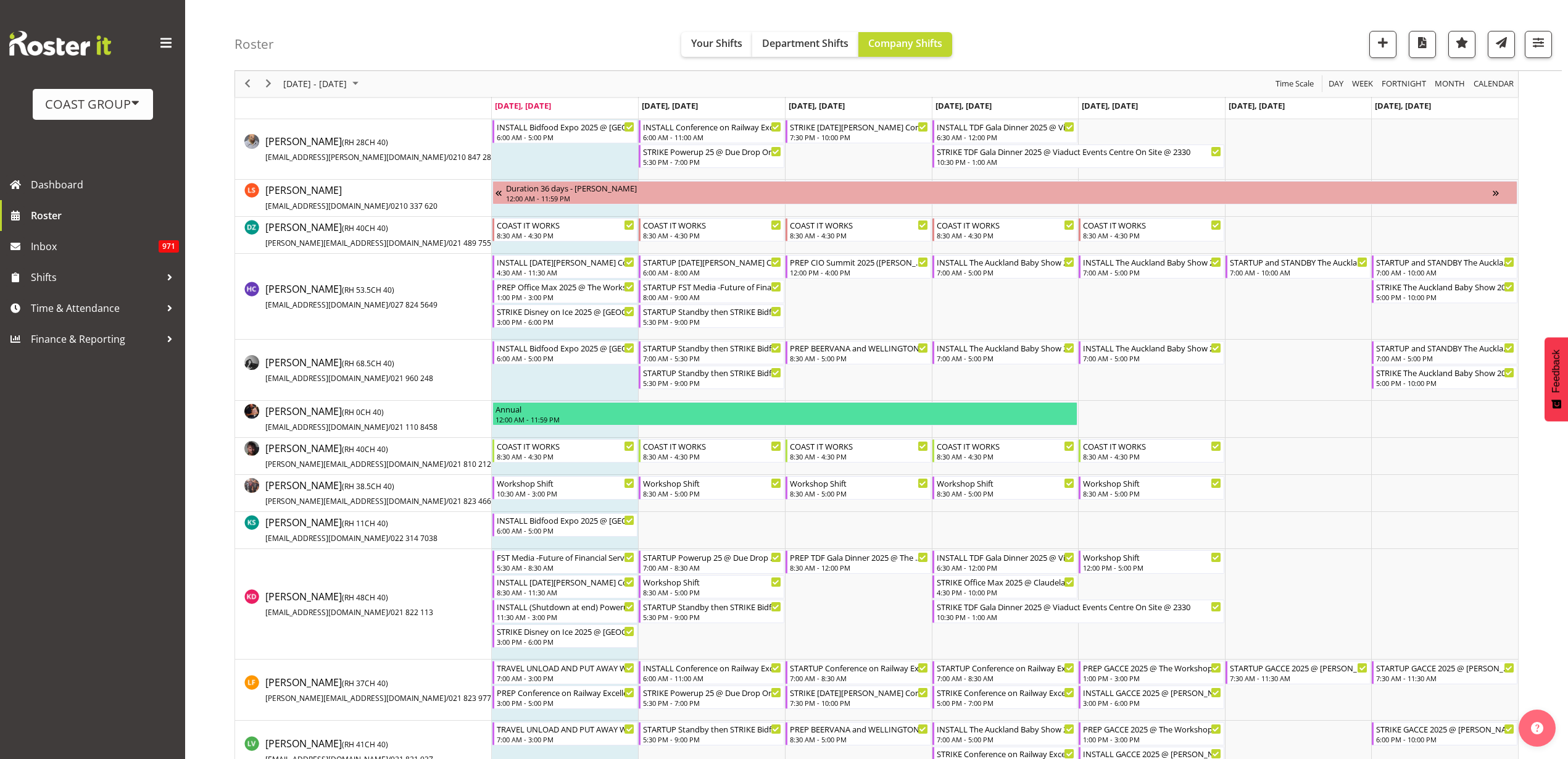
scroll to position [309, 0]
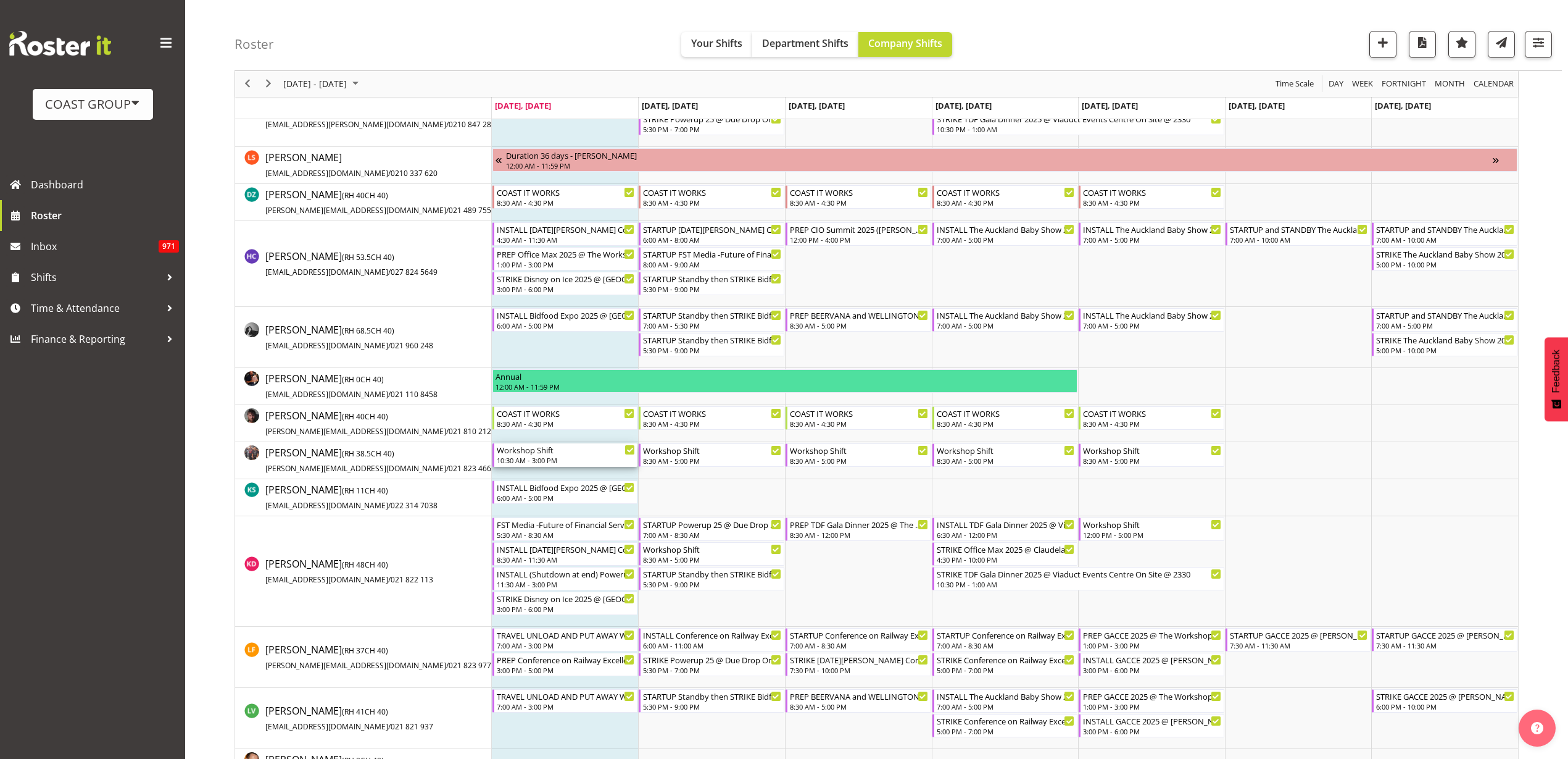
click at [532, 445] on div "Workshop Shift" at bounding box center [566, 449] width 139 height 12
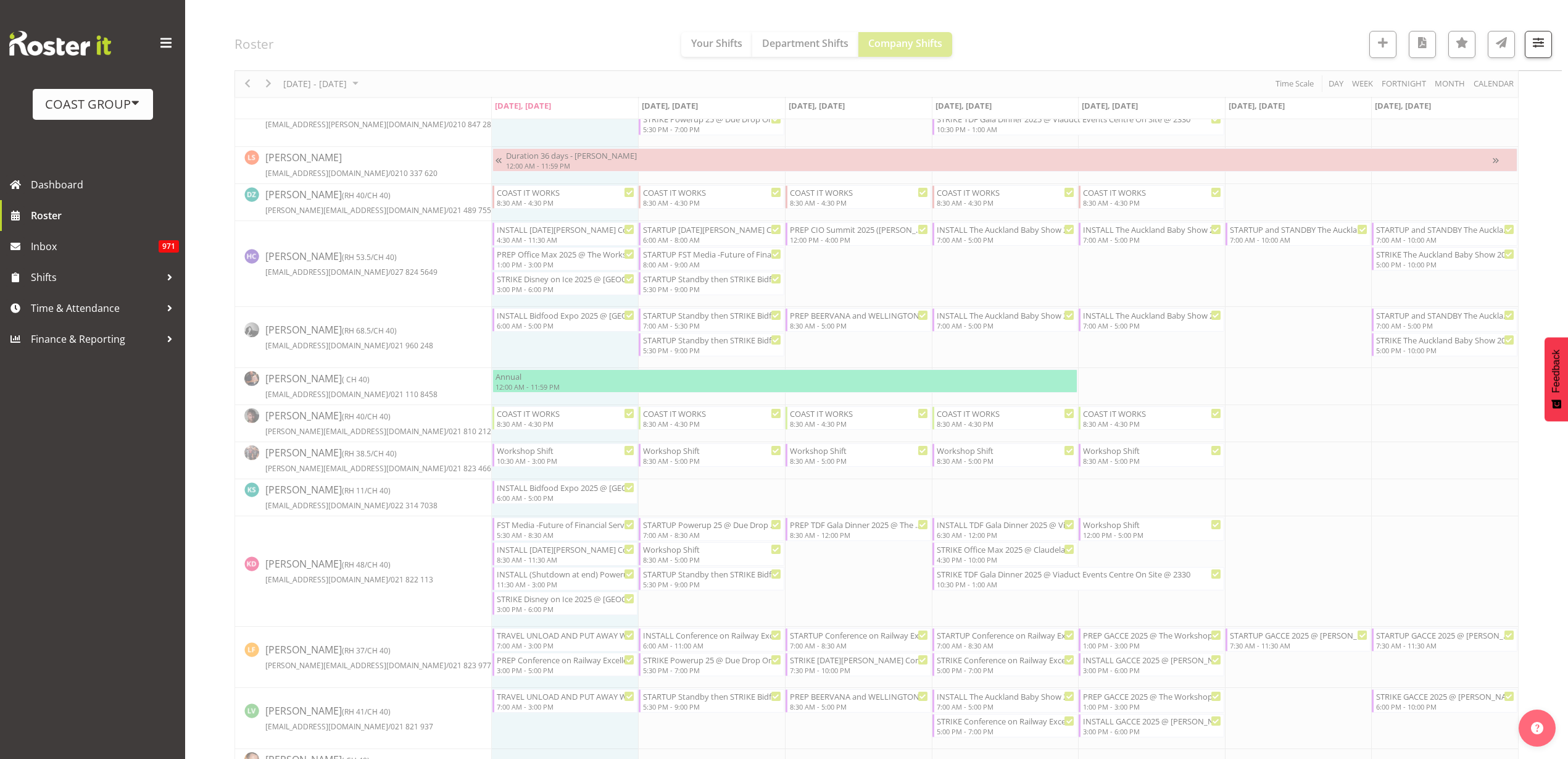
scroll to position [0, 0]
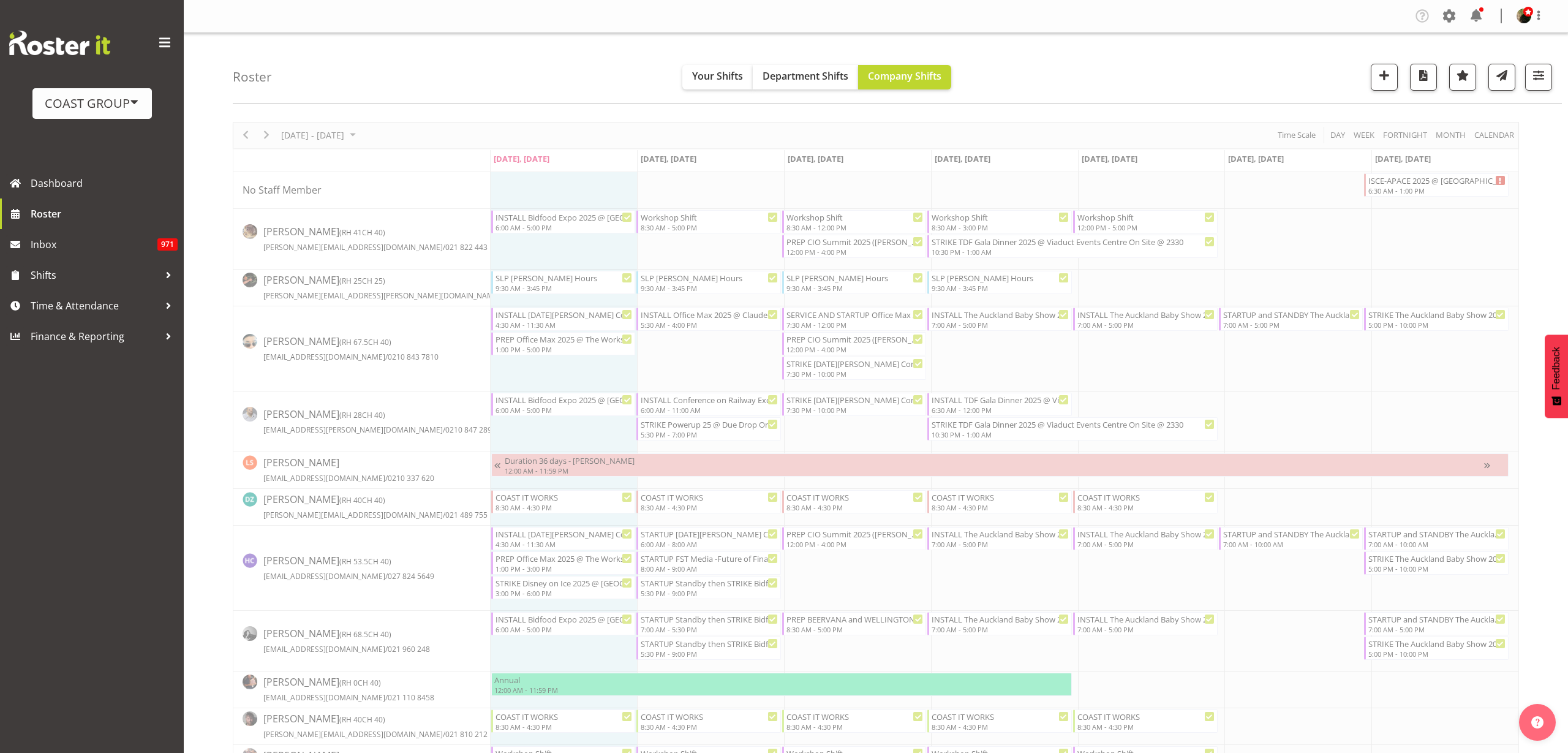
select select
select select "7"
select select "2025"
select select "15"
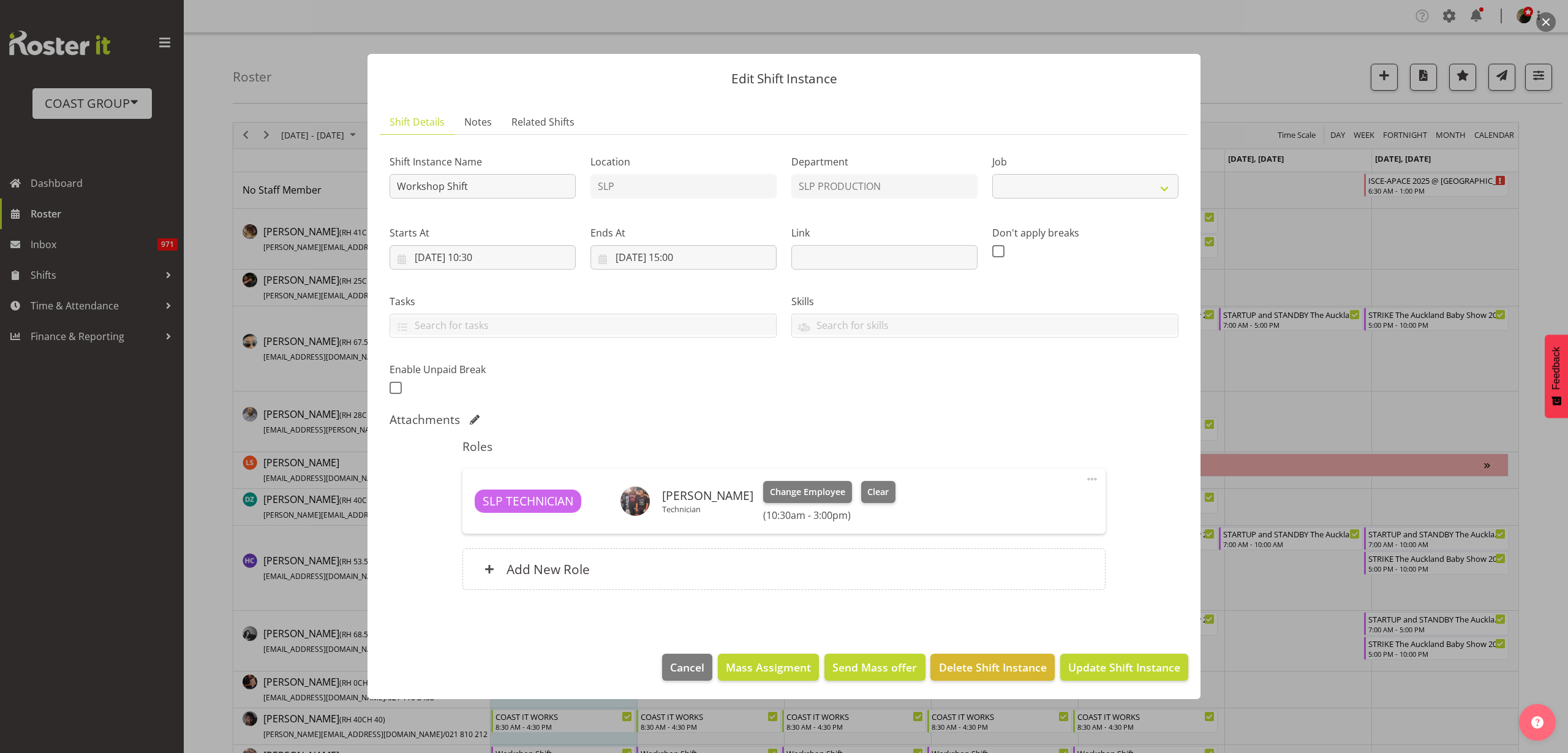
select select "55"
click at [698, 259] on input "[DATE] 15:00" at bounding box center [683, 257] width 186 height 24
click at [683, 516] on select "00 01 02 03 04 05 06 07 08 09 10 11 12 13 14 15 16 17 18 19 20 21 22 23" at bounding box center [684, 517] width 27 height 24
select select "11"
click at [670, 505] on select "00 01 02 03 04 05 06 07 08 09 10 11 12 13 14 15 16 17 18 19 20 21 22 23" at bounding box center [684, 517] width 27 height 24
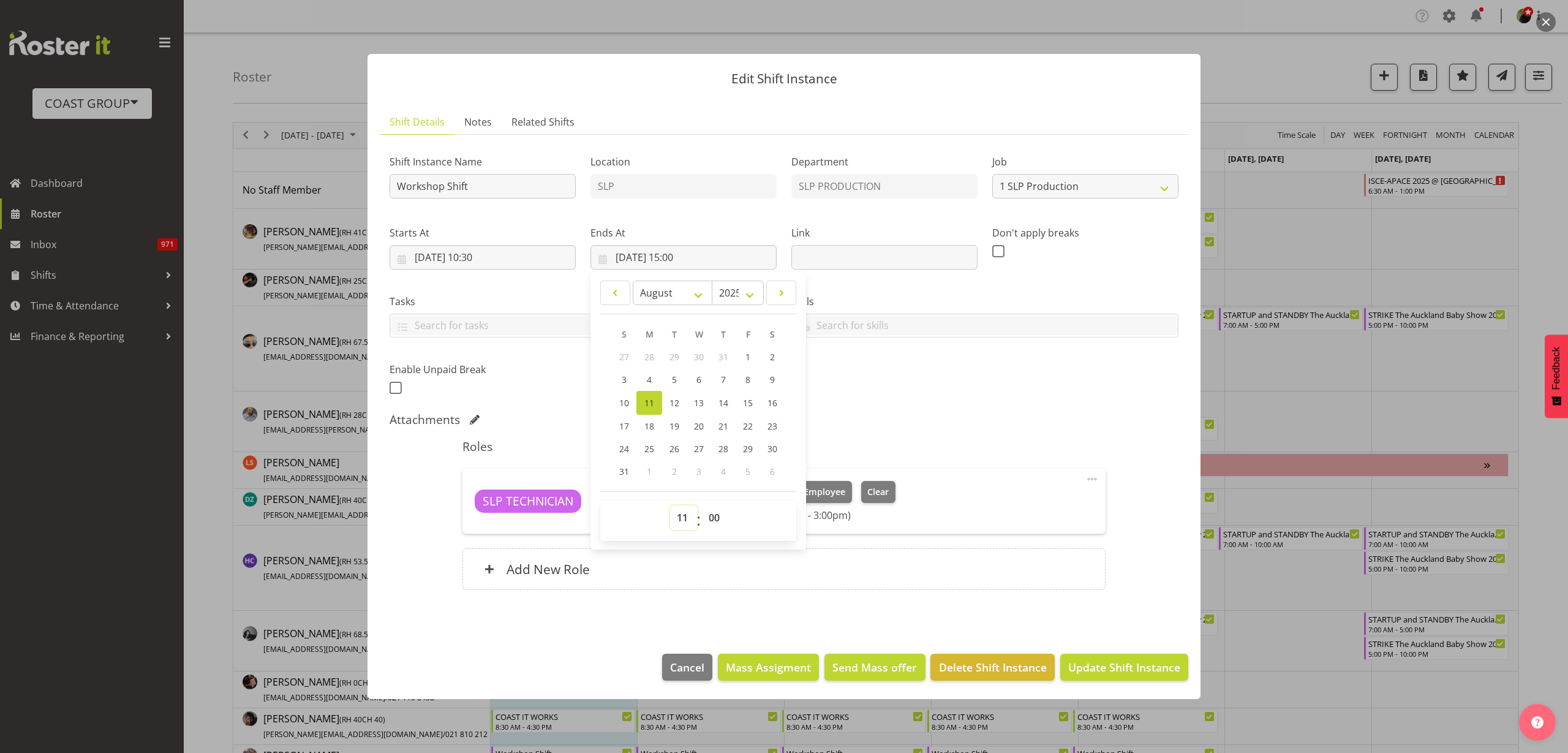
type input "[DATE] 11:00"
select select "30"
type input "[DATE] 11:30"
click at [1184, 673] on button "Update Shift Instance" at bounding box center [1125, 667] width 128 height 27
